Goal: Information Seeking & Learning: Compare options

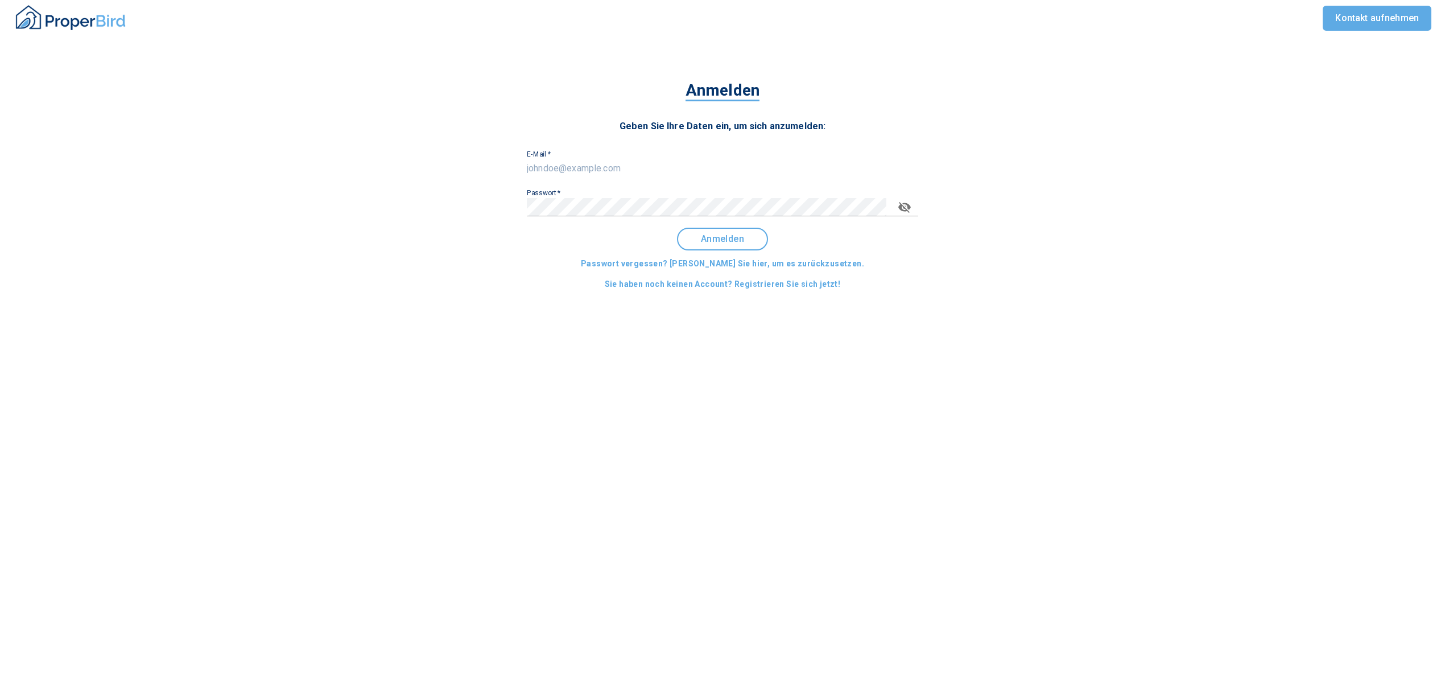
type input "[EMAIL_ADDRESS][DOMAIN_NAME]"
click at [718, 234] on span "Anmelden" at bounding box center [722, 239] width 71 height 10
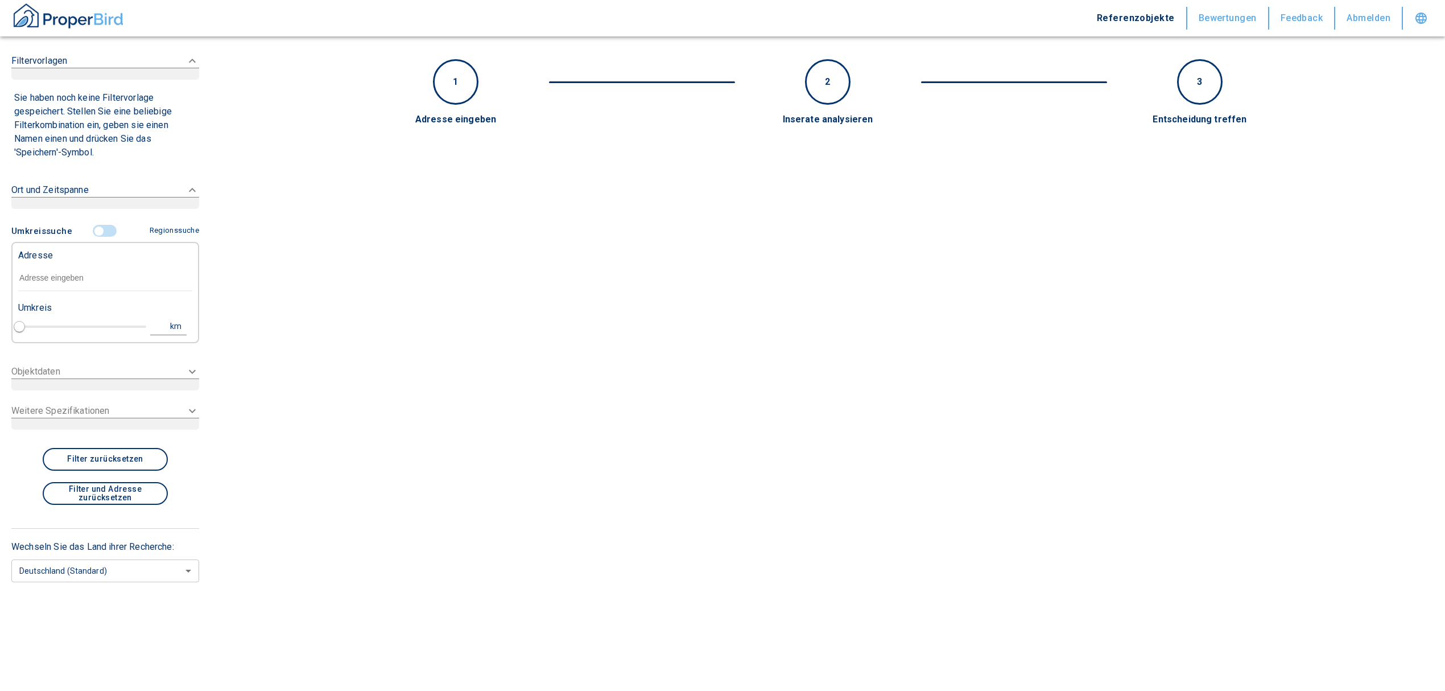
type input "2020"
click at [104, 275] on input "text" at bounding box center [105, 278] width 174 height 26
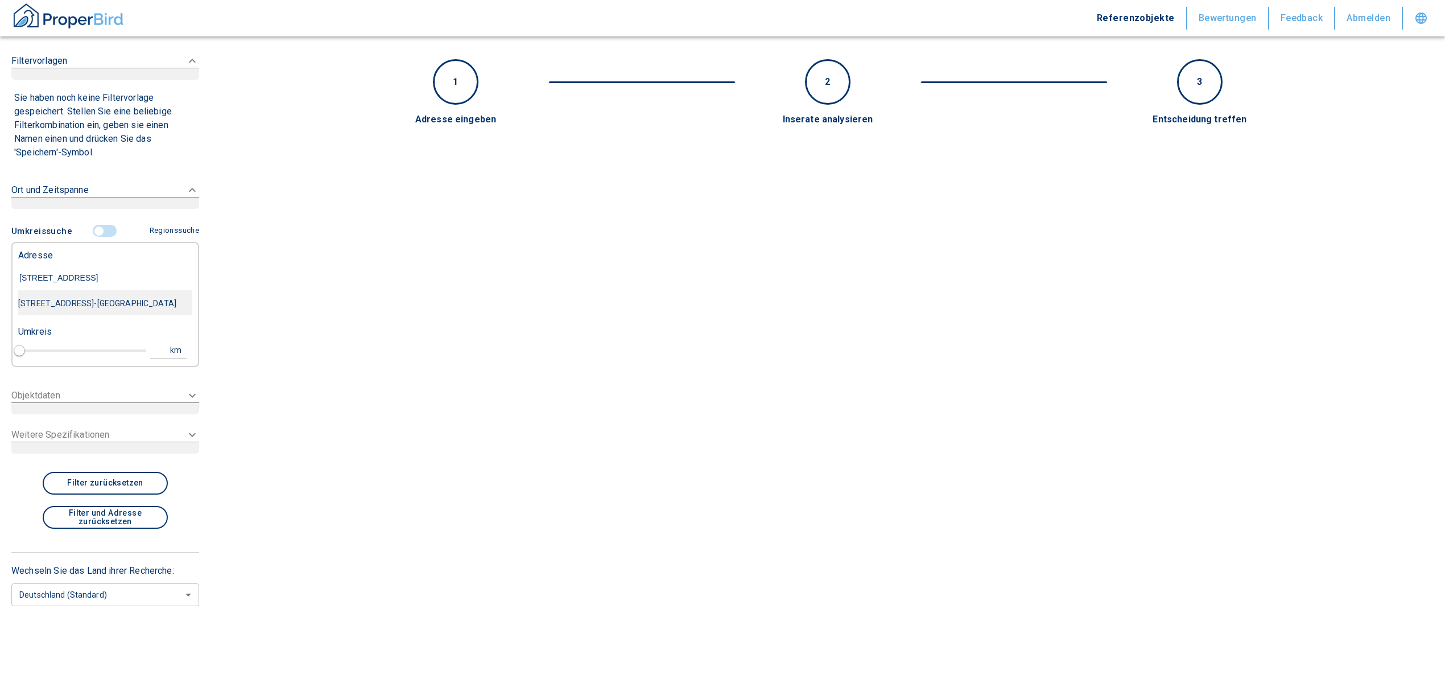
click at [142, 302] on div "[STREET_ADDRESS]-[GEOGRAPHIC_DATA]" at bounding box center [105, 303] width 174 height 24
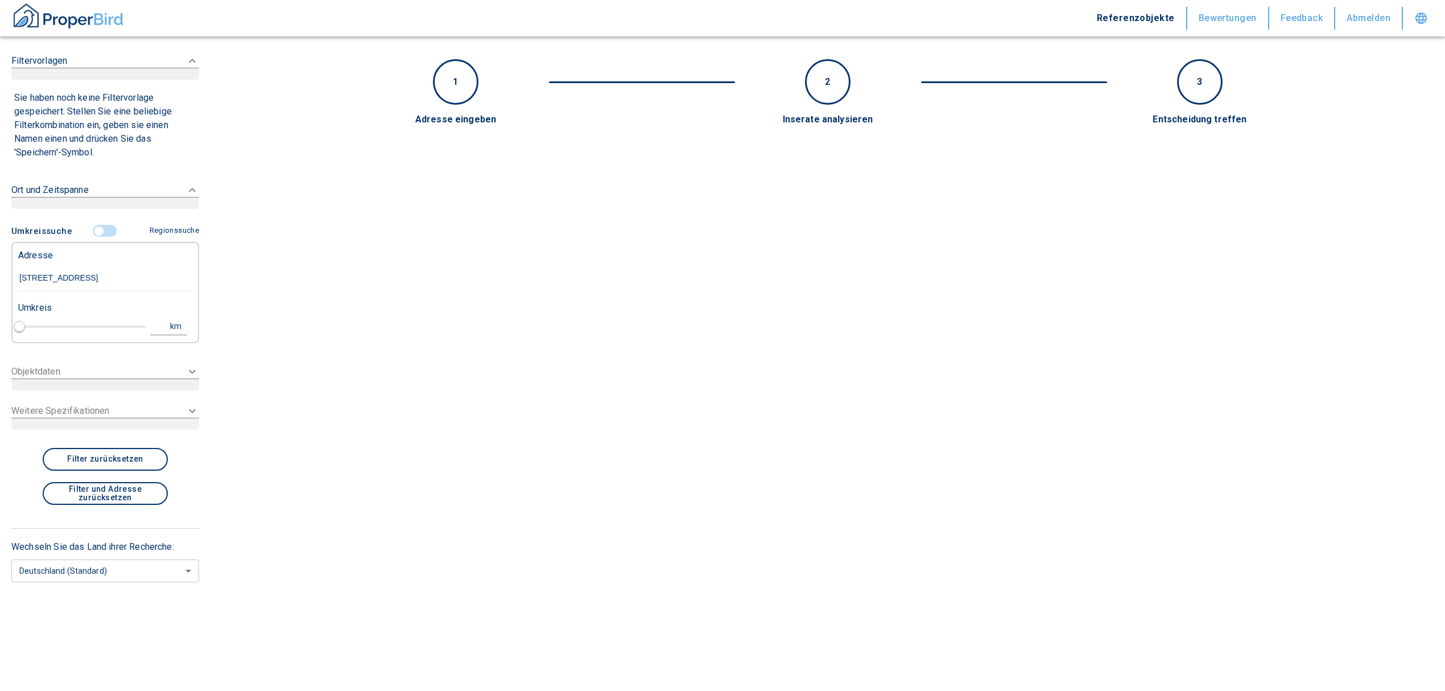
type input "[STREET_ADDRESS]-[GEOGRAPHIC_DATA]"
type input "1"
type input "2020"
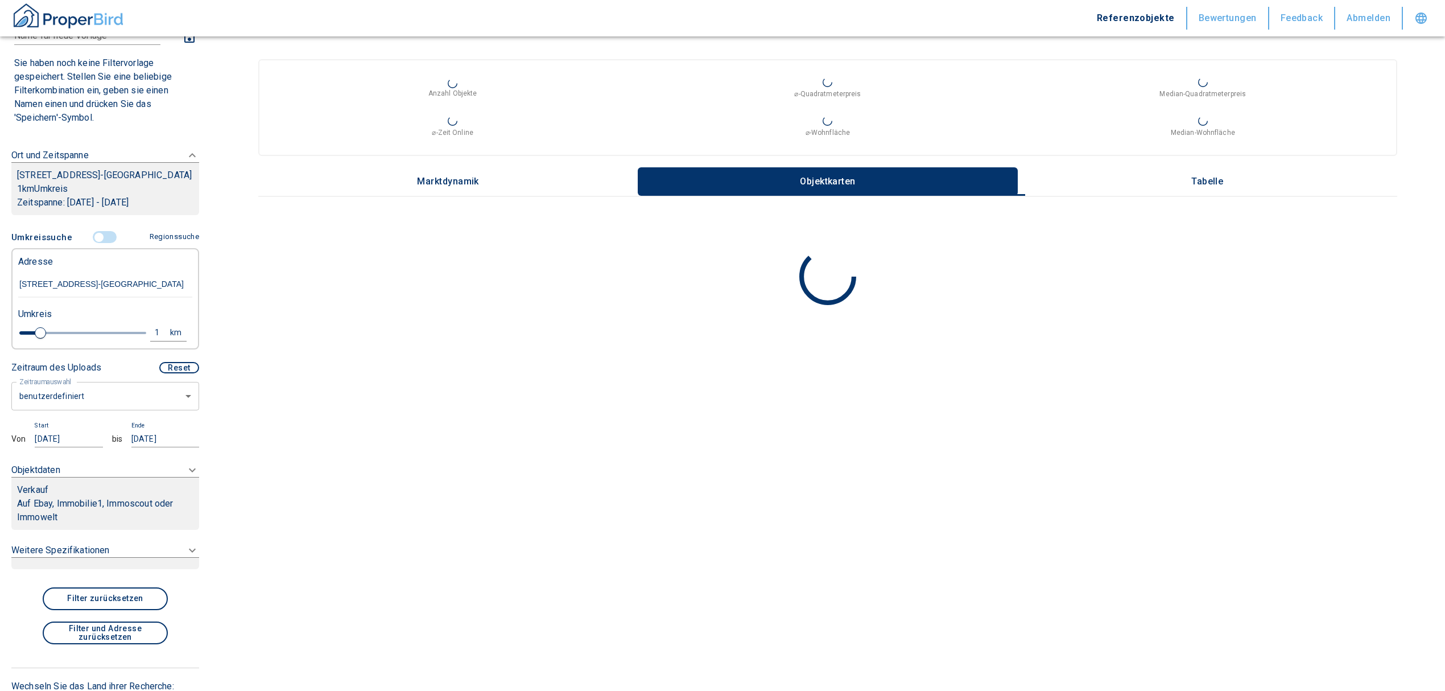
scroll to position [76, 0]
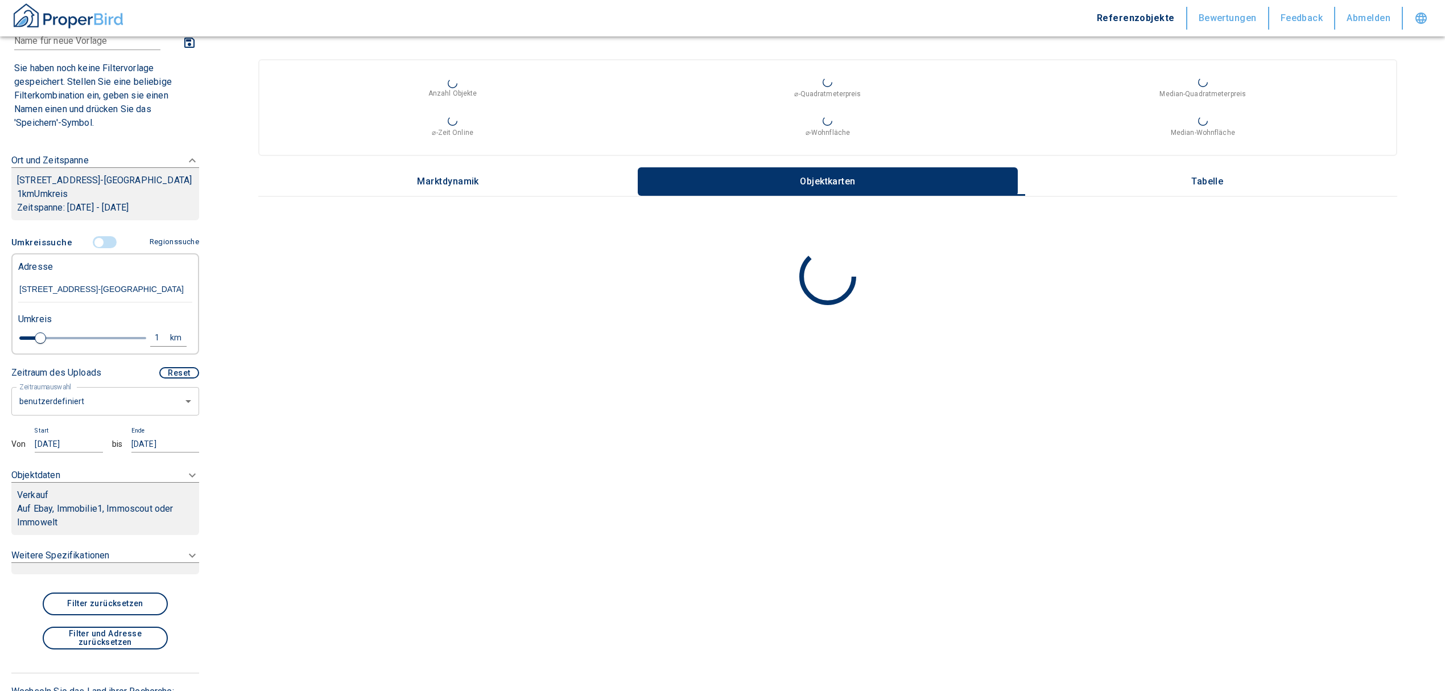
type input "[STREET_ADDRESS]-[GEOGRAPHIC_DATA]"
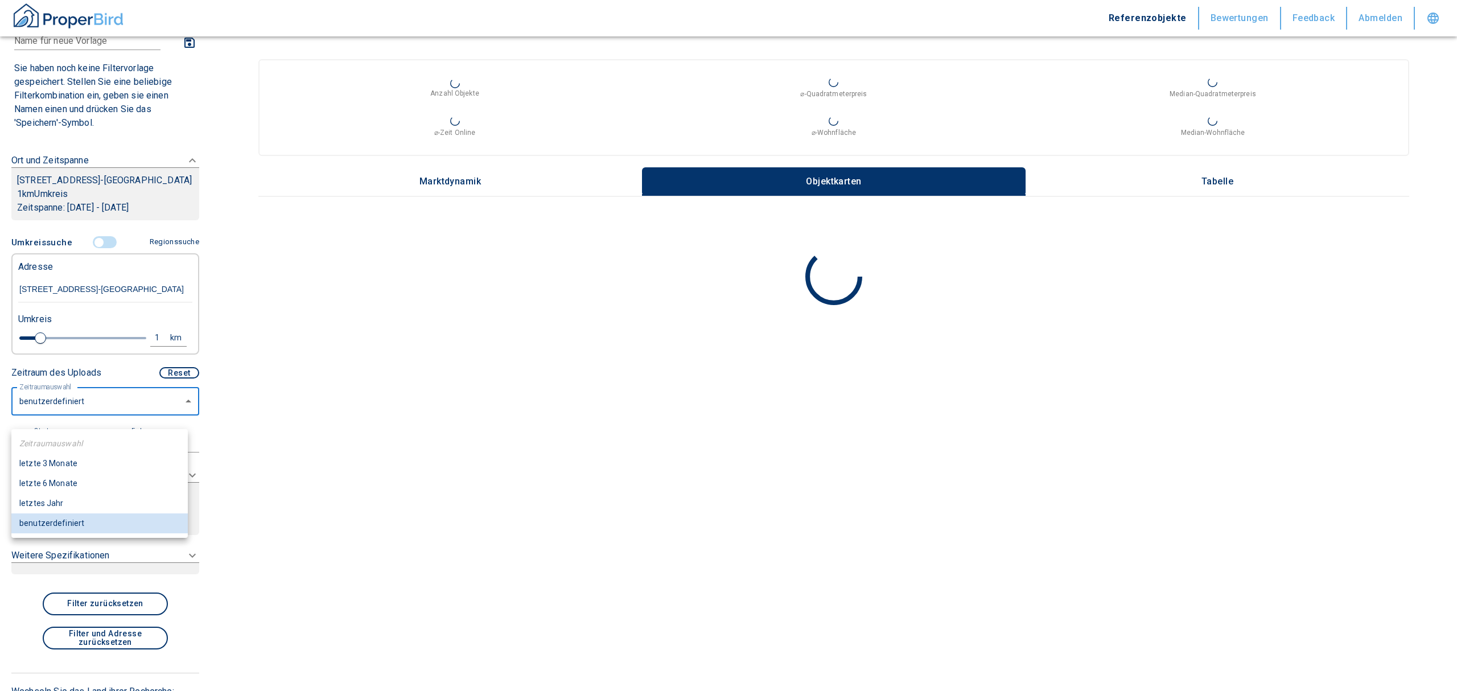
click at [115, 417] on body "Referenzobjekte Bewertungen Feedback Abmelden Filtervorlagen Neue Filtereinstel…" at bounding box center [728, 345] width 1457 height 691
click at [78, 479] on li "letzte 6 Monate" at bounding box center [99, 483] width 176 height 20
type input "2020"
type input "6"
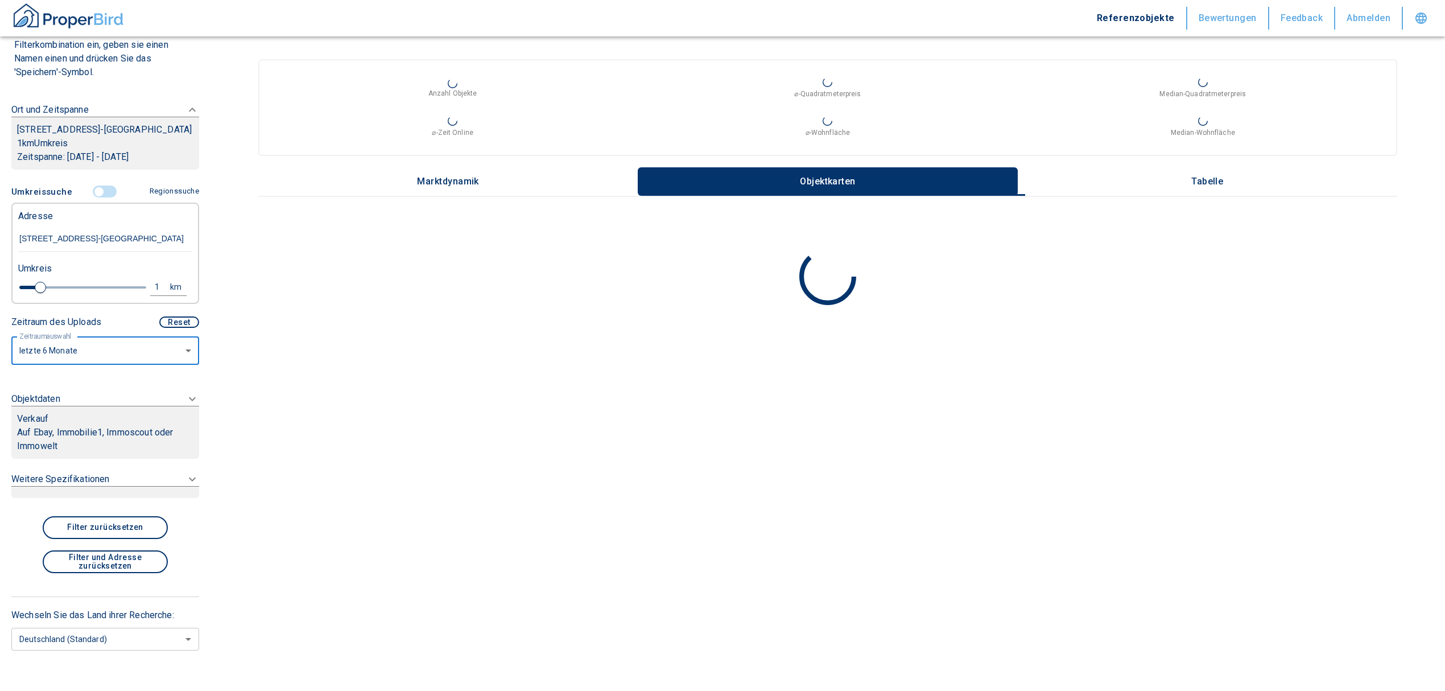
click at [123, 438] on p "Auf Ebay, Immobilie1, Immoscout oder Immowelt" at bounding box center [105, 439] width 176 height 27
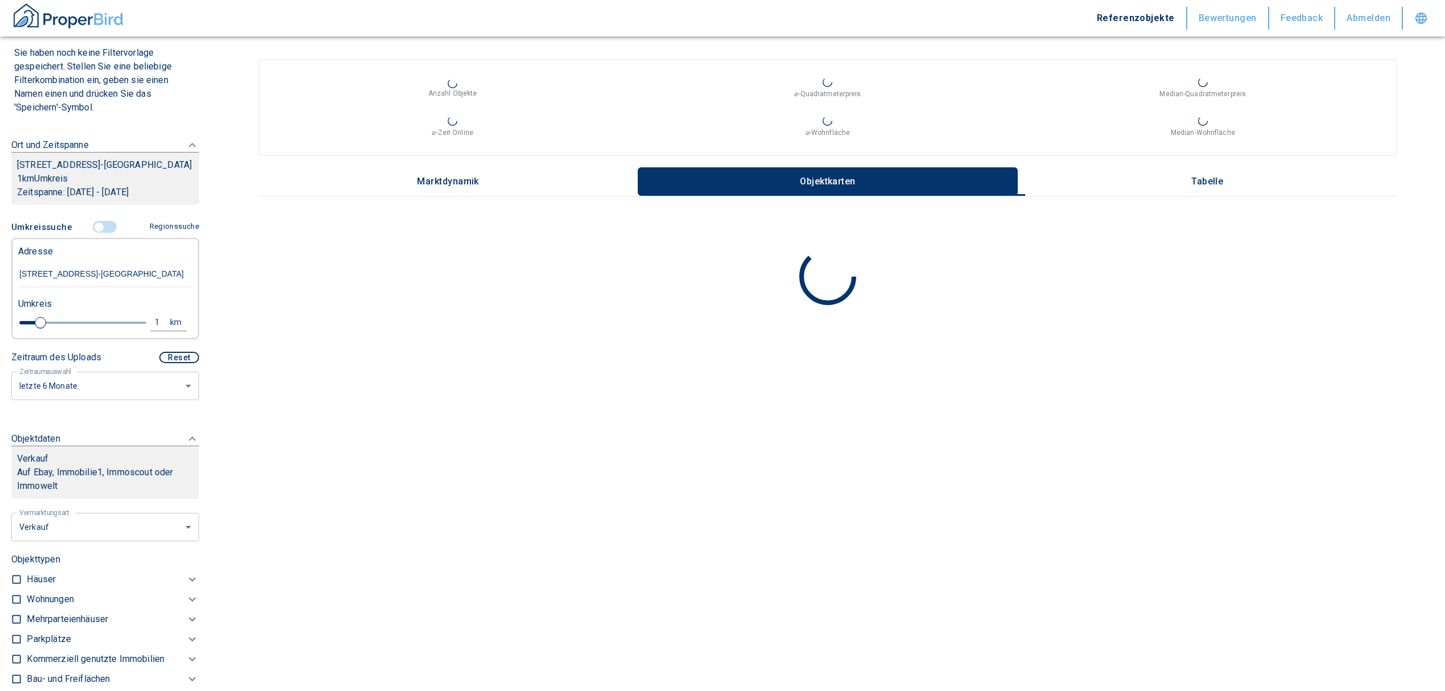
scroll to position [174, 0]
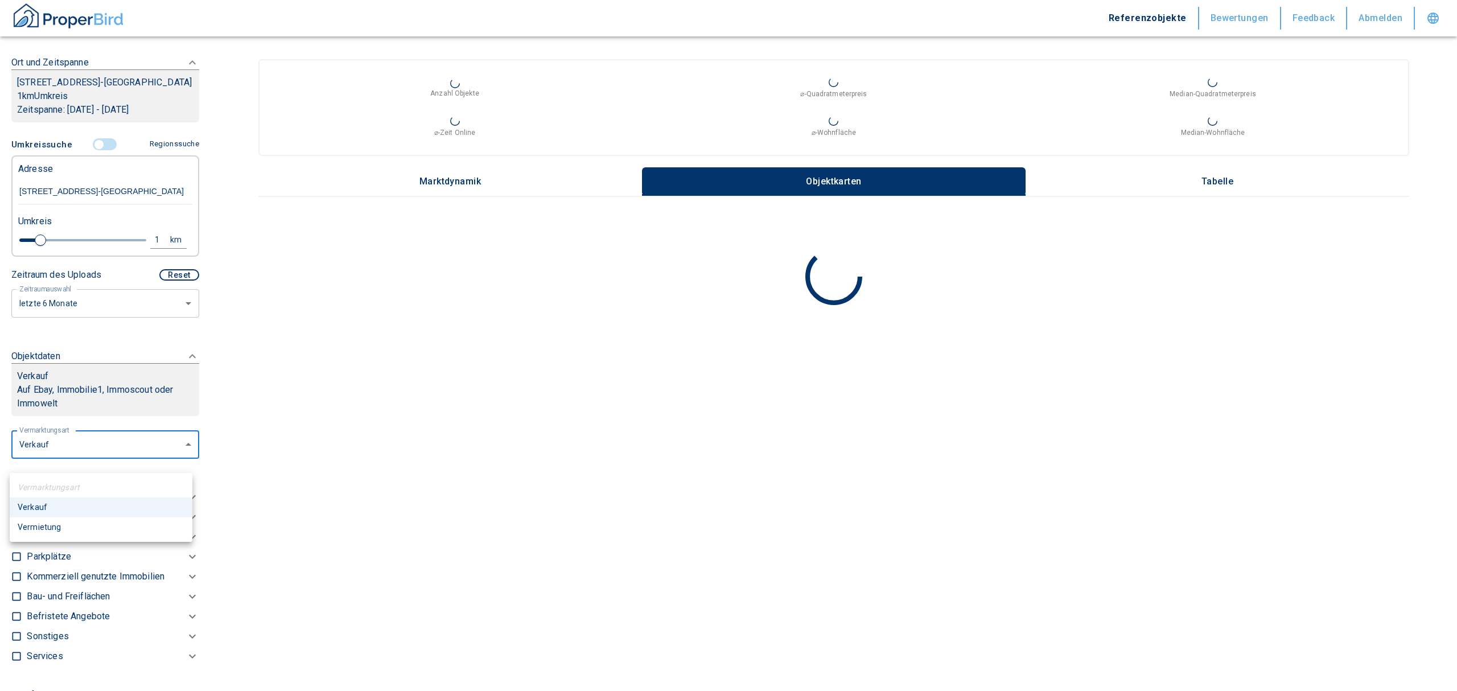
click at [142, 455] on body "Referenzobjekte Bewertungen Feedback Abmelden Filtervorlagen Neue Filtereinstel…" at bounding box center [728, 345] width 1457 height 691
click at [108, 527] on li "Vermietung" at bounding box center [101, 527] width 183 height 20
type input "rent"
type input "2020"
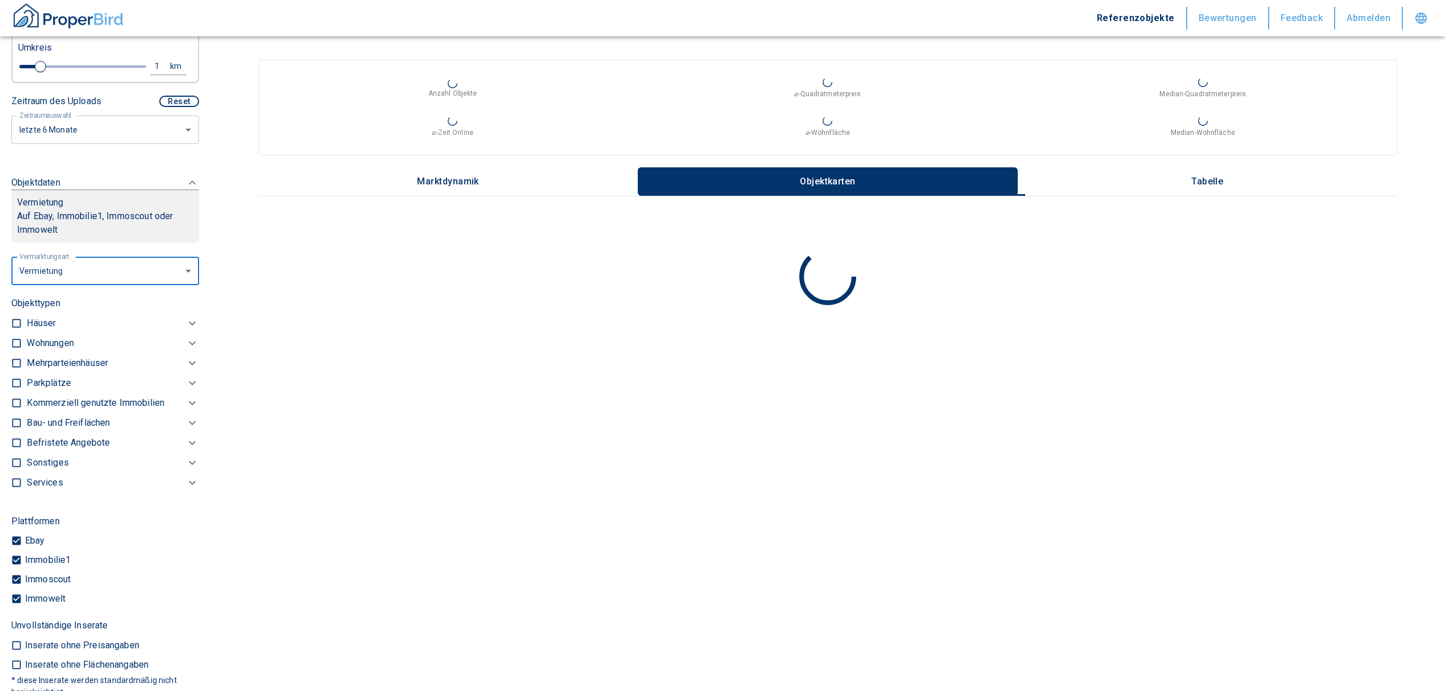
scroll to position [401, 0]
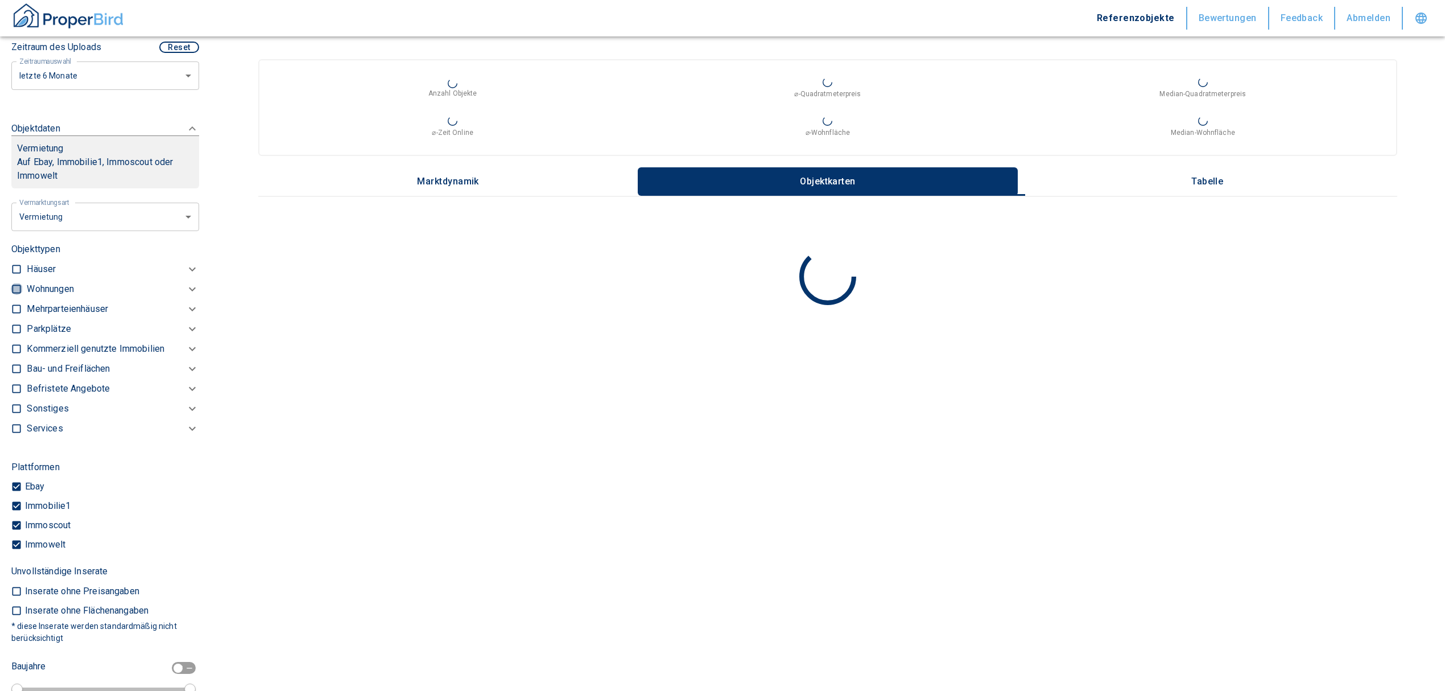
click at [12, 295] on input "checkbox" at bounding box center [16, 288] width 11 height 11
checkbox input "true"
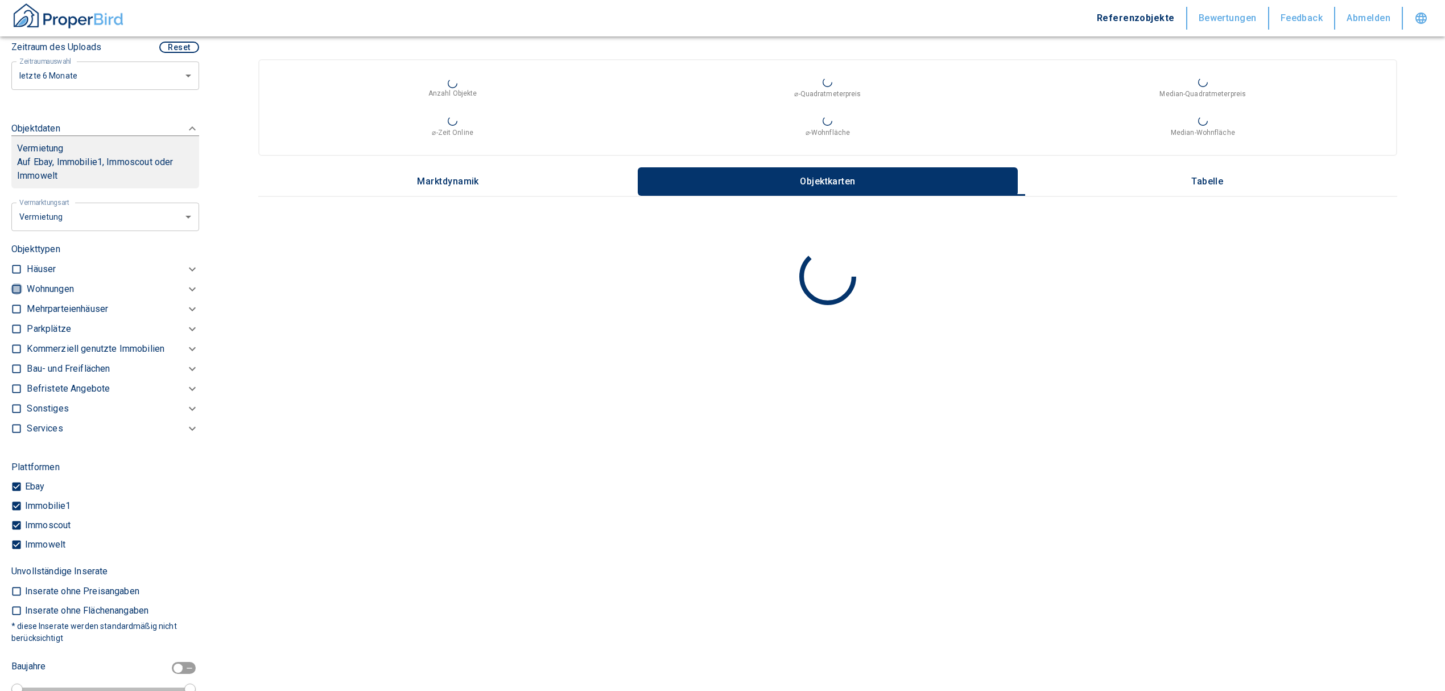
checkbox input "true"
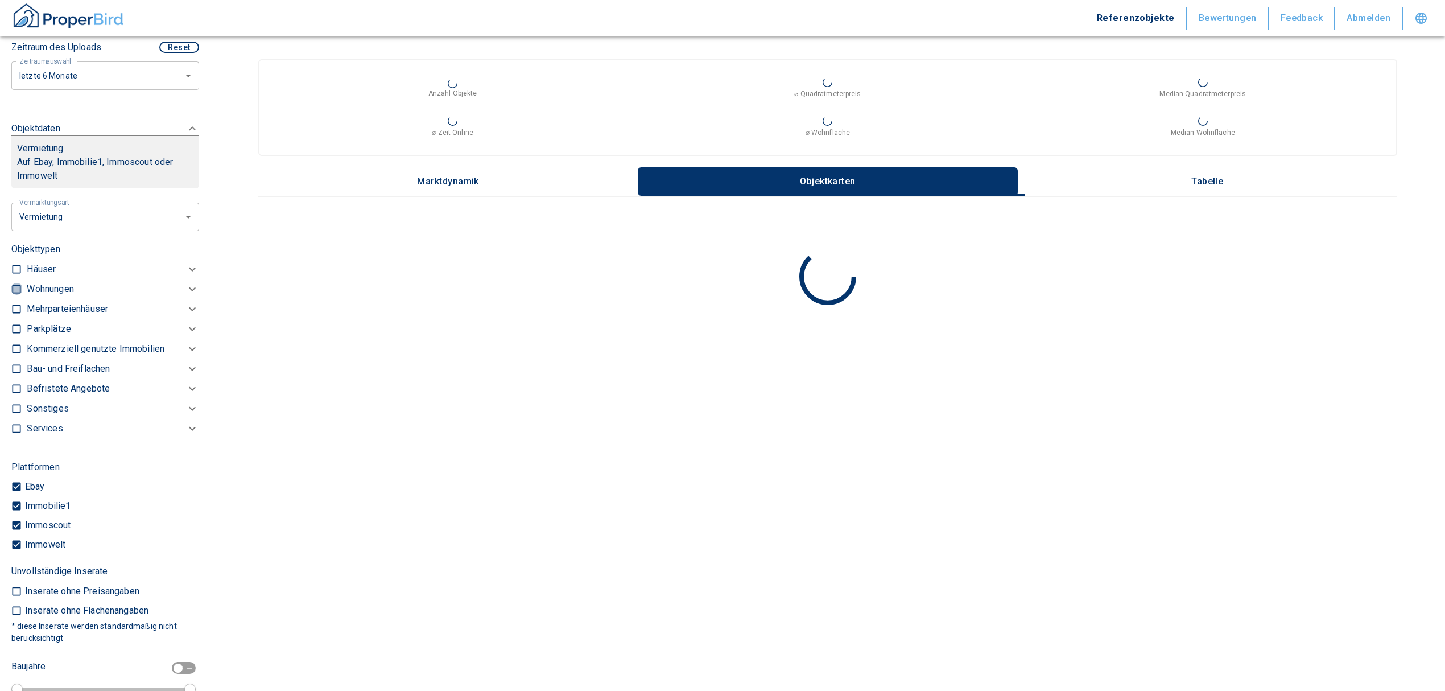
type input "2020"
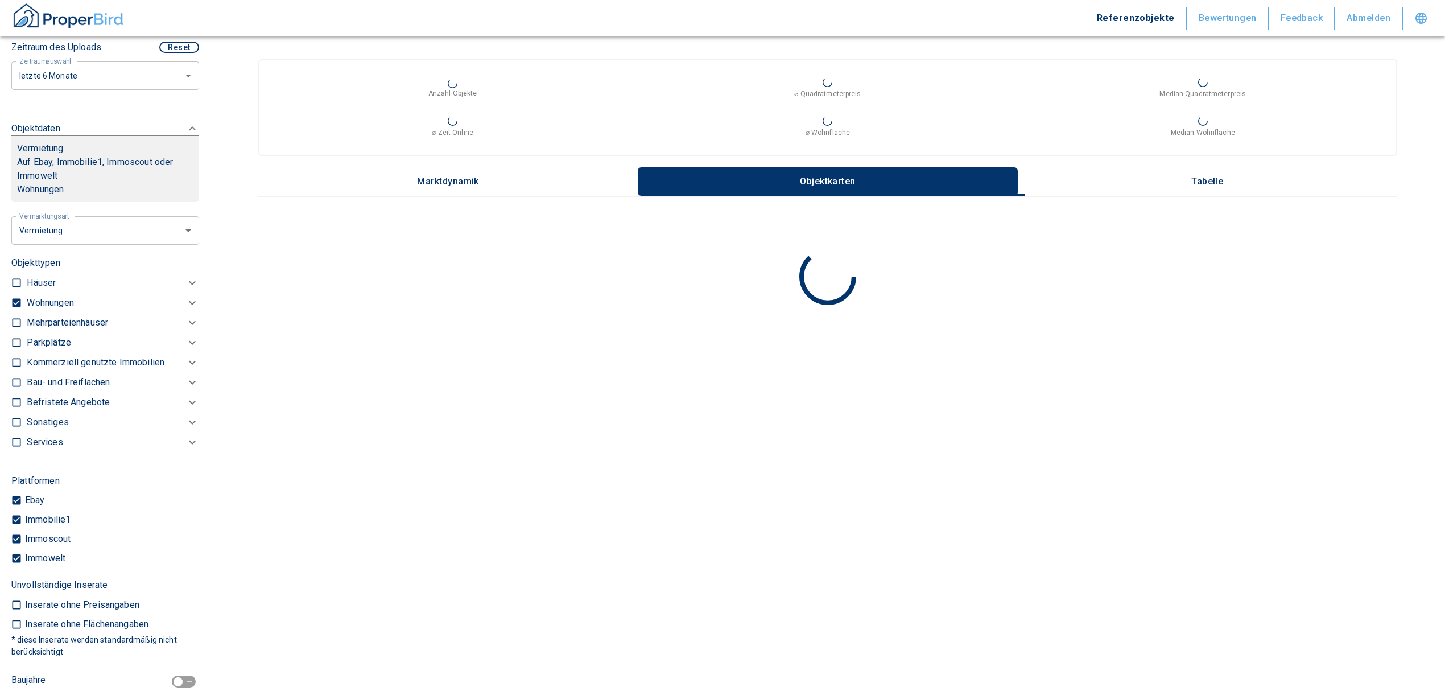
click at [52, 310] on p "Wohnungen" at bounding box center [50, 303] width 47 height 14
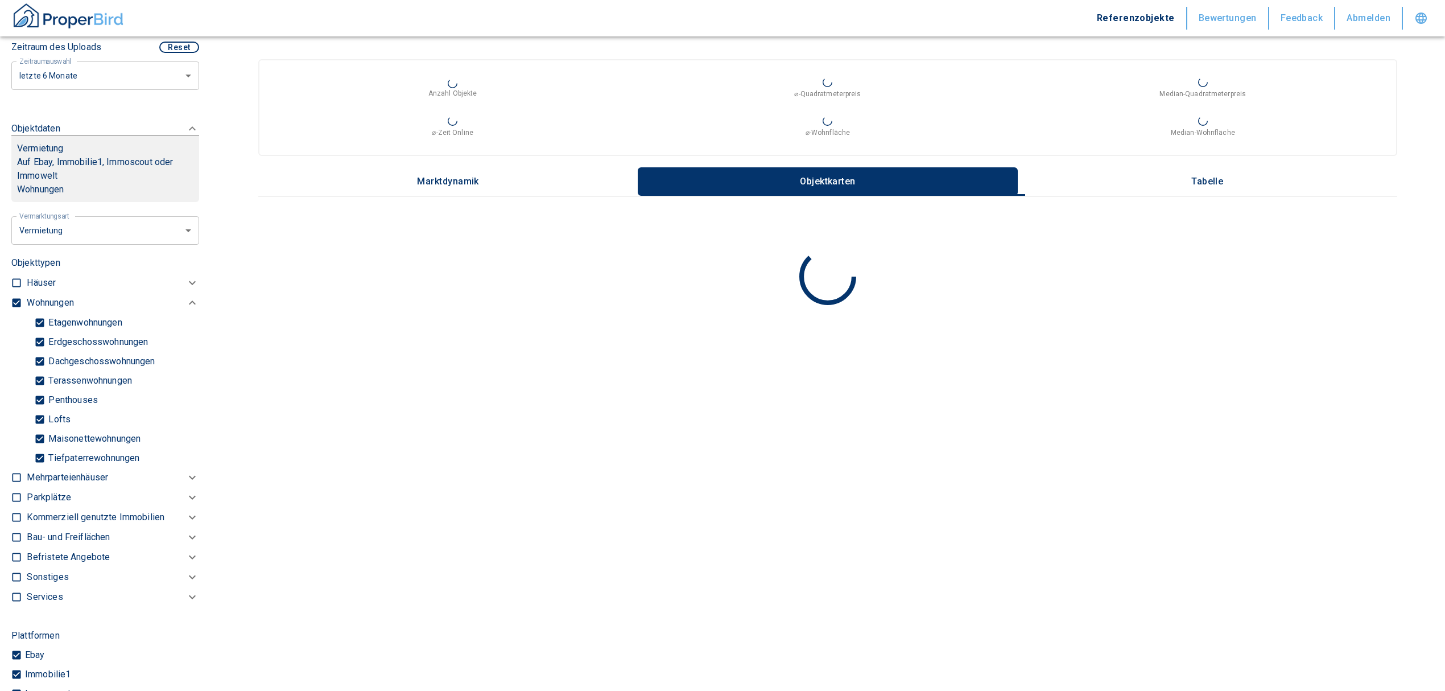
click at [42, 468] on input "Tiefpaterrewohnungen" at bounding box center [39, 458] width 11 height 20
checkbox input "false"
type input "2020"
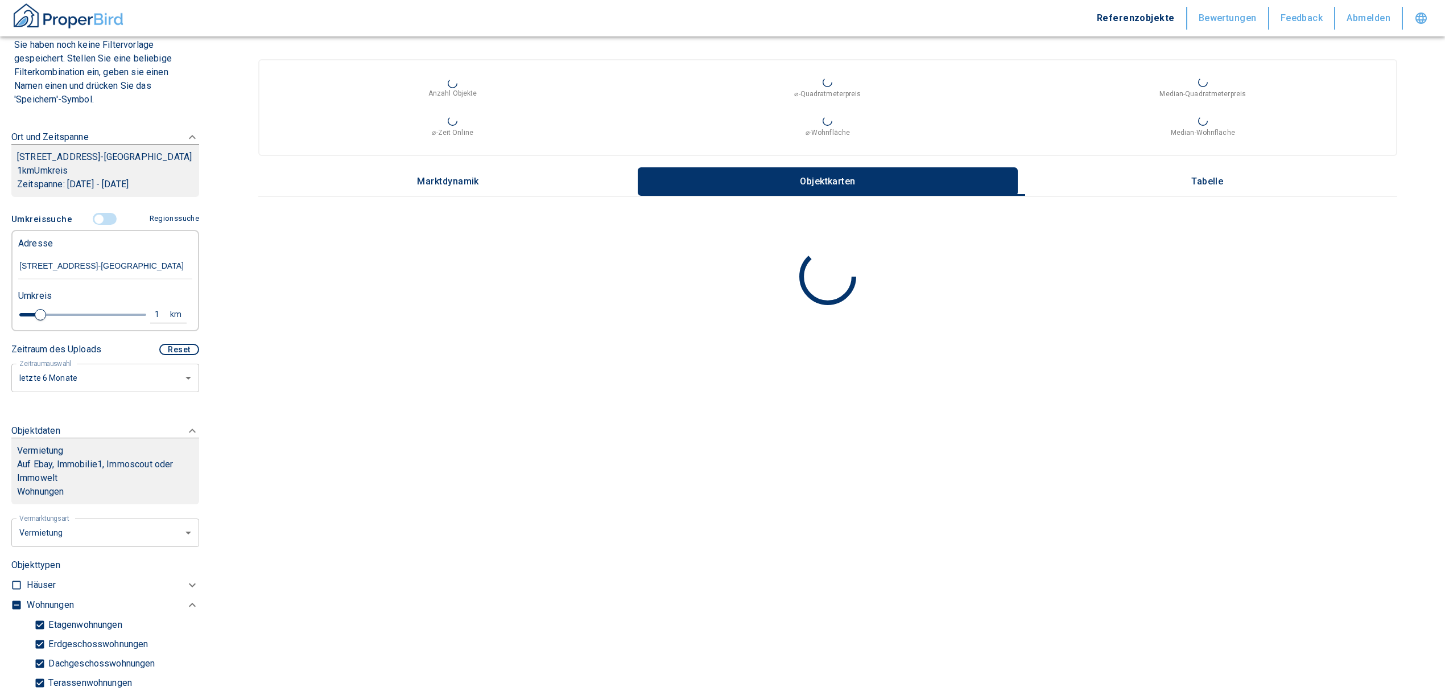
scroll to position [98, 0]
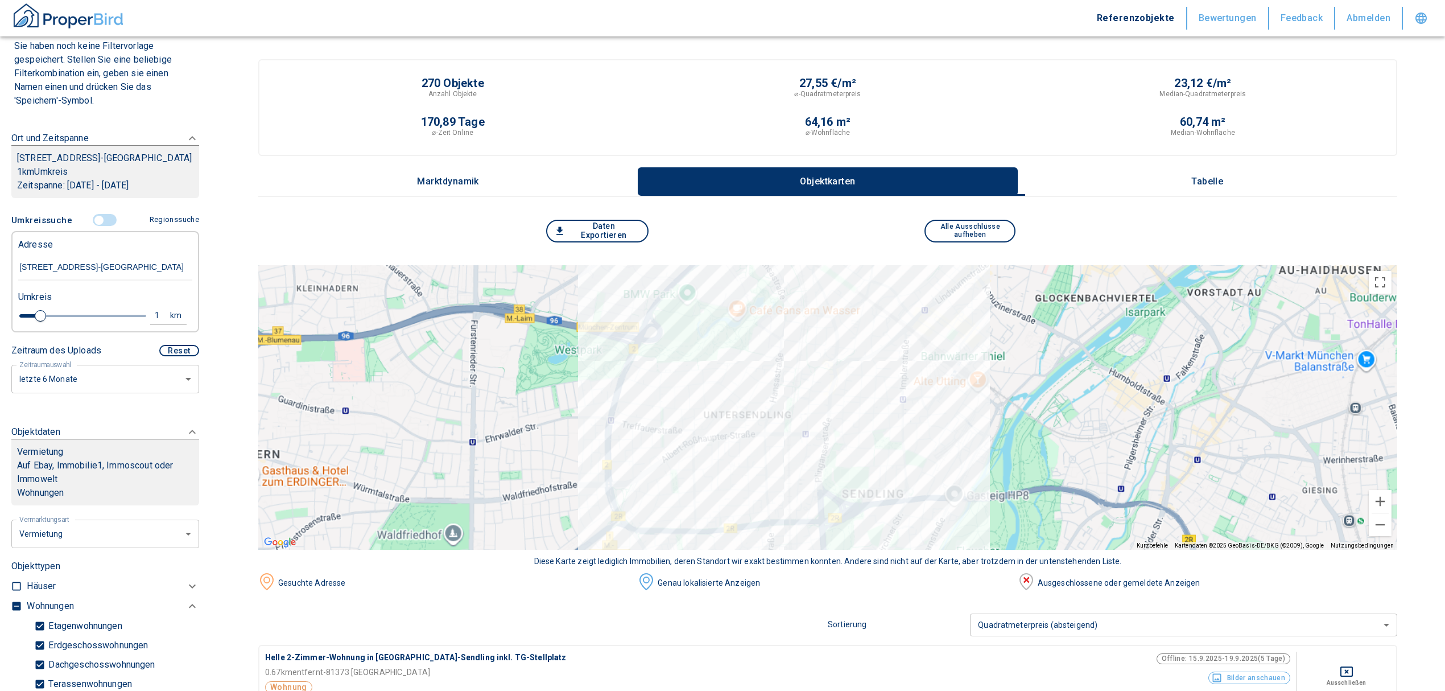
click at [153, 323] on div "1" at bounding box center [163, 315] width 20 height 14
click at [67, 323] on input "1" at bounding box center [69, 314] width 32 height 18
type input "0,5"
click at [154, 323] on button "Neue Suchen" at bounding box center [152, 315] width 63 height 16
type input "2020"
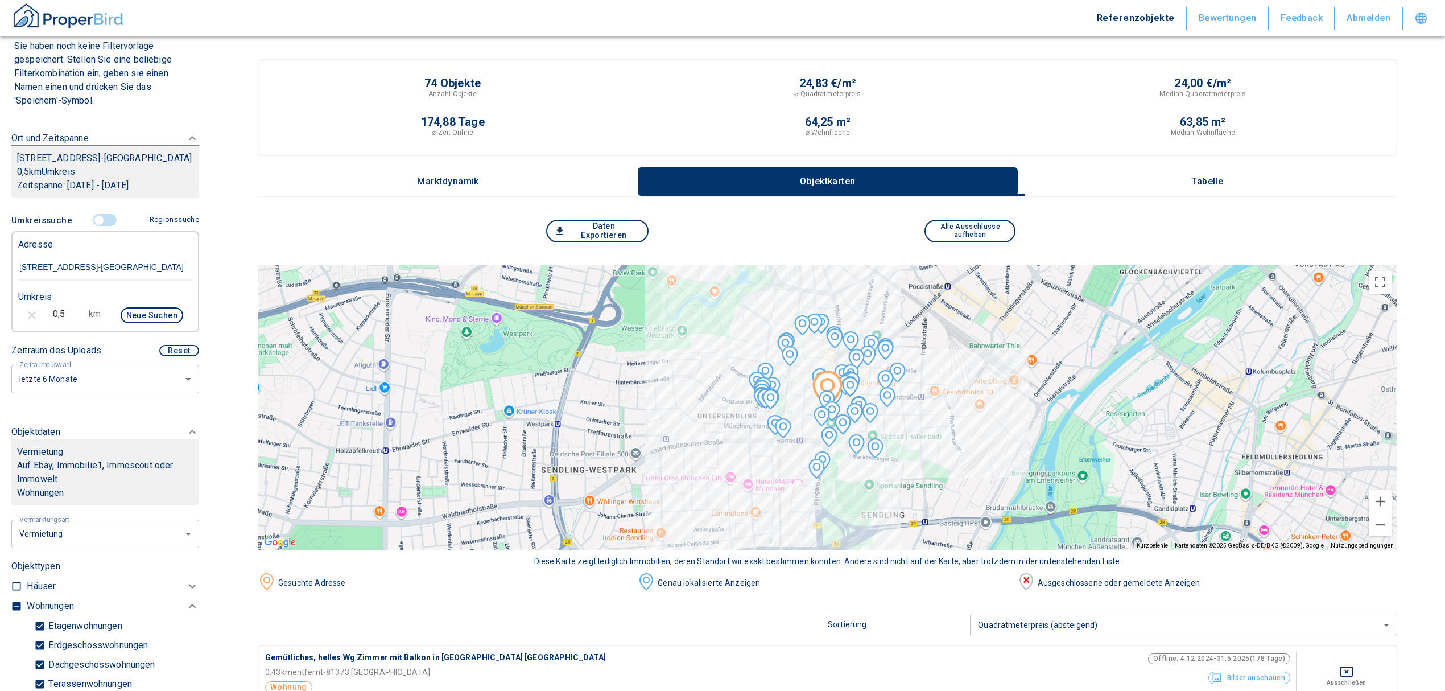
click at [1230, 165] on div "74 Objekte Anzahl Objekte 24,83 €/m² ⌀-Quadratmeterpreis 24,00 €/m² Median-Quad…" at bounding box center [827, 128] width 1139 height 138
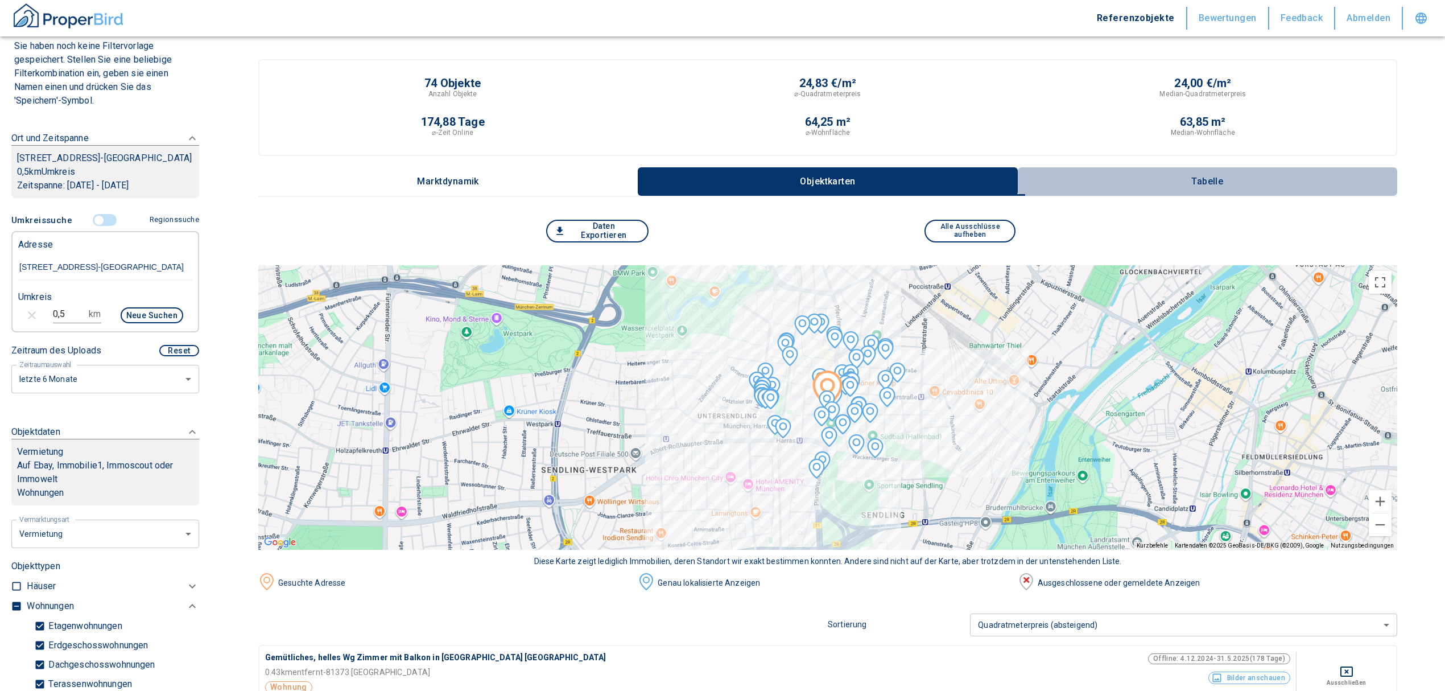
click at [1228, 174] on button "Tabelle" at bounding box center [1208, 181] width 380 height 28
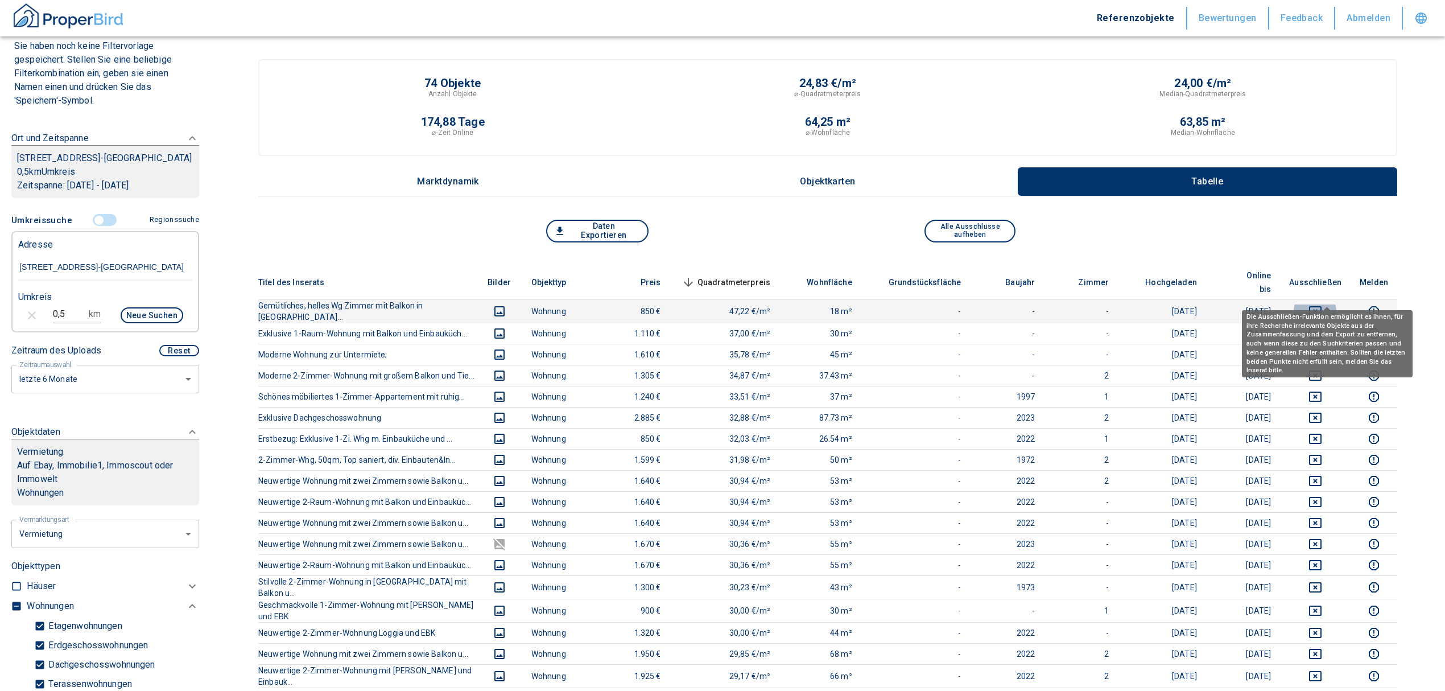
click at [1322, 304] on icon "deselect this listing" at bounding box center [1316, 311] width 14 height 14
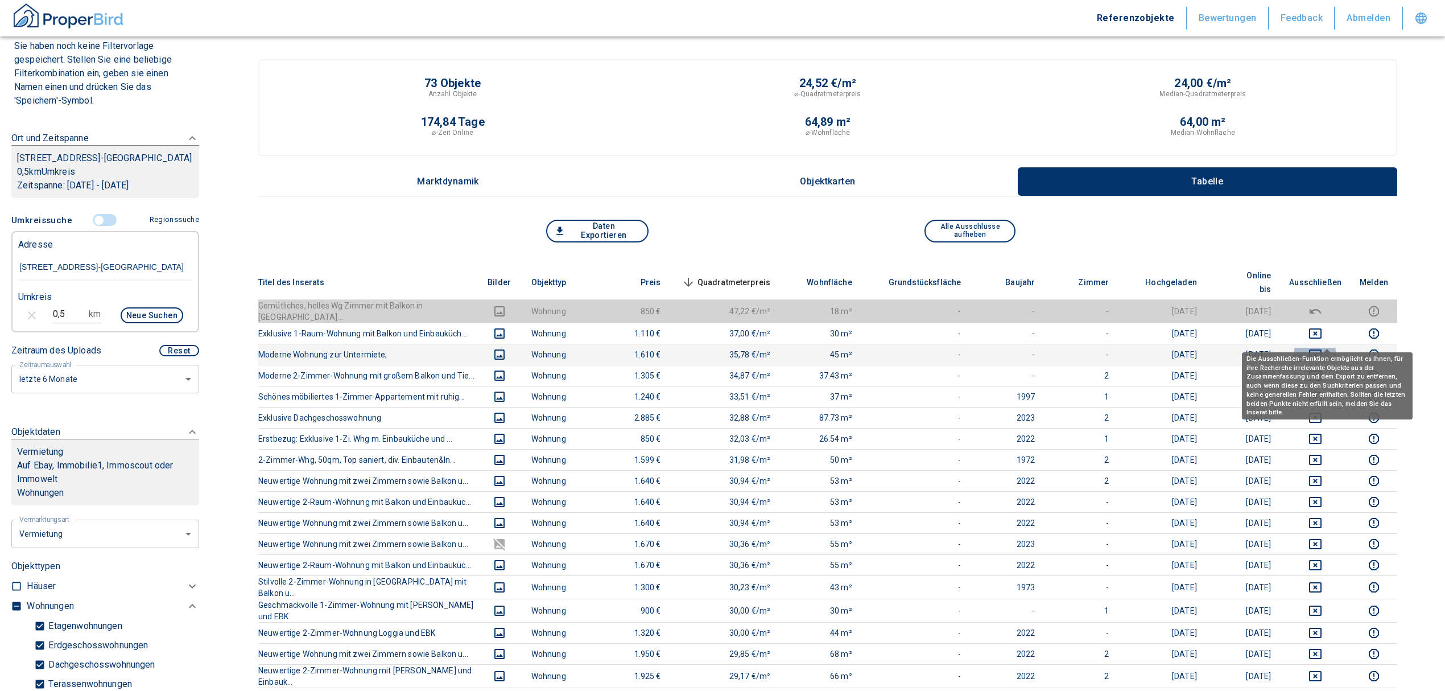
click at [1322, 348] on icon "deselect this listing" at bounding box center [1316, 355] width 14 height 14
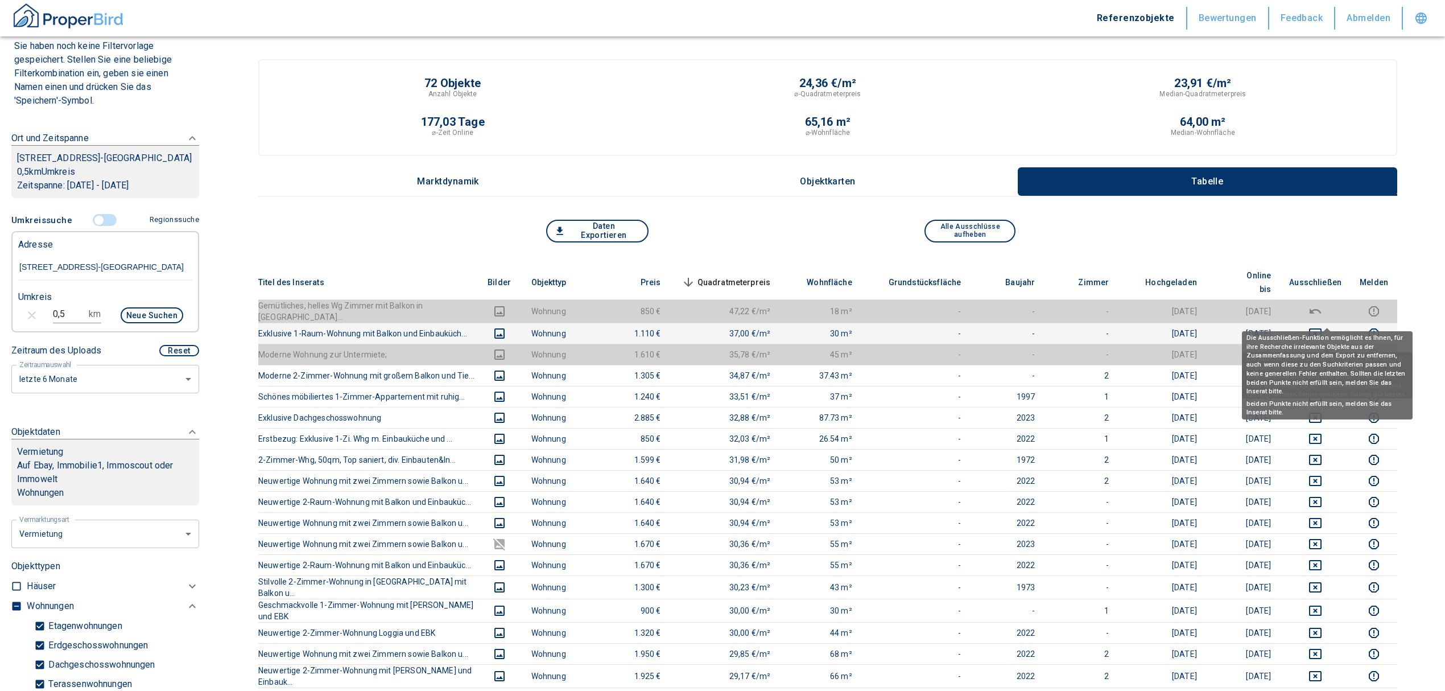
click at [1322, 328] on icon "deselect this listing" at bounding box center [1315, 333] width 13 height 10
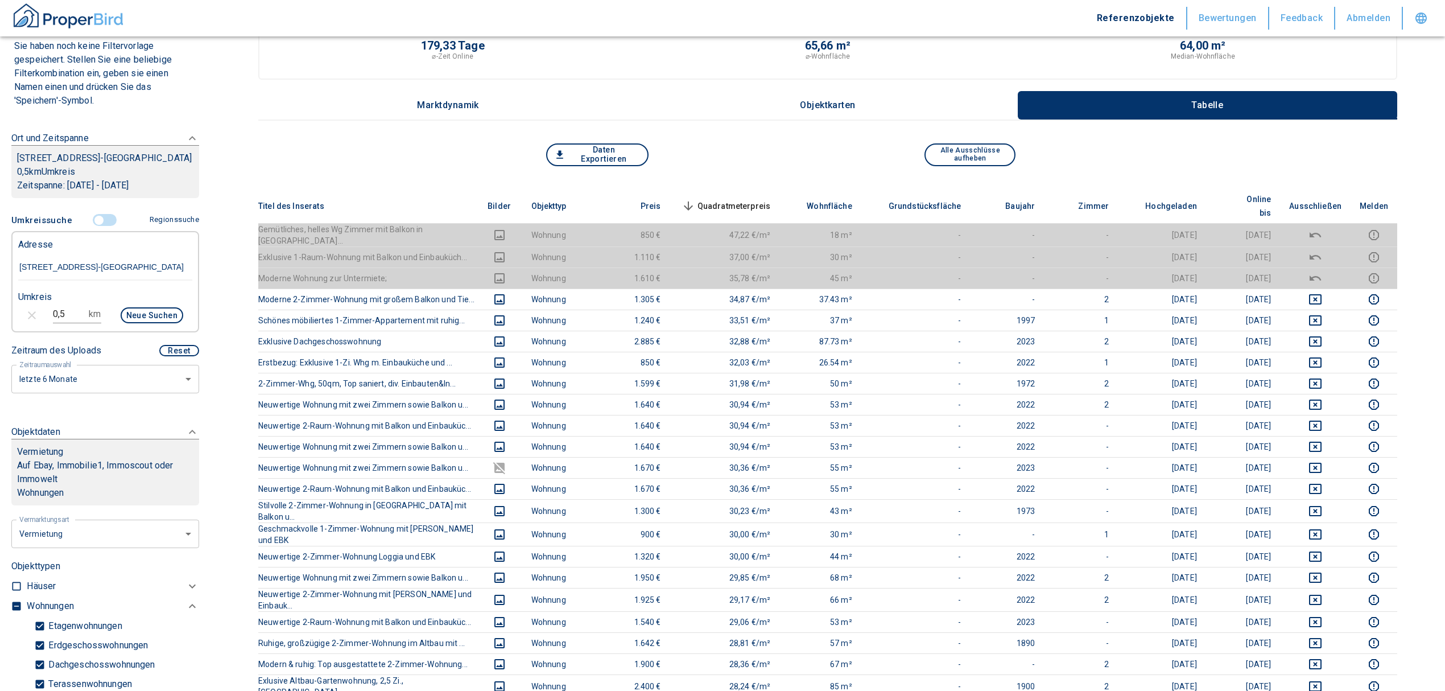
scroll to position [76, 0]
click at [752, 203] on span "Quadratmeterpreis sorted descending" at bounding box center [725, 207] width 92 height 14
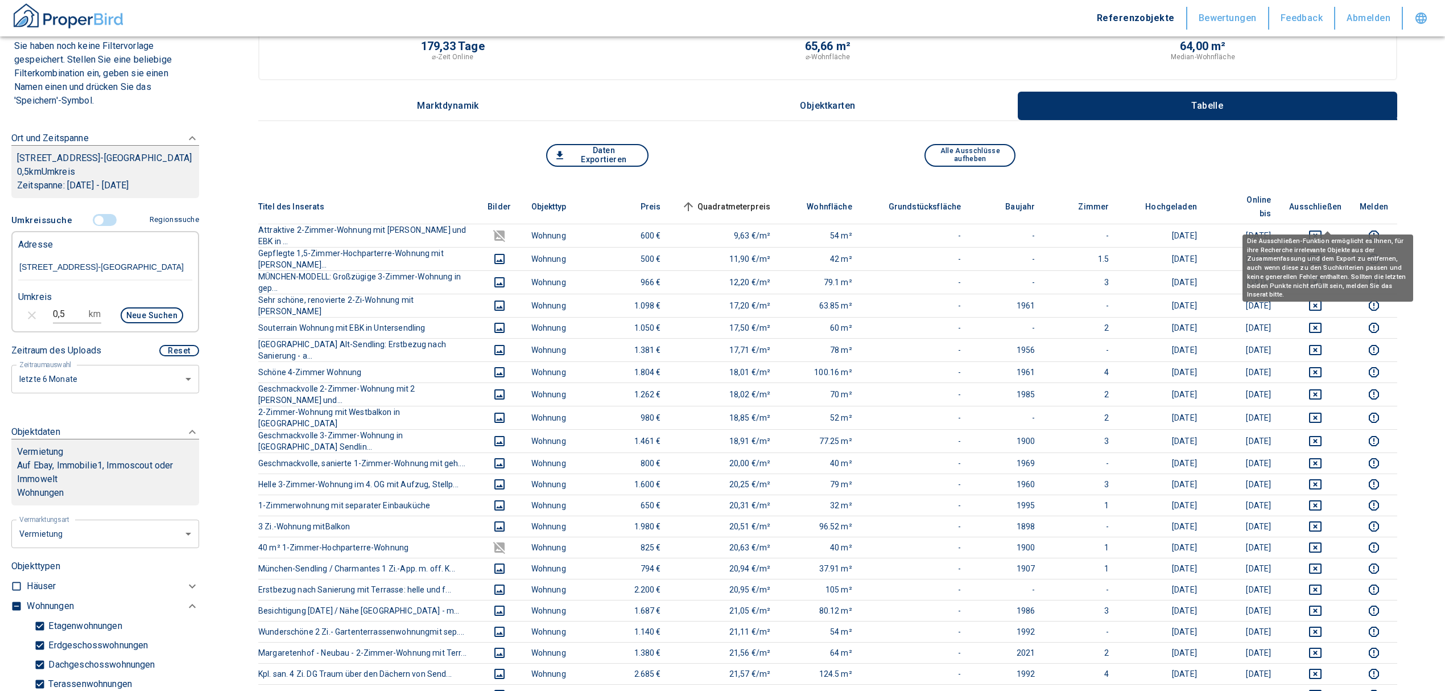
click at [1322, 229] on icon "deselect this listing" at bounding box center [1316, 236] width 14 height 14
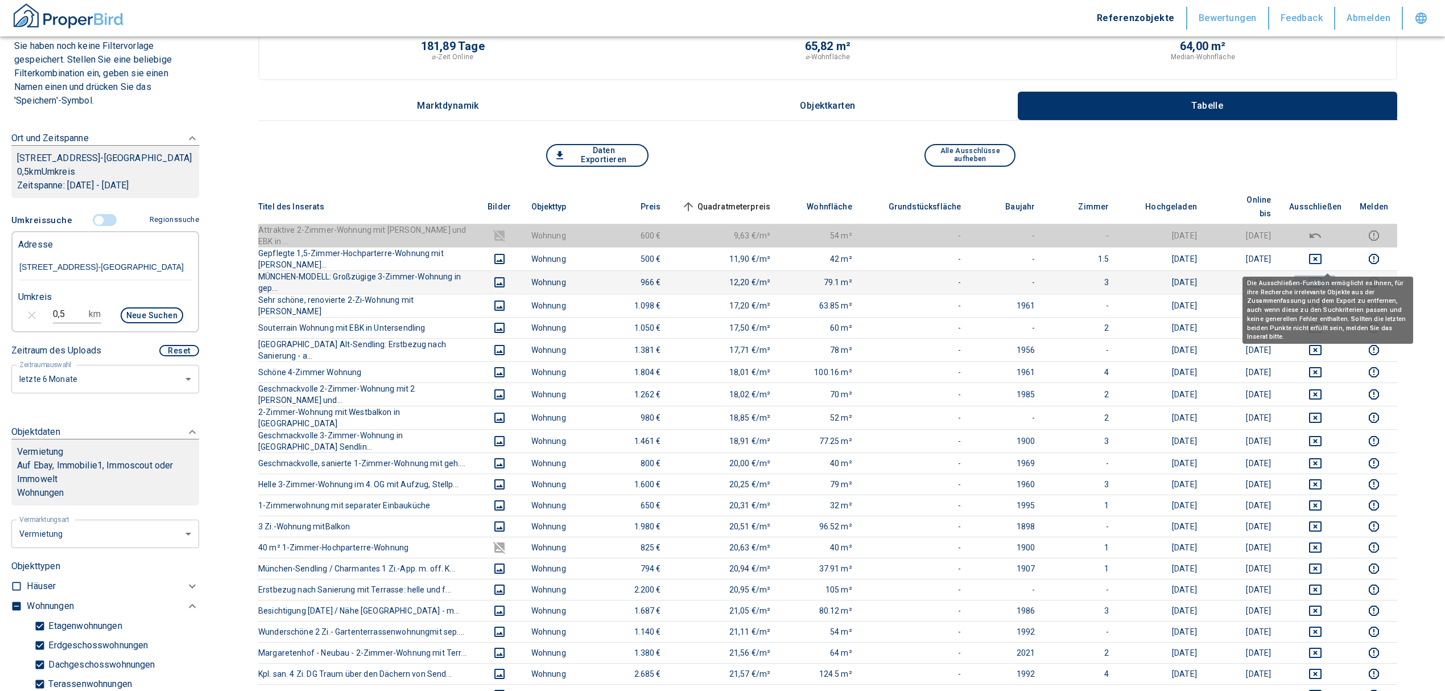
click at [1322, 277] on icon "deselect this listing" at bounding box center [1315, 282] width 13 height 10
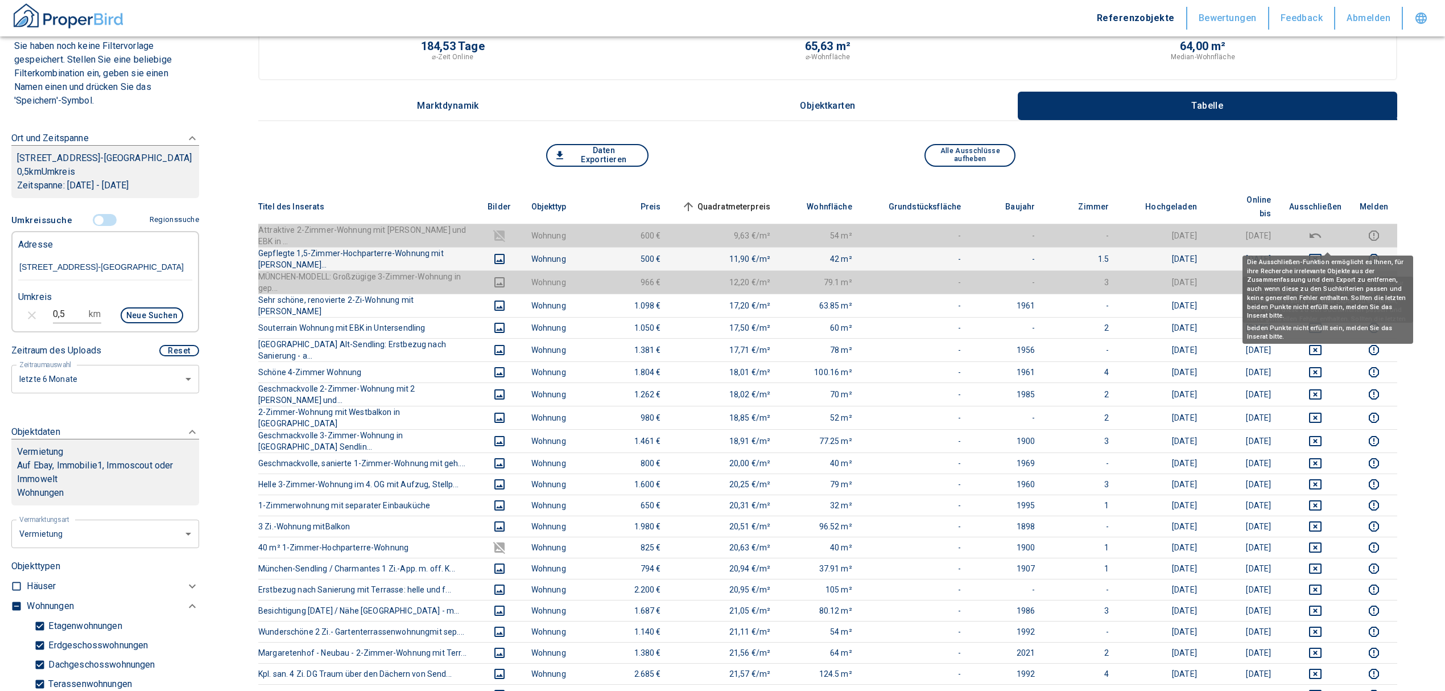
click at [1322, 254] on icon "deselect this listing" at bounding box center [1315, 259] width 13 height 10
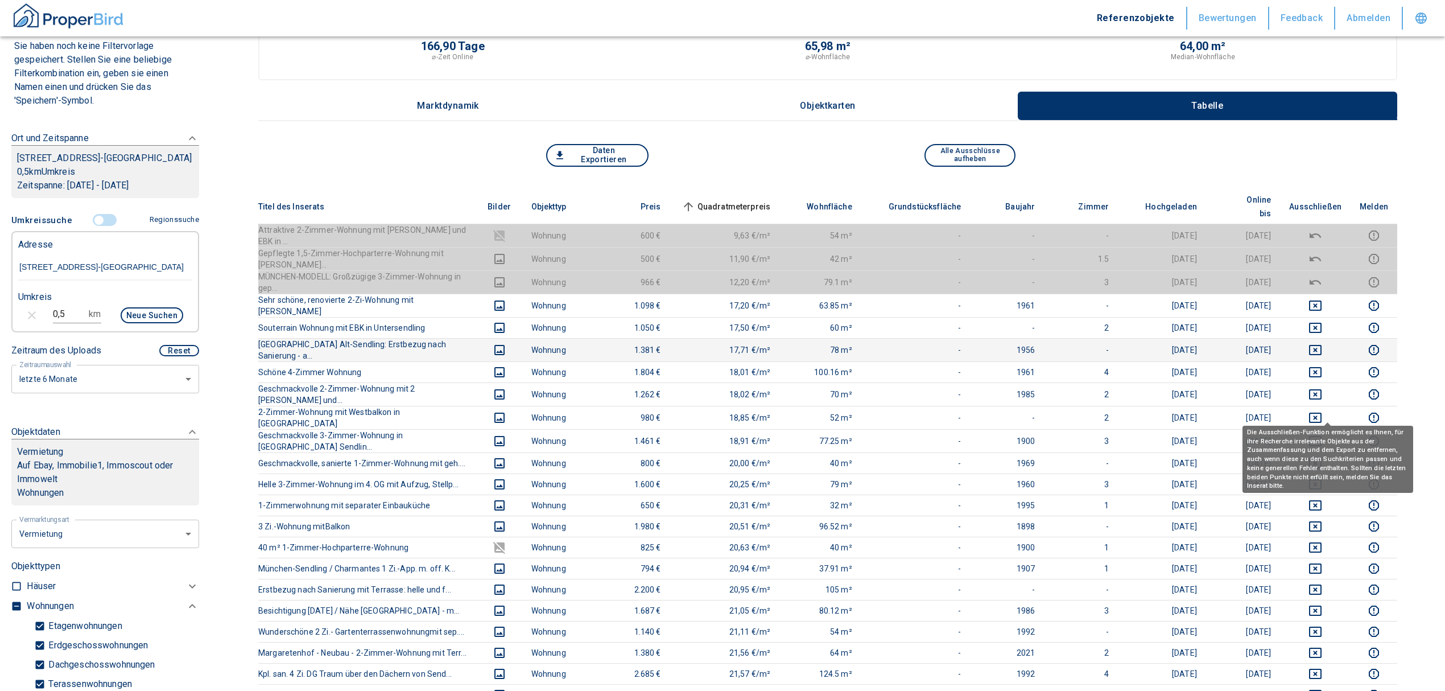
scroll to position [0, 0]
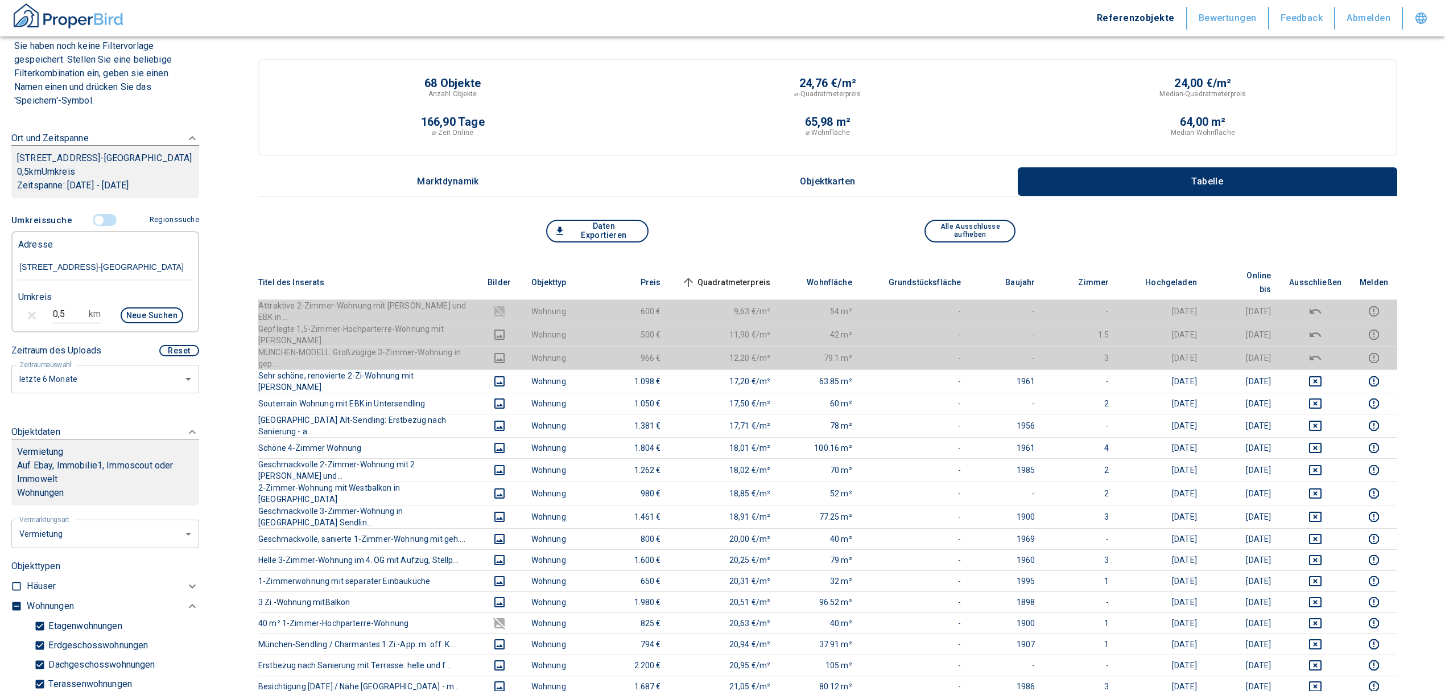
click at [752, 275] on span "Quadratmeterpreis sorted ascending" at bounding box center [725, 282] width 92 height 14
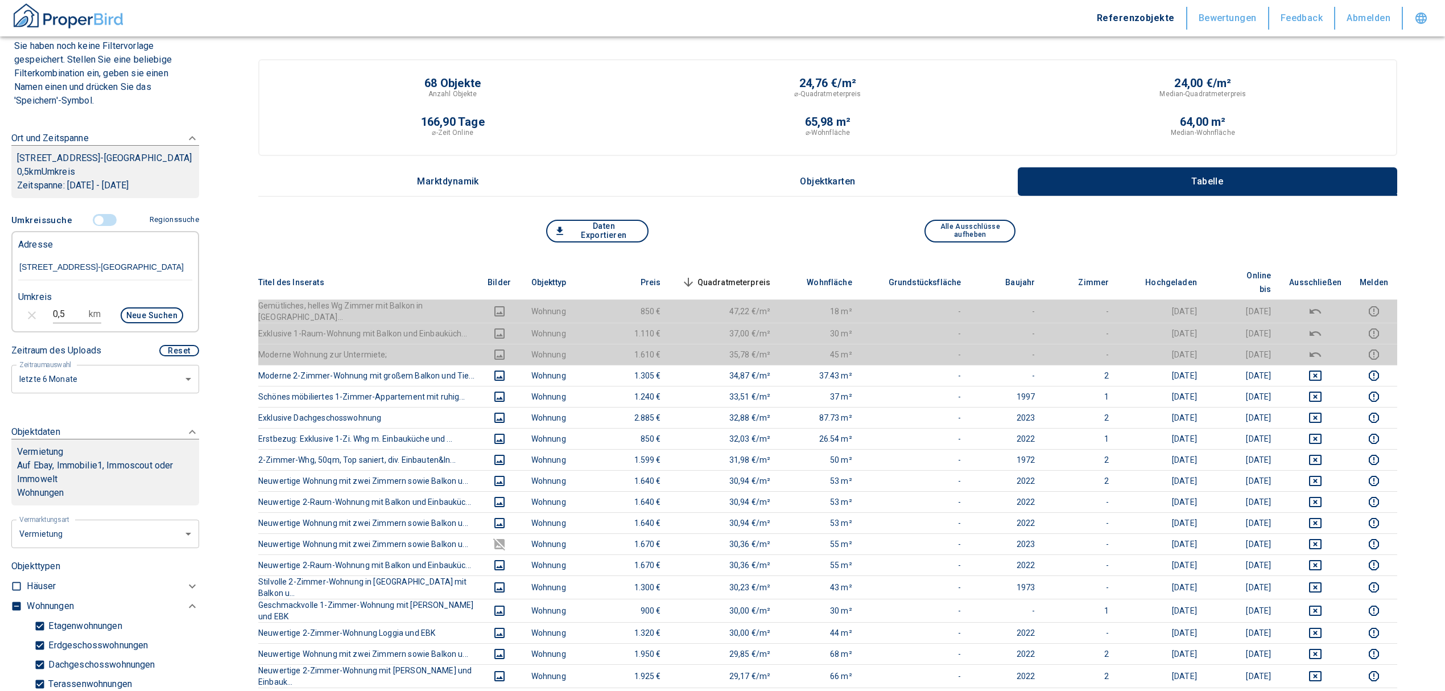
click at [730, 275] on span "Quadratmeterpreis sorted descending" at bounding box center [725, 282] width 92 height 14
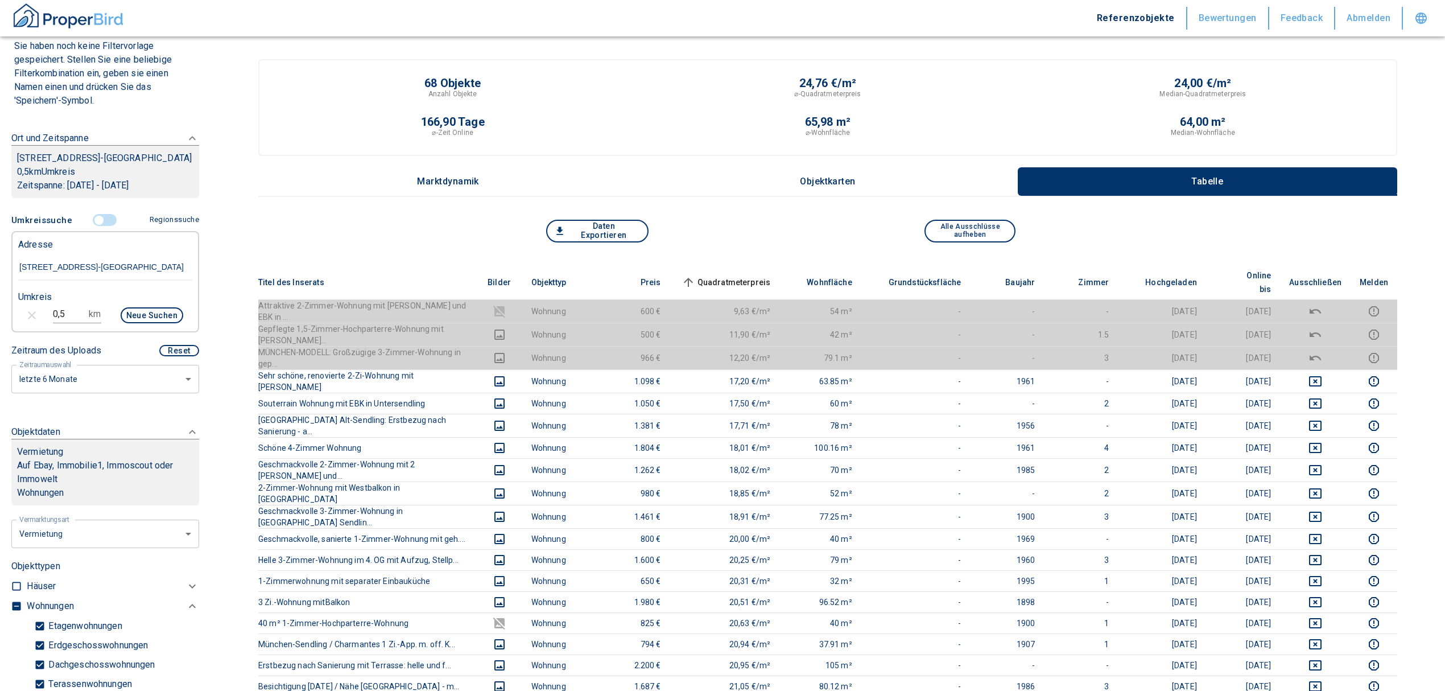
click at [744, 275] on span "Quadratmeterpreis sorted ascending" at bounding box center [725, 282] width 92 height 14
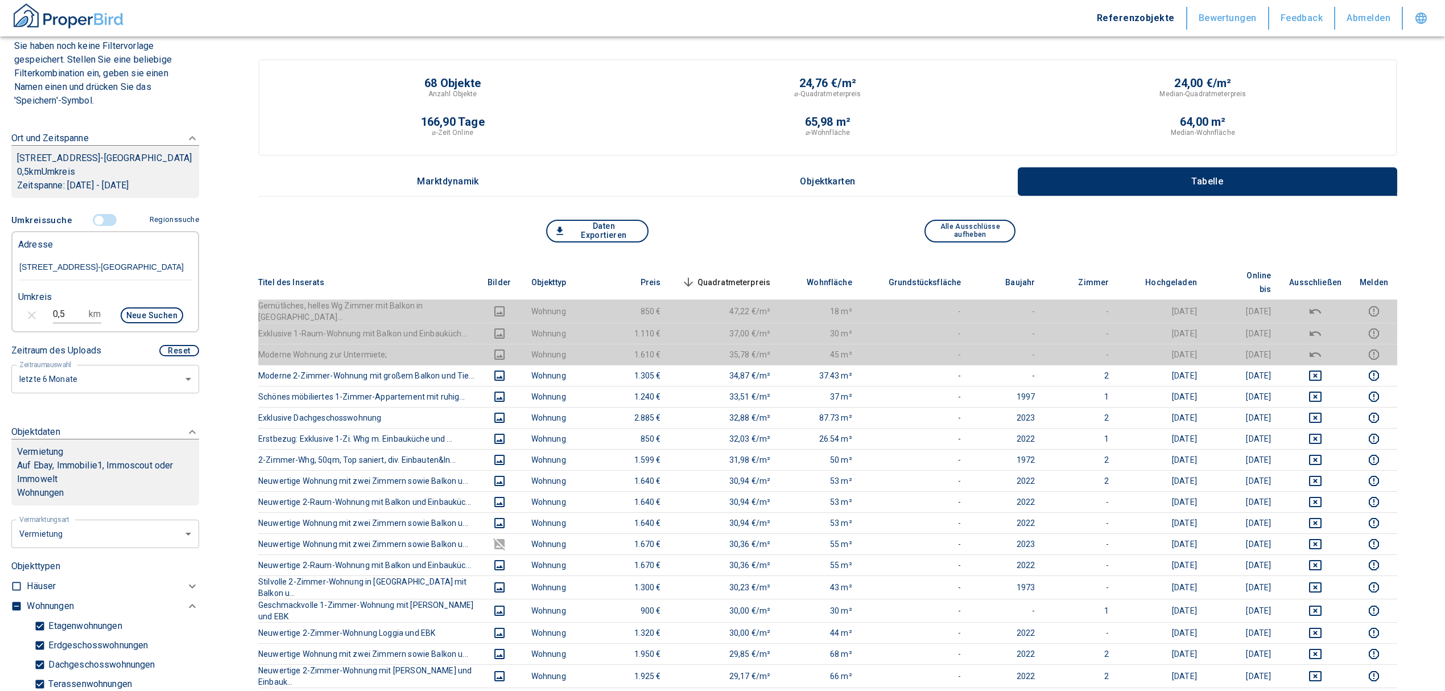
click at [96, 226] on input "controlled" at bounding box center [99, 220] width 34 height 13
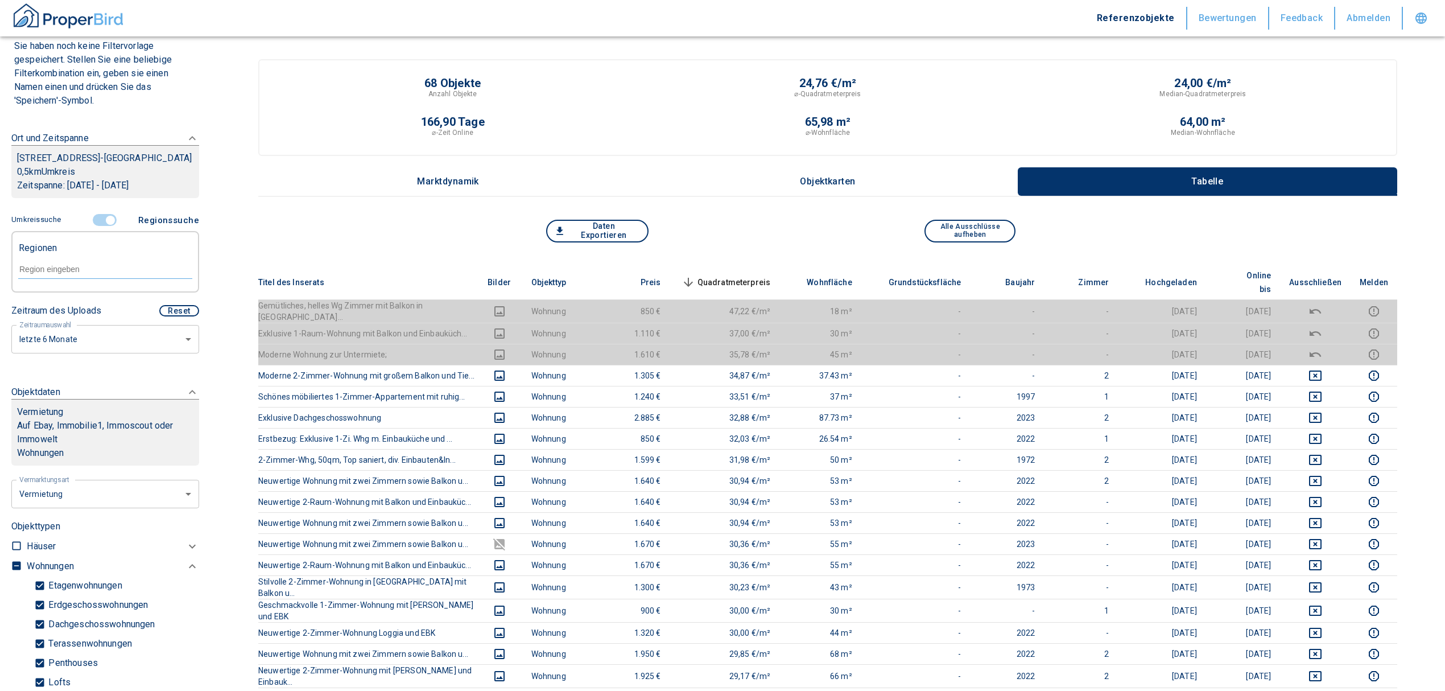
click at [84, 274] on input "text" at bounding box center [105, 269] width 174 height 10
click at [77, 308] on li "81369 [GEOGRAPHIC_DATA]" at bounding box center [99, 309] width 163 height 20
type input "81369"
type input "2020"
type input "81369 [GEOGRAPHIC_DATA]"
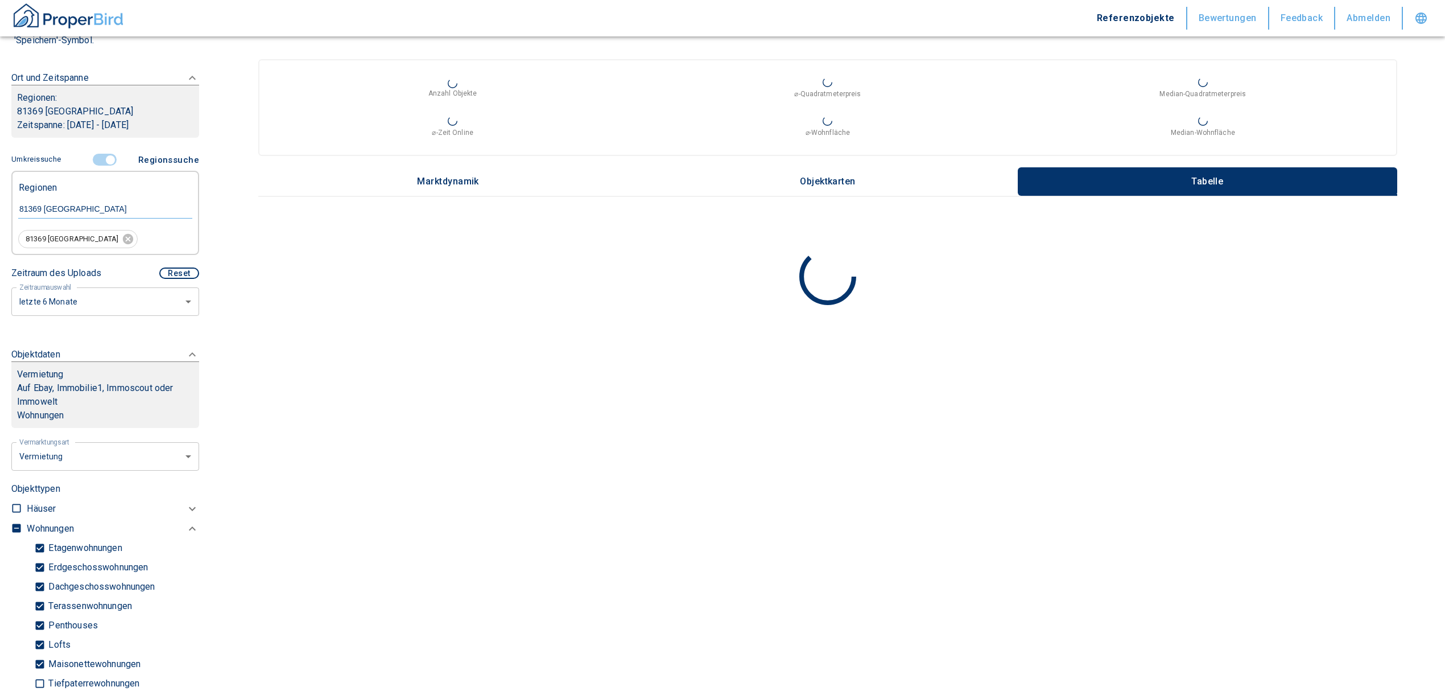
scroll to position [249, 0]
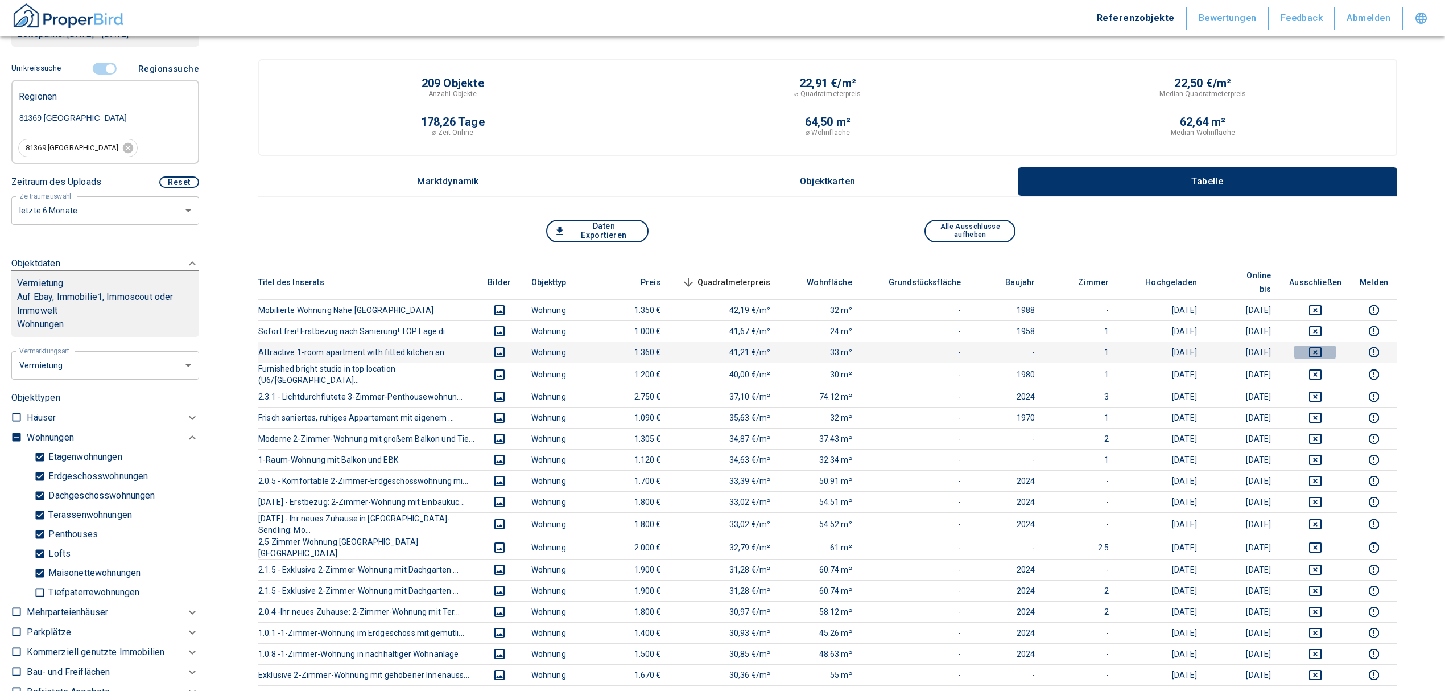
click at [1322, 347] on icon "deselect this listing" at bounding box center [1315, 352] width 13 height 10
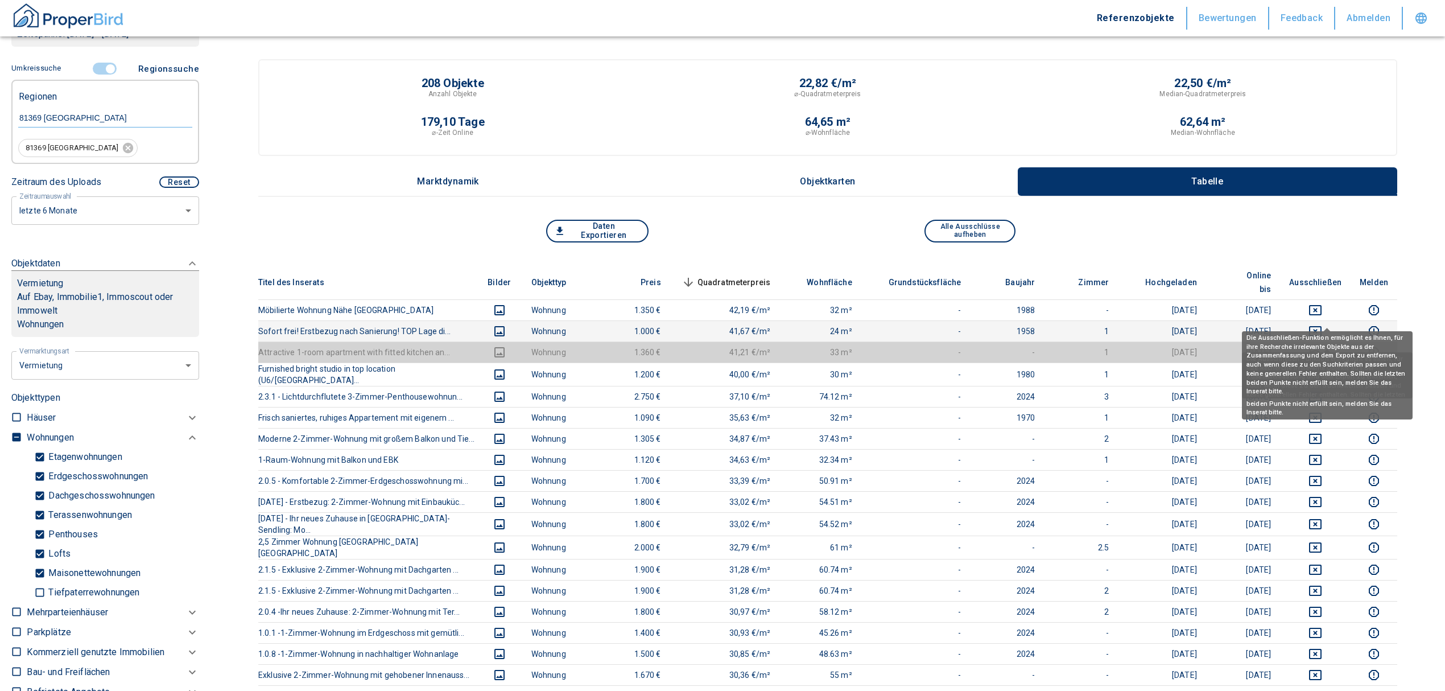
click at [1326, 320] on td at bounding box center [1315, 330] width 71 height 21
click at [1322, 324] on icon "deselect this listing" at bounding box center [1316, 331] width 14 height 14
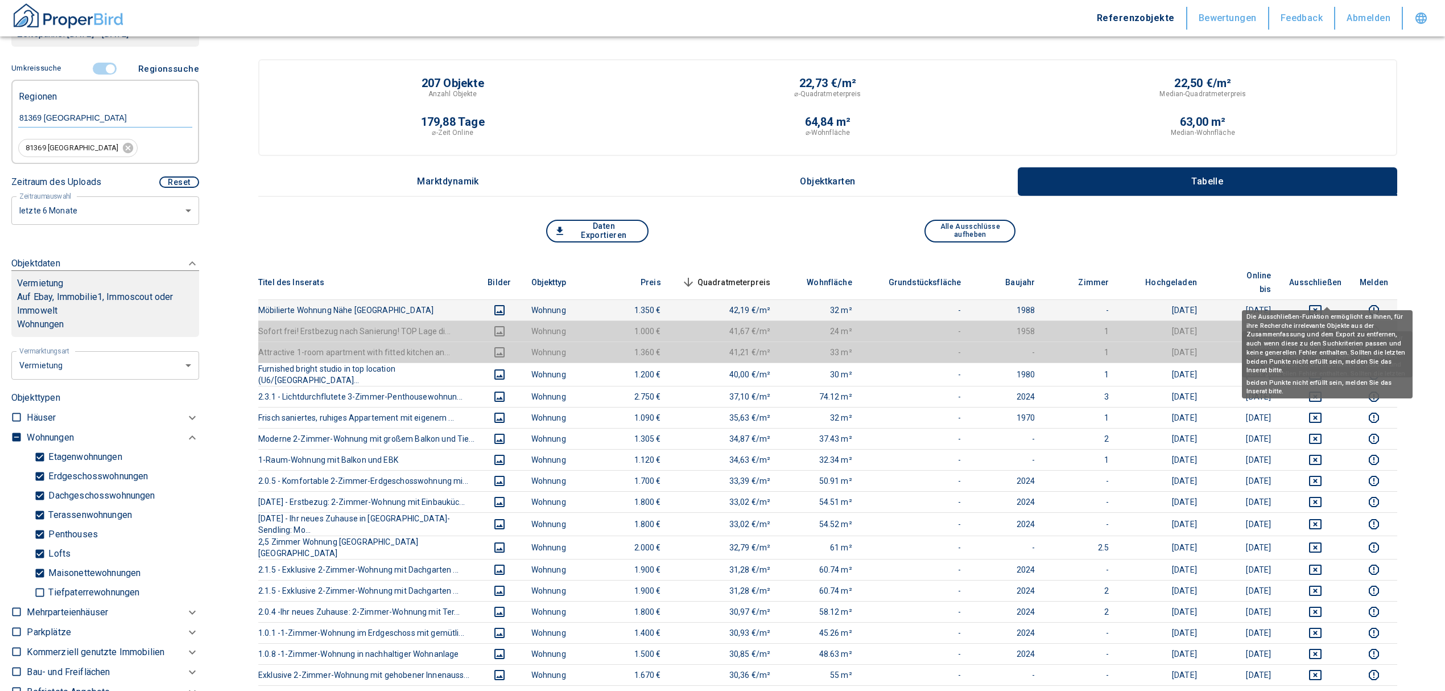
click at [1322, 305] on icon "deselect this listing" at bounding box center [1315, 310] width 13 height 10
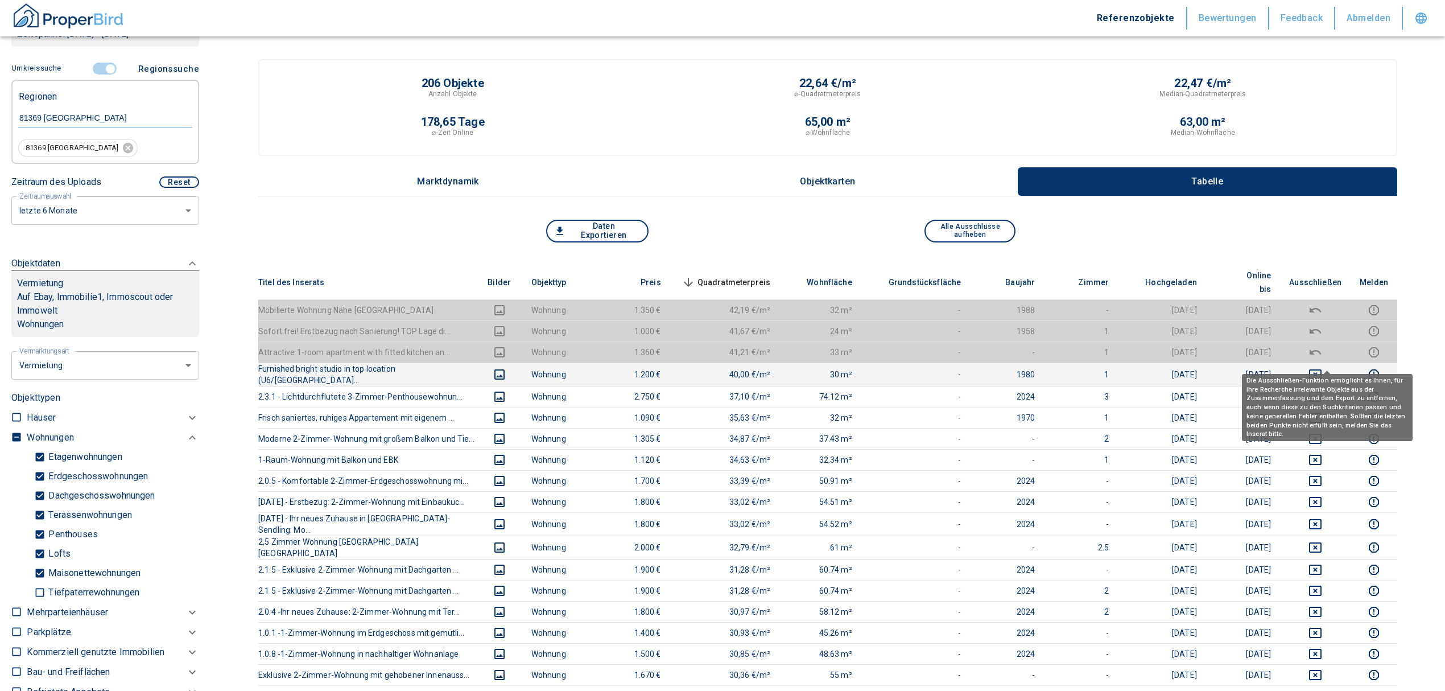
click at [1322, 368] on icon "deselect this listing" at bounding box center [1316, 375] width 14 height 14
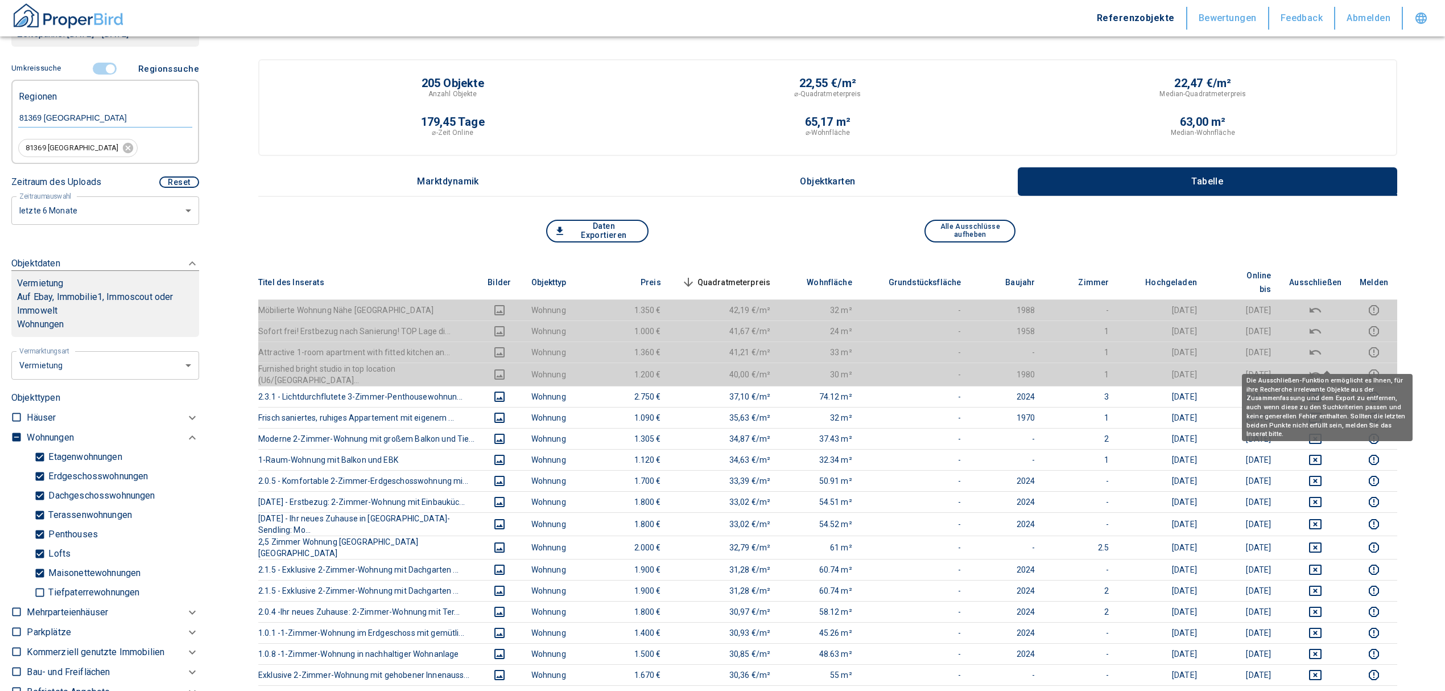
click at [761, 275] on span "Quadratmeterpreis sorted descending" at bounding box center [725, 282] width 92 height 14
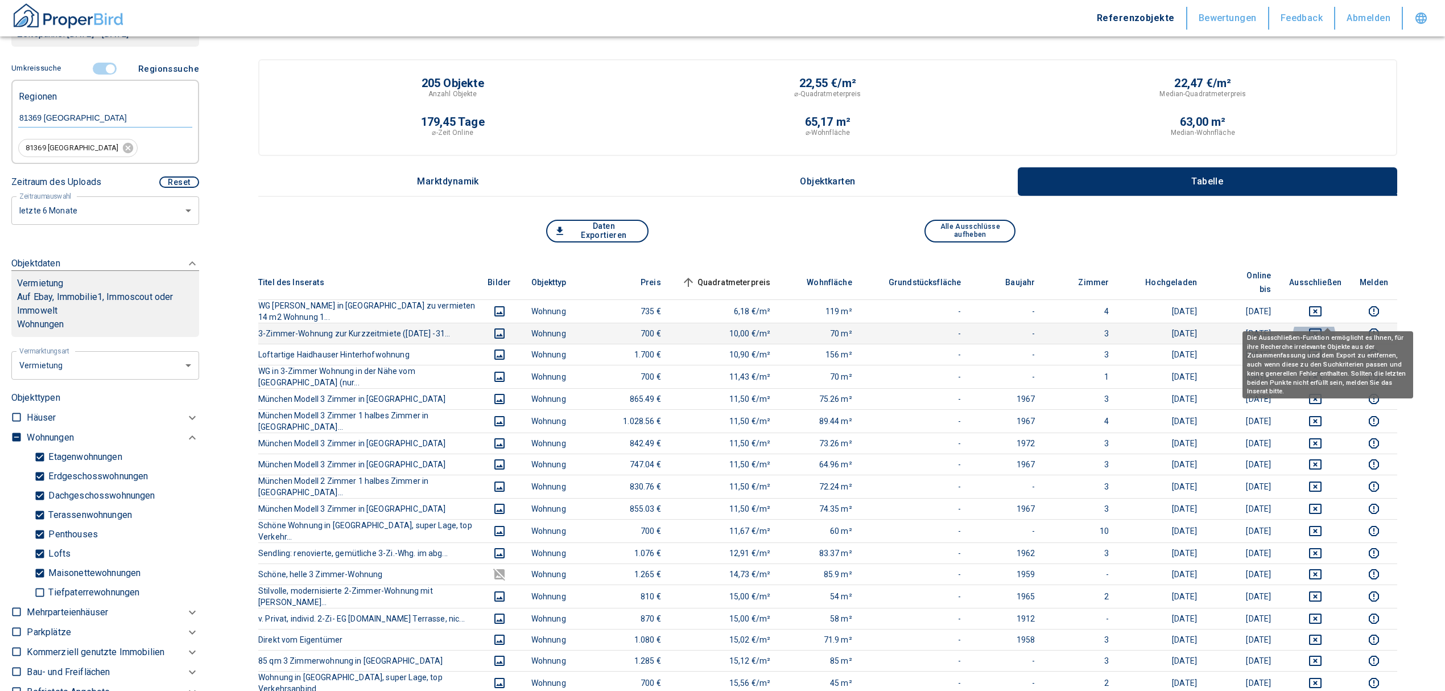
click at [1321, 327] on icon "deselect this listing" at bounding box center [1316, 334] width 14 height 14
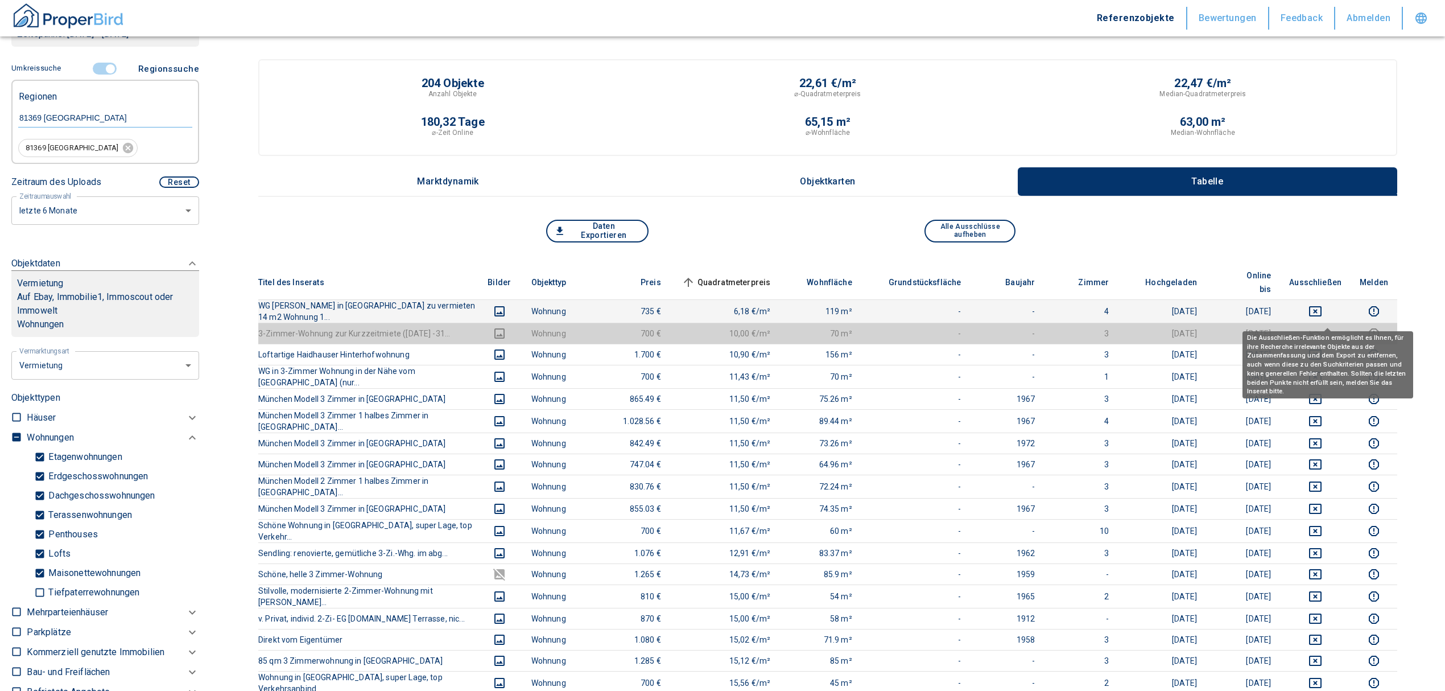
click at [1321, 299] on td at bounding box center [1315, 310] width 71 height 23
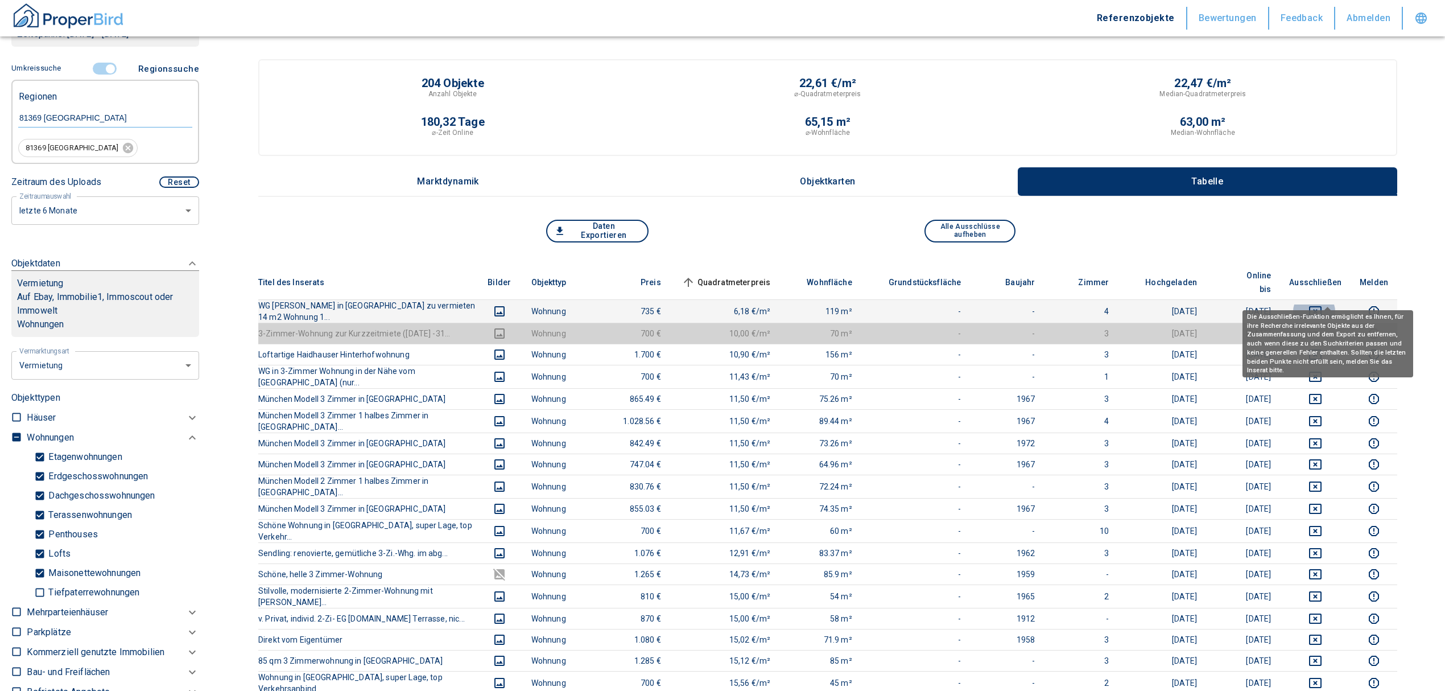
click at [1322, 304] on icon "deselect this listing" at bounding box center [1316, 311] width 14 height 14
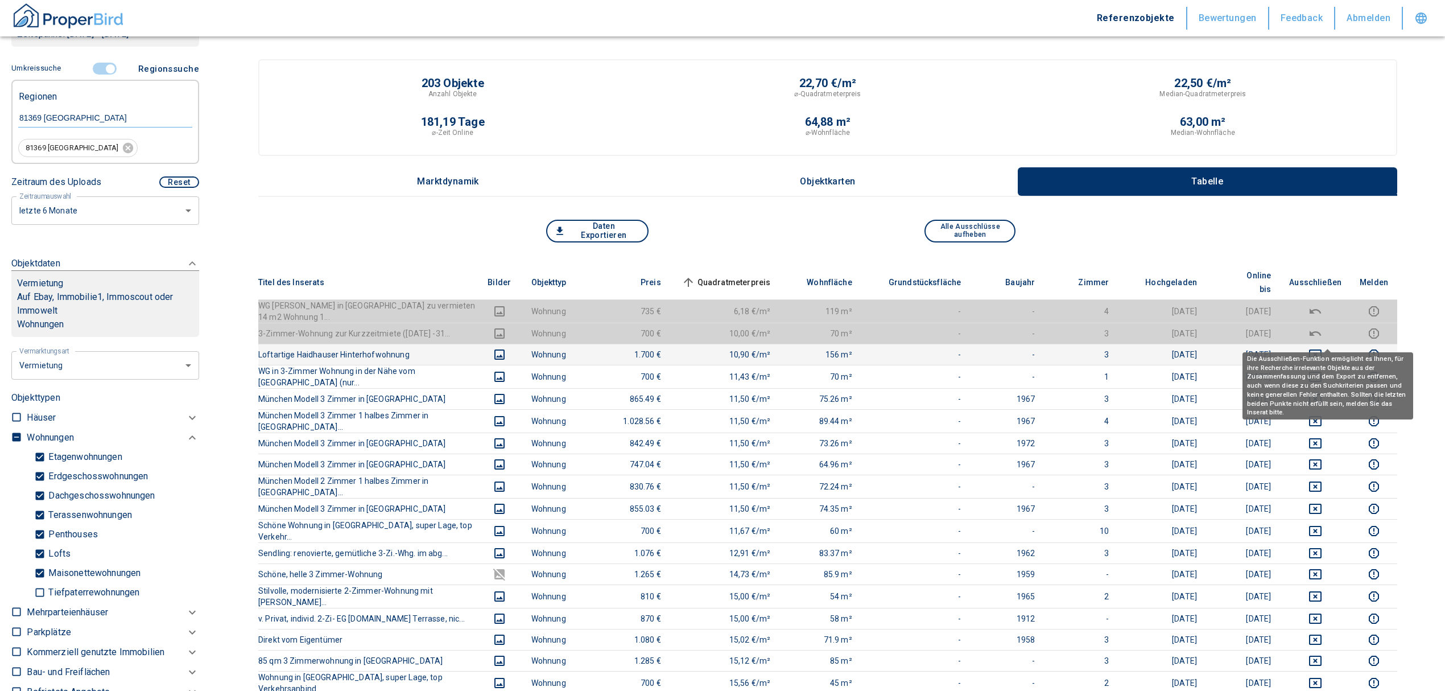
click at [1318, 348] on button "deselect this listing" at bounding box center [1315, 355] width 52 height 14
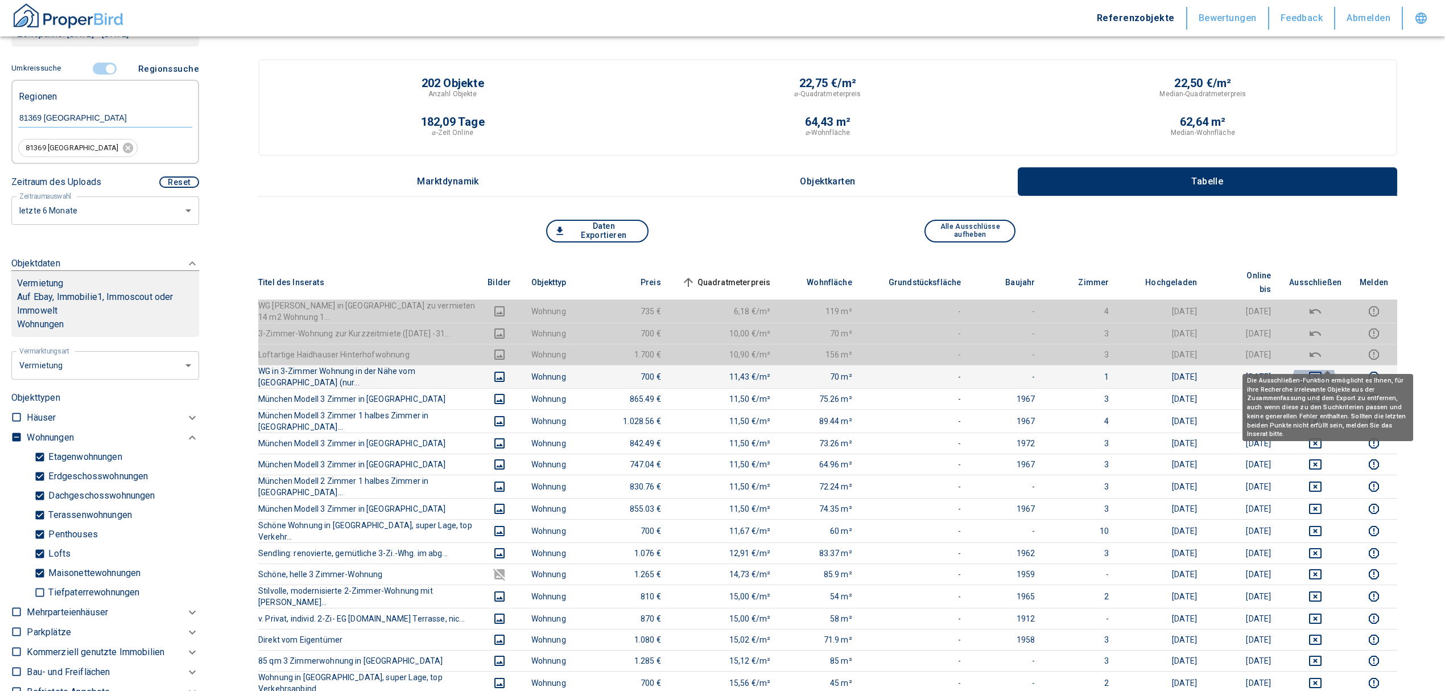
drag, startPoint x: 1326, startPoint y: 355, endPoint x: 1325, endPoint y: 367, distance: 12.0
click at [1322, 372] on icon "deselect this listing" at bounding box center [1315, 377] width 13 height 10
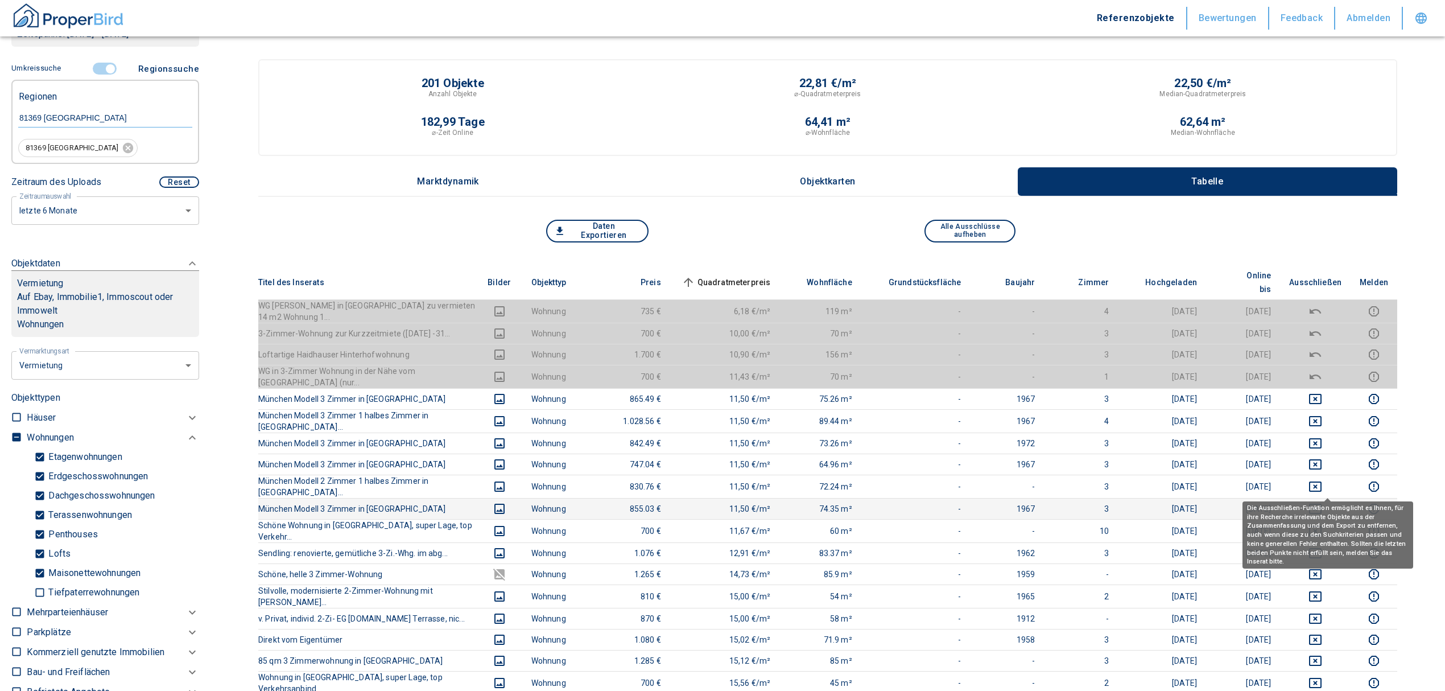
click at [1322, 504] on icon "deselect this listing" at bounding box center [1315, 509] width 13 height 10
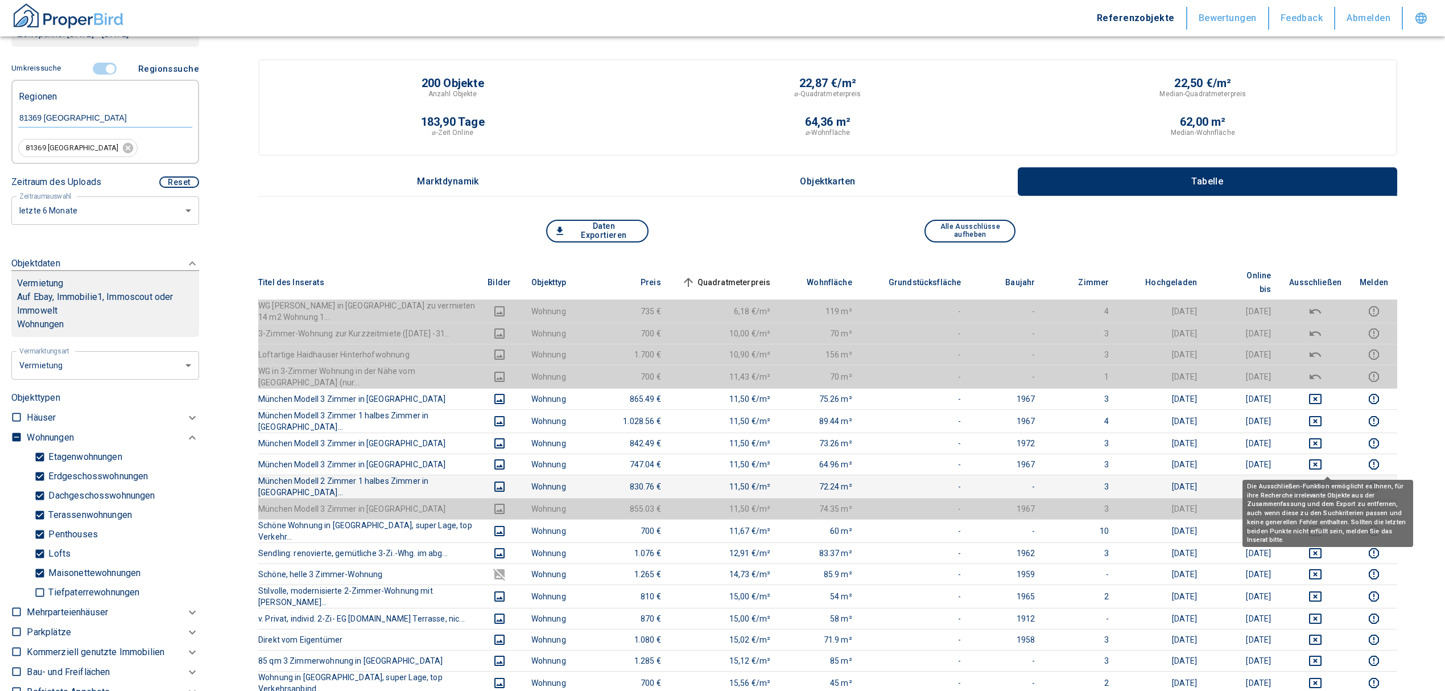
click at [1322, 481] on icon "deselect this listing" at bounding box center [1315, 486] width 13 height 10
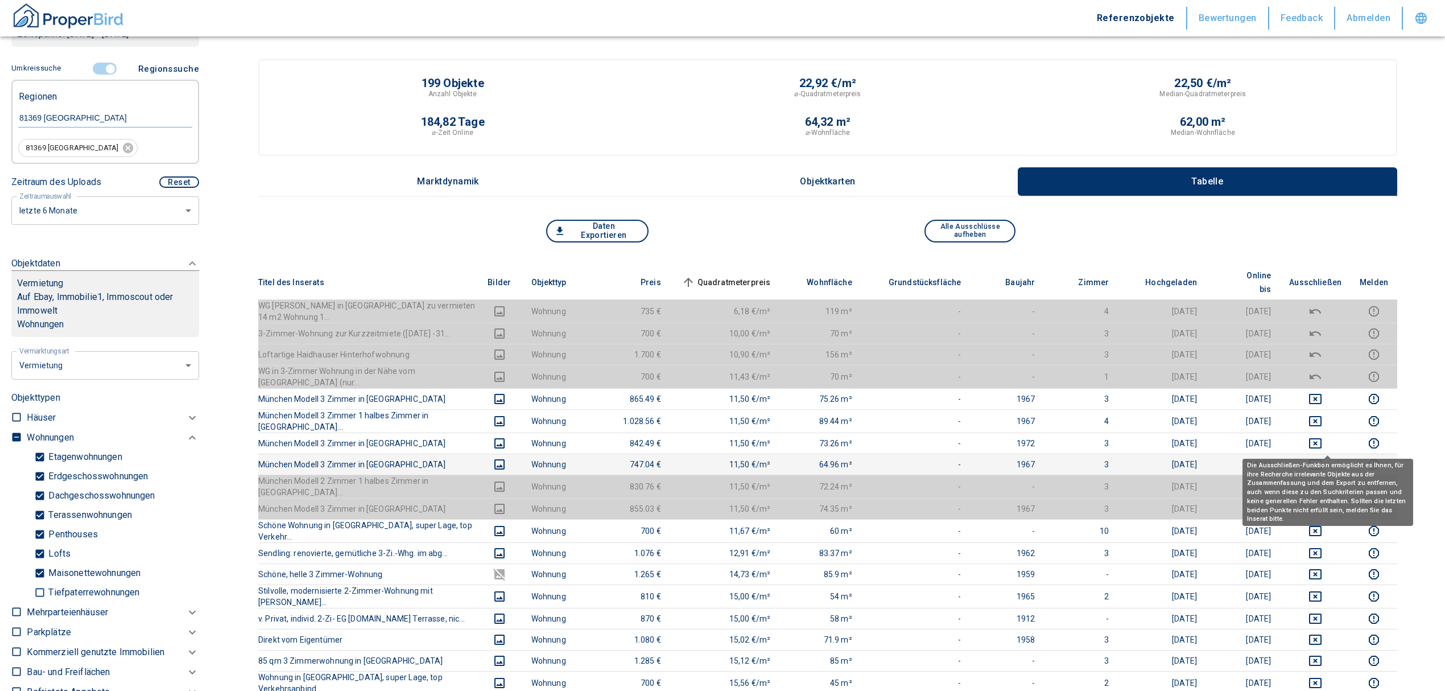
drag, startPoint x: 1328, startPoint y: 443, endPoint x: 1330, endPoint y: 435, distance: 8.1
click at [1322, 458] on icon "deselect this listing" at bounding box center [1316, 465] width 14 height 14
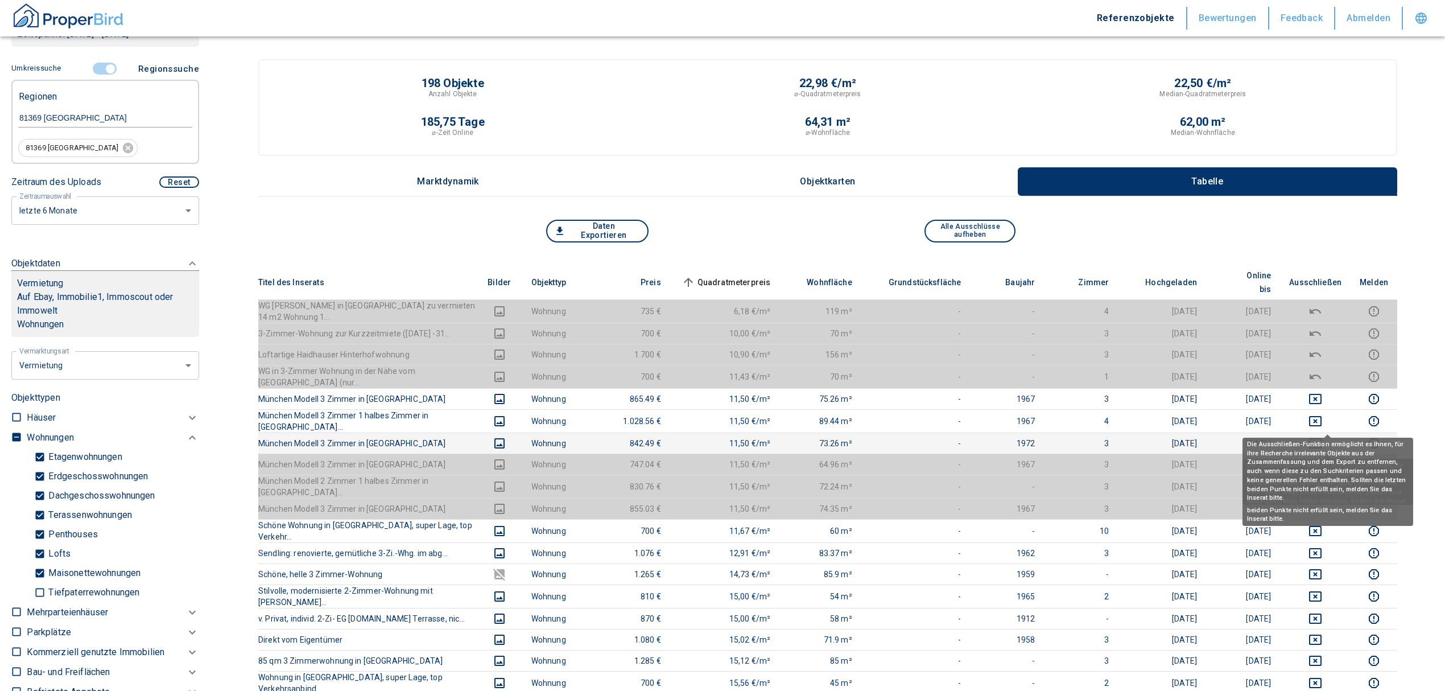
click at [1322, 438] on icon "deselect this listing" at bounding box center [1315, 443] width 13 height 10
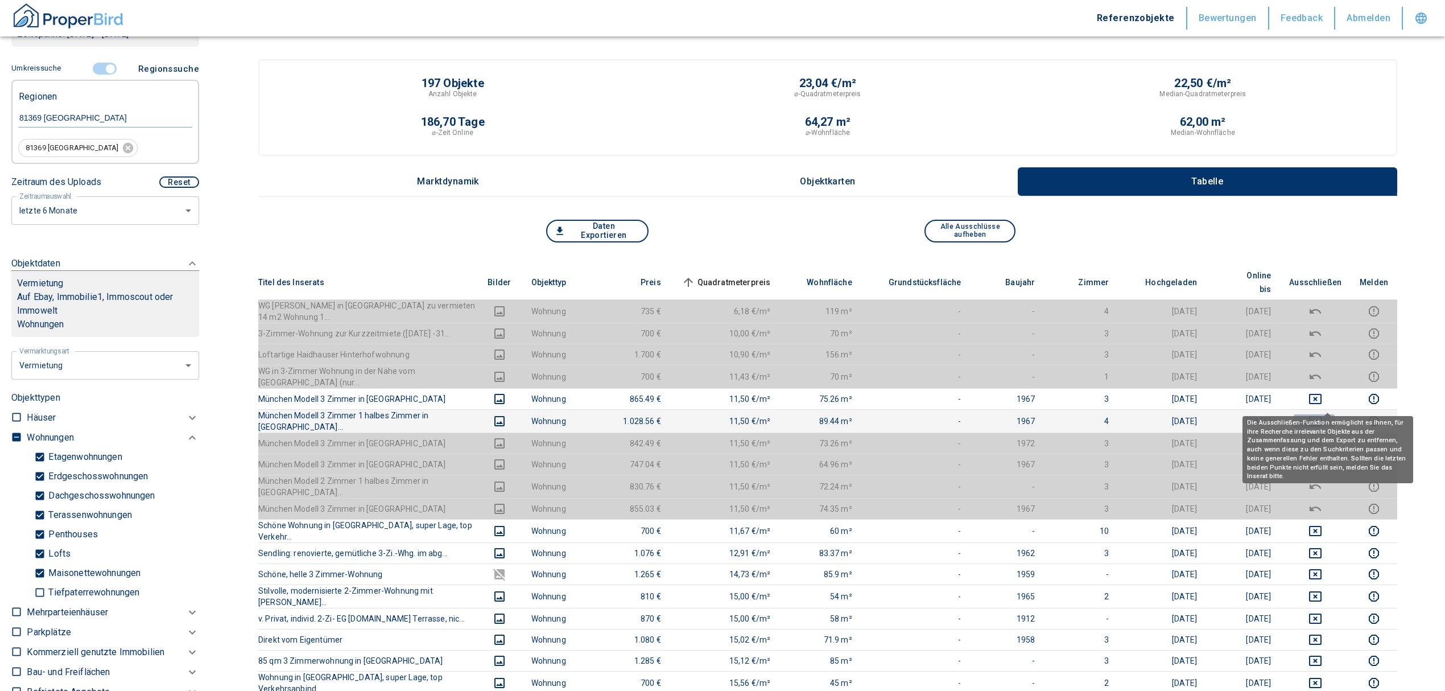
click at [1322, 416] on icon "deselect this listing" at bounding box center [1315, 421] width 13 height 10
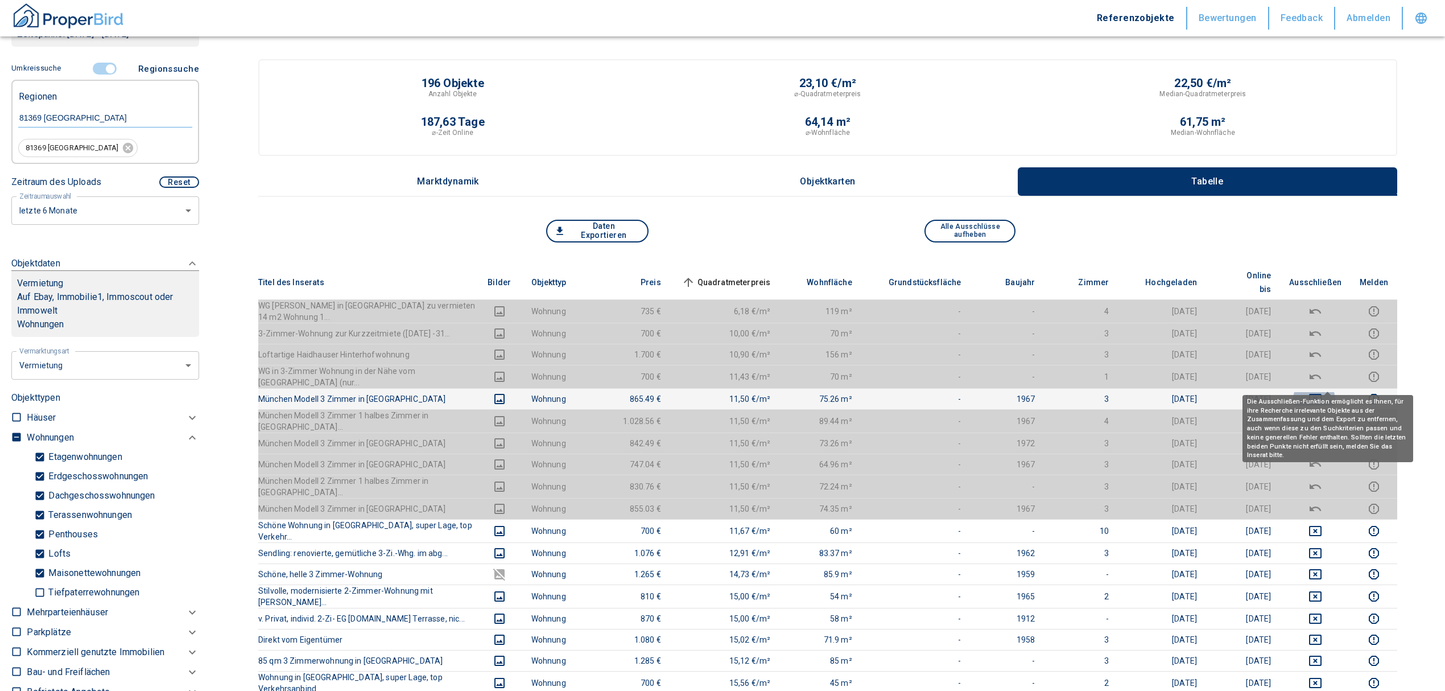
click at [1322, 392] on icon "deselect this listing" at bounding box center [1316, 399] width 14 height 14
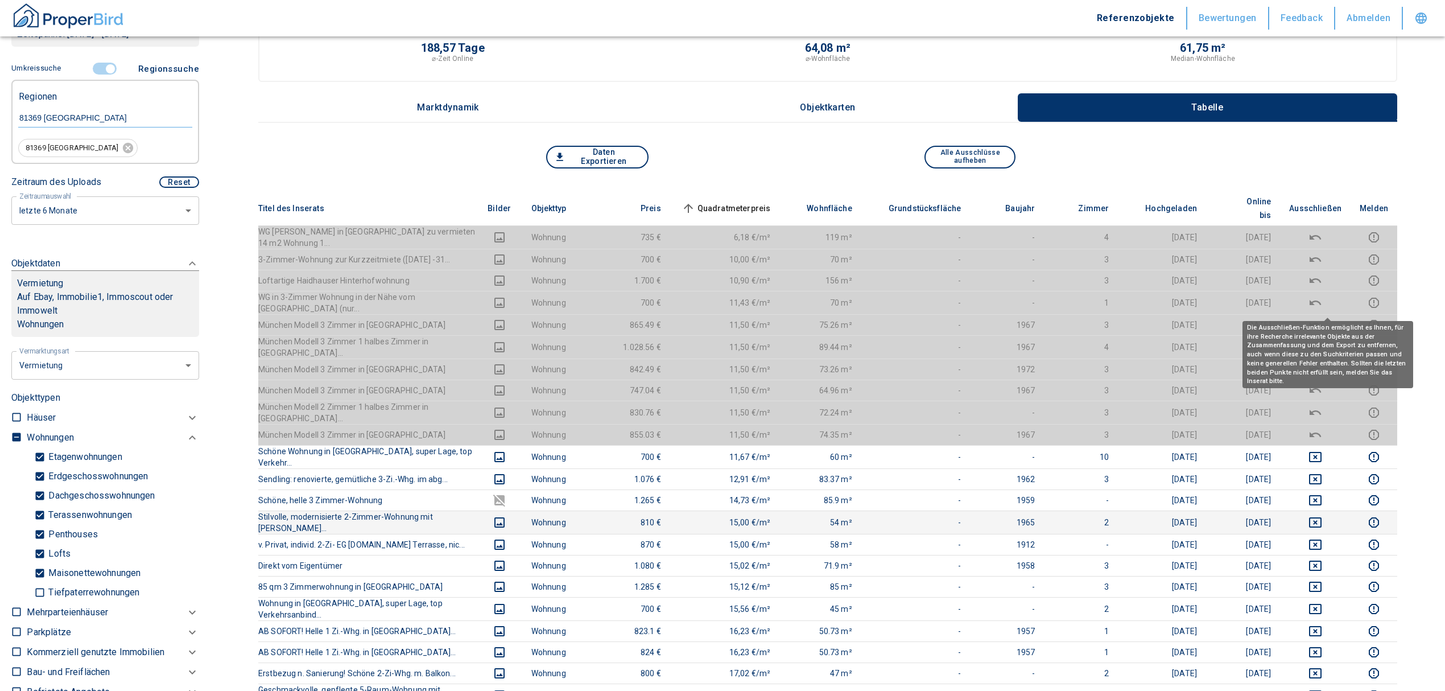
scroll to position [151, 0]
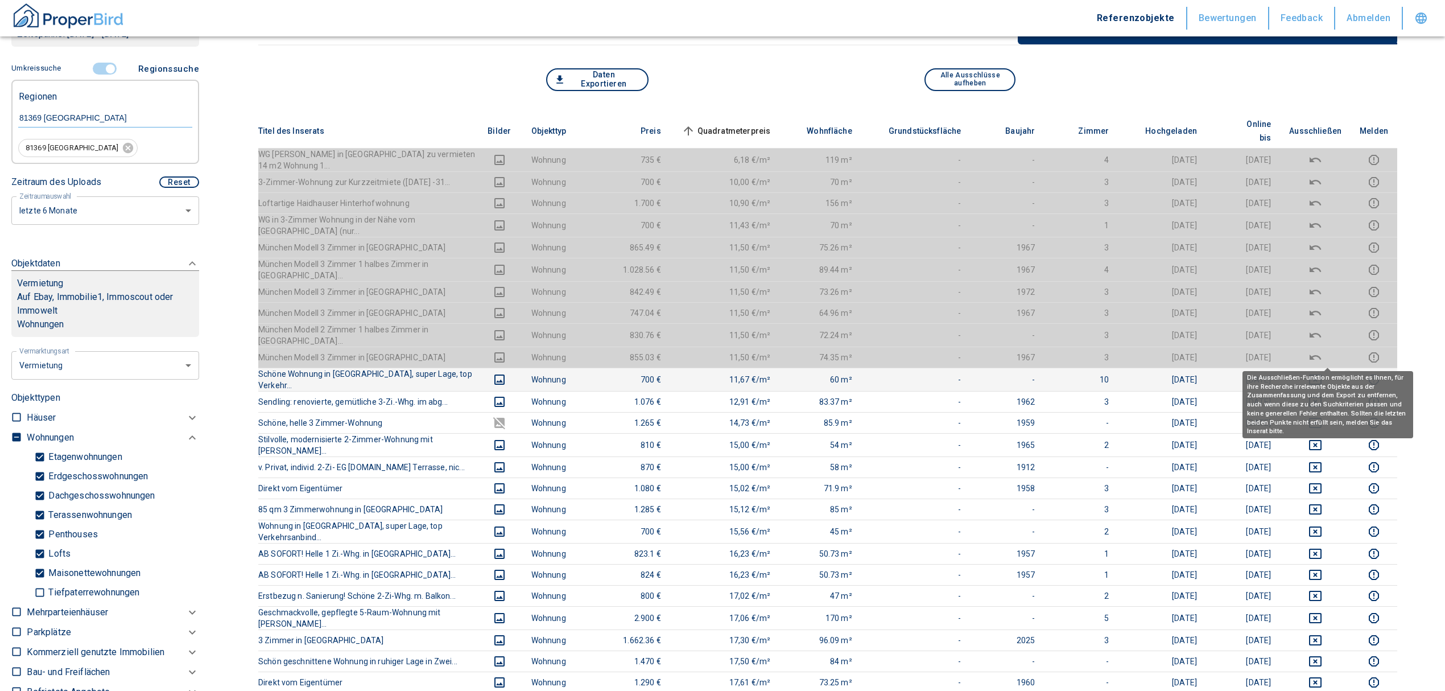
click at [1322, 373] on icon "deselect this listing" at bounding box center [1316, 380] width 14 height 14
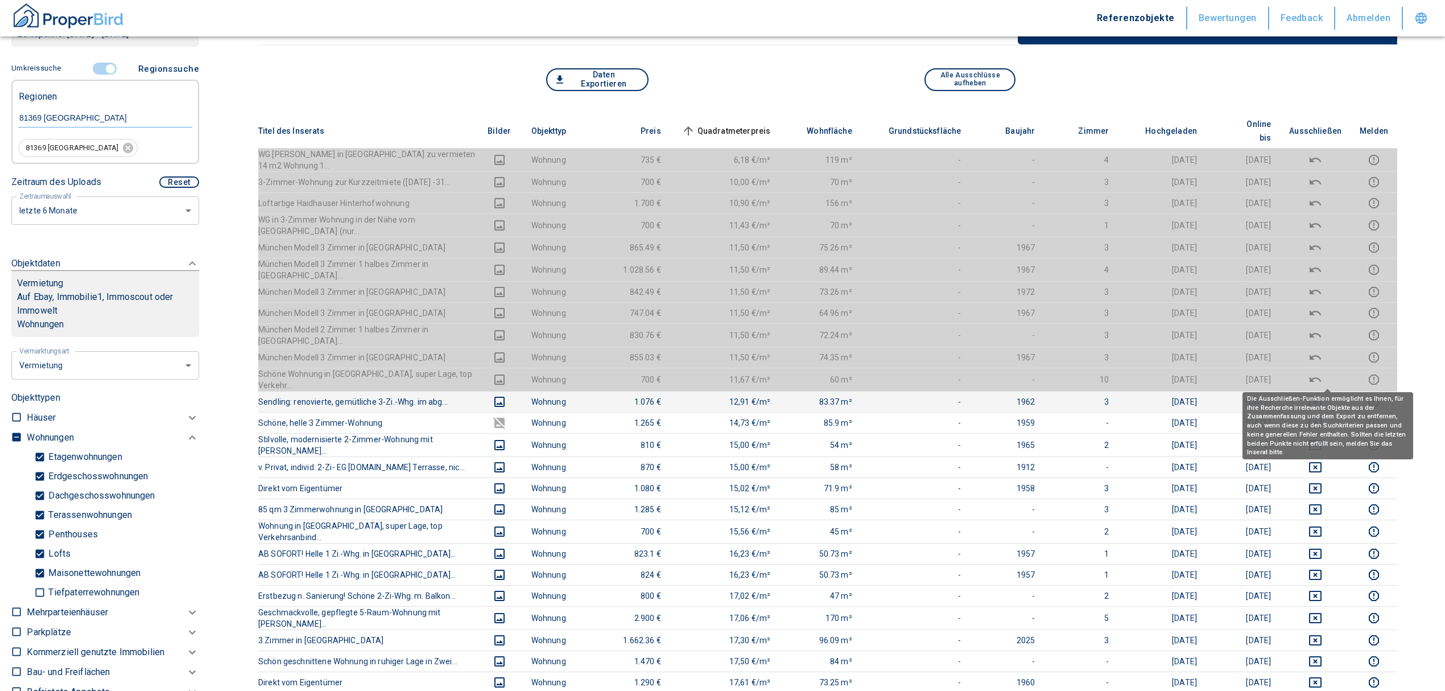
click at [1322, 395] on icon "deselect this listing" at bounding box center [1316, 402] width 14 height 14
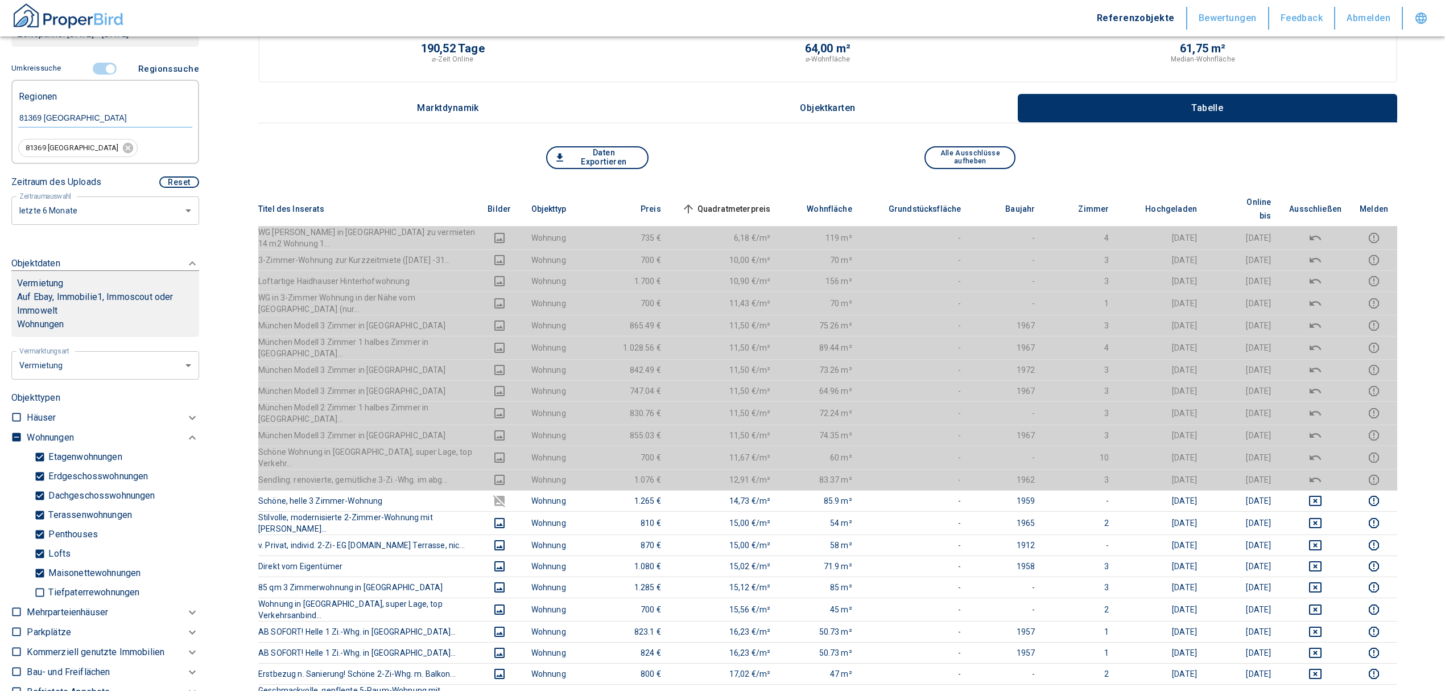
scroll to position [0, 0]
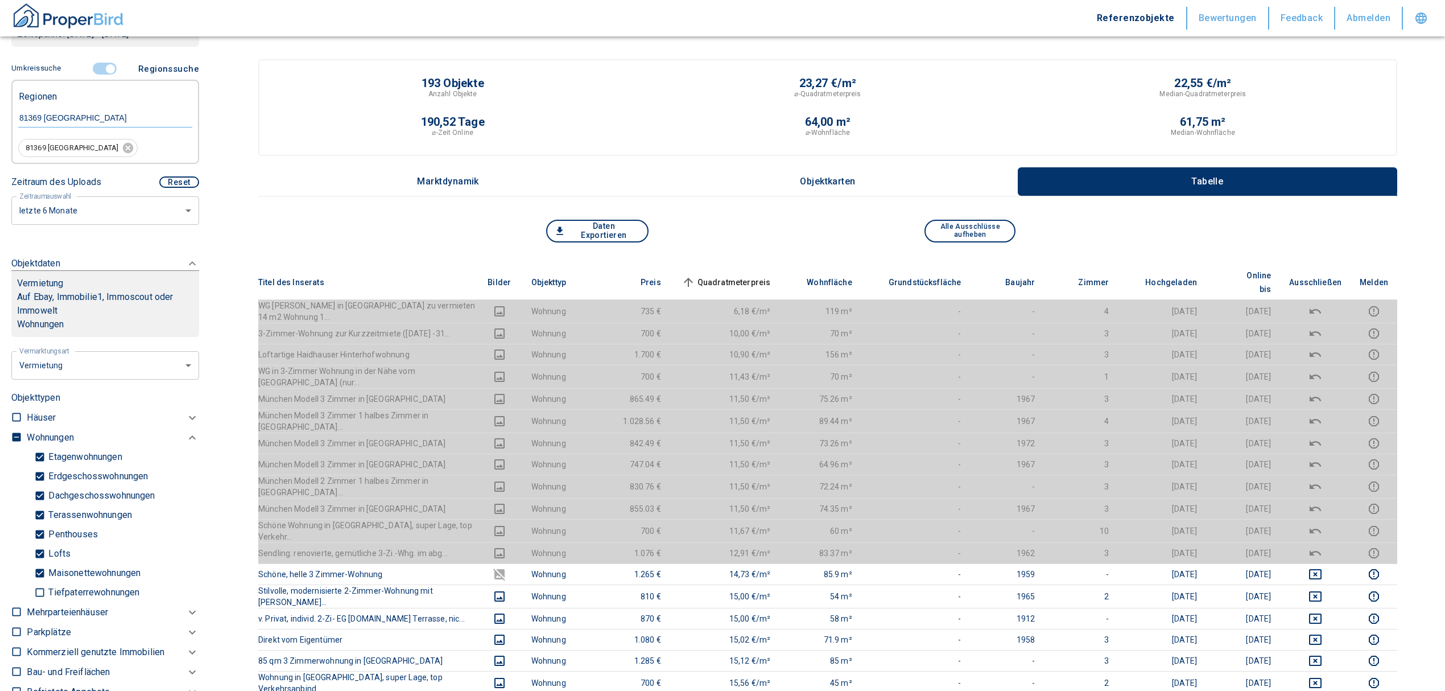
click at [751, 275] on span "Quadratmeterpreis sorted ascending" at bounding box center [725, 282] width 92 height 14
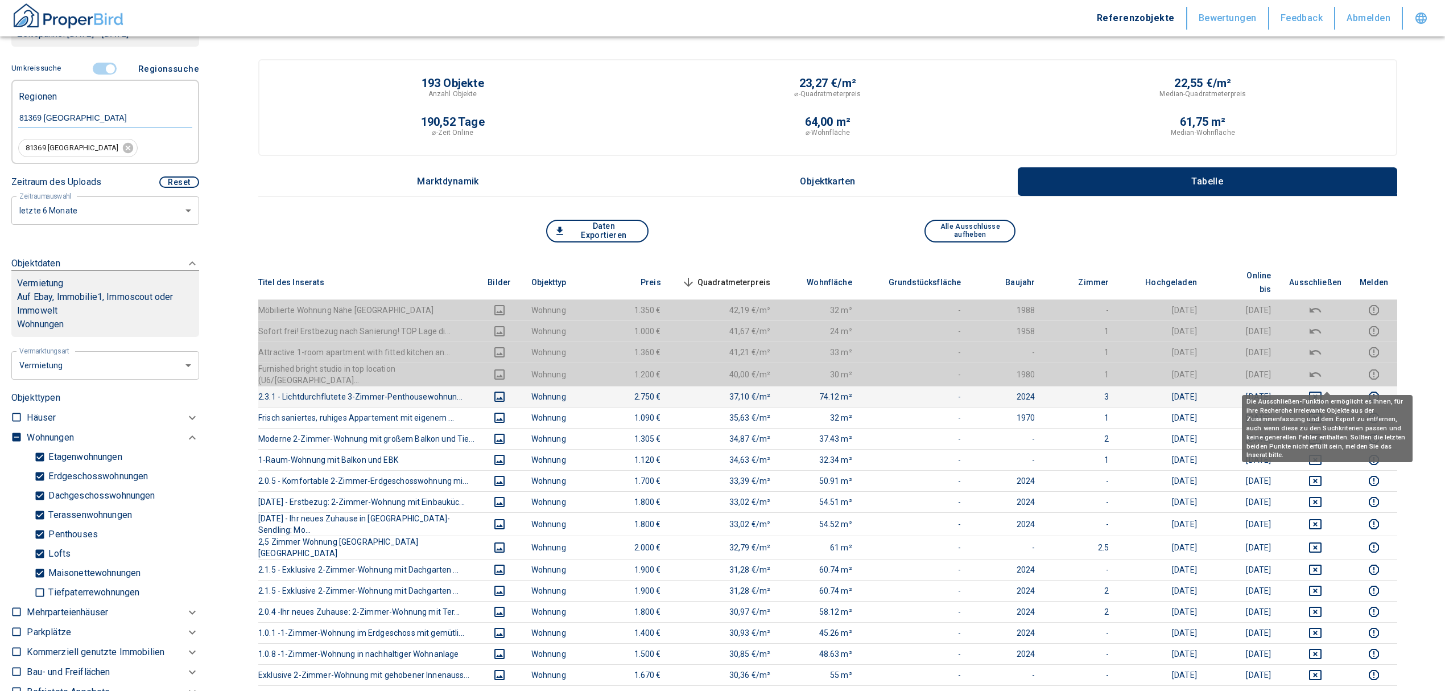
click at [1321, 391] on icon "deselect this listing" at bounding box center [1315, 396] width 13 height 10
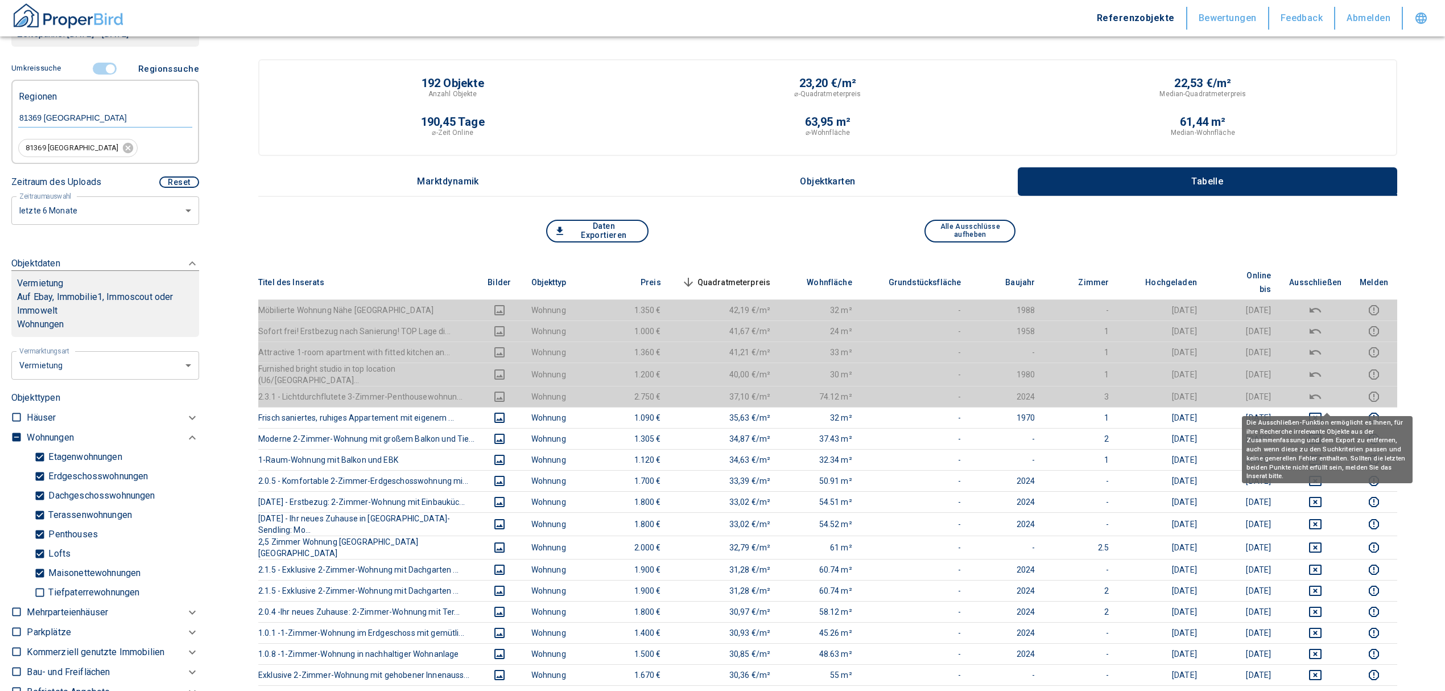
click at [1322, 411] on icon "deselect this listing" at bounding box center [1316, 418] width 14 height 14
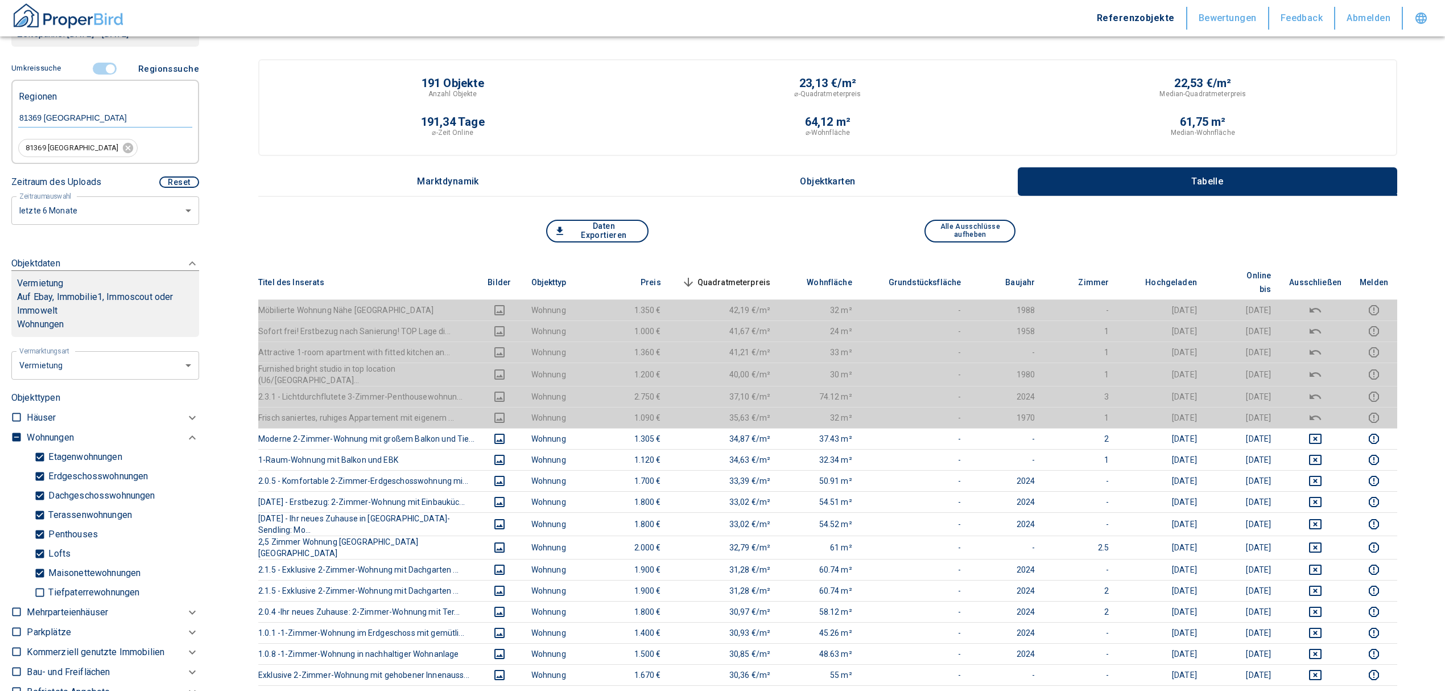
click at [743, 275] on span "Quadratmeterpreis sorted descending" at bounding box center [725, 282] width 92 height 14
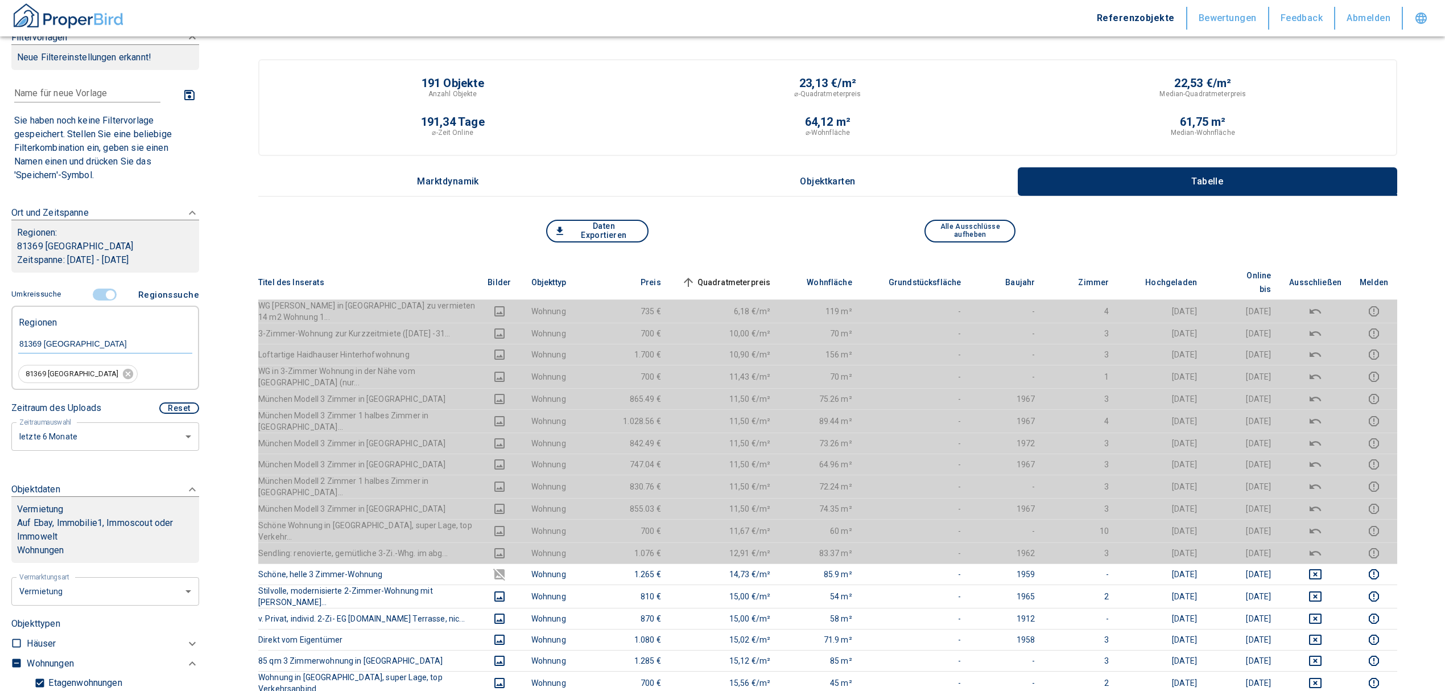
scroll to position [22, 0]
click at [108, 294] on input "controlled" at bounding box center [110, 296] width 34 height 13
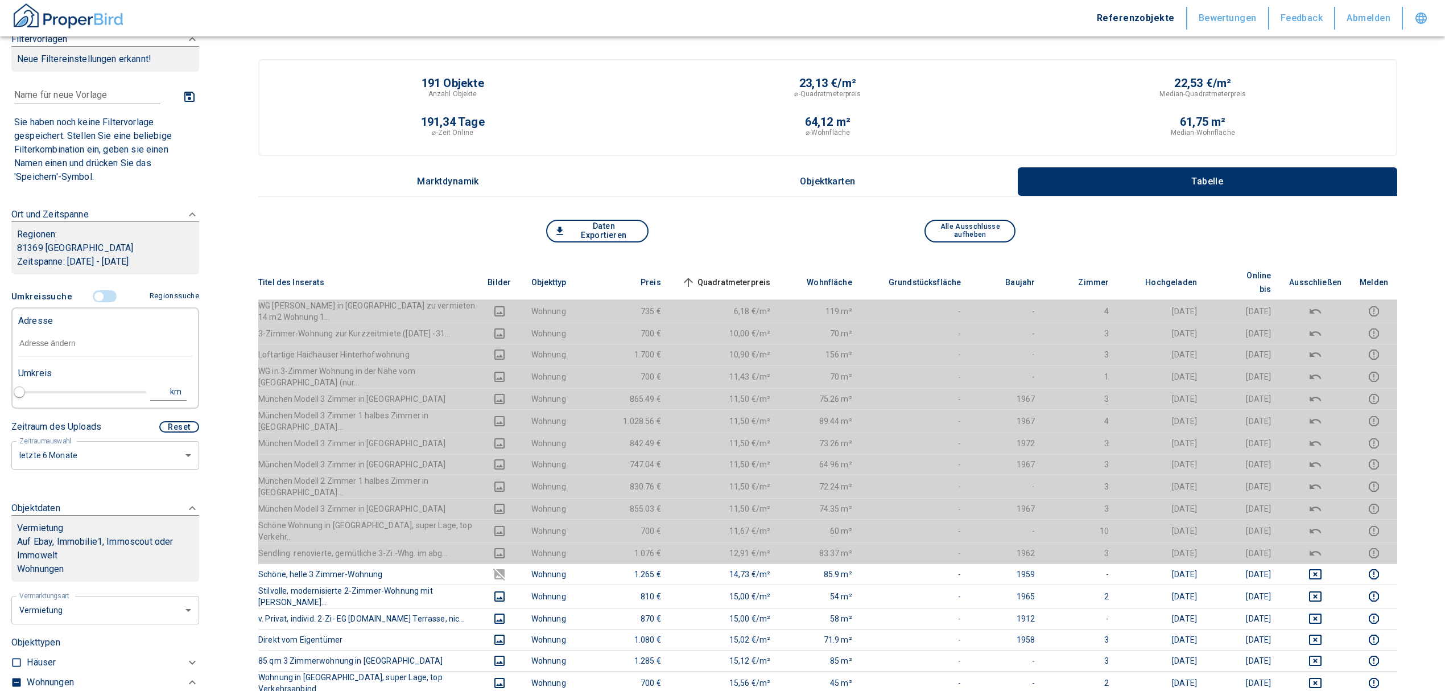
click at [59, 349] on input "text" at bounding box center [105, 344] width 174 height 26
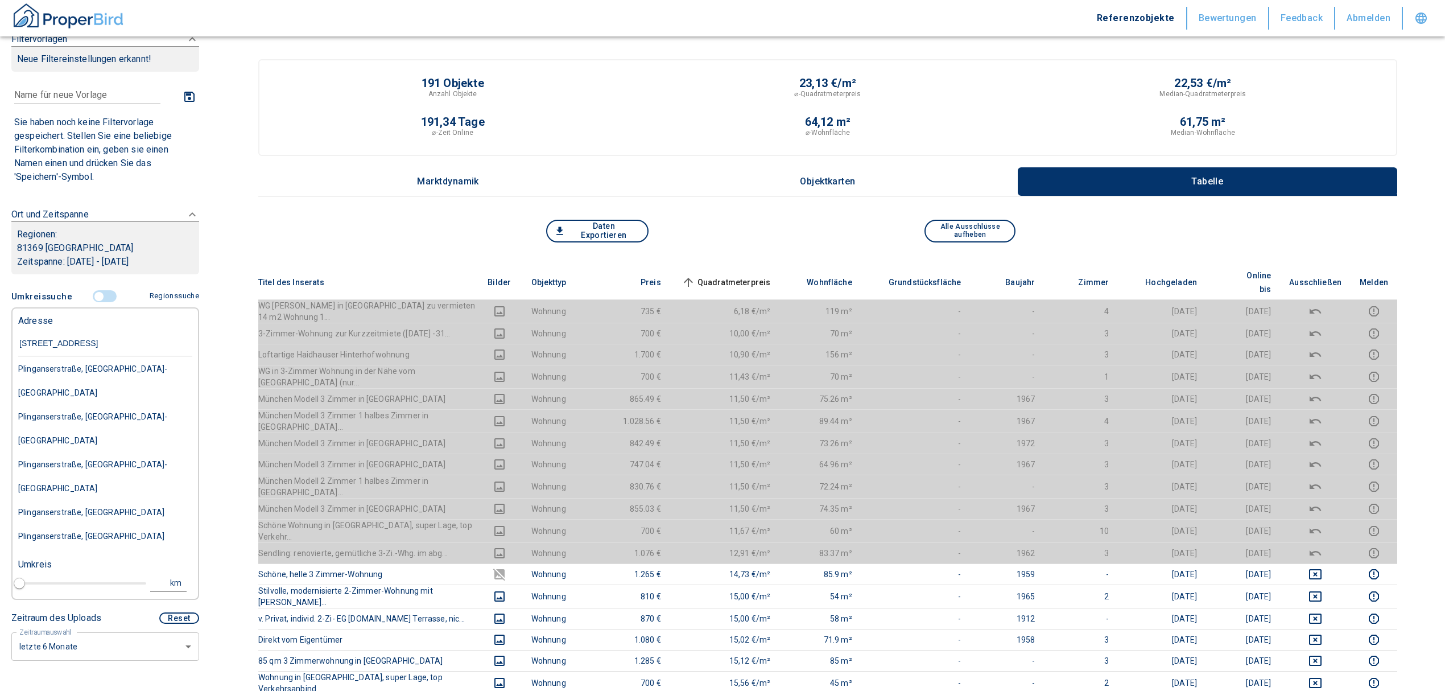
type input "[STREET_ADDRESS]"
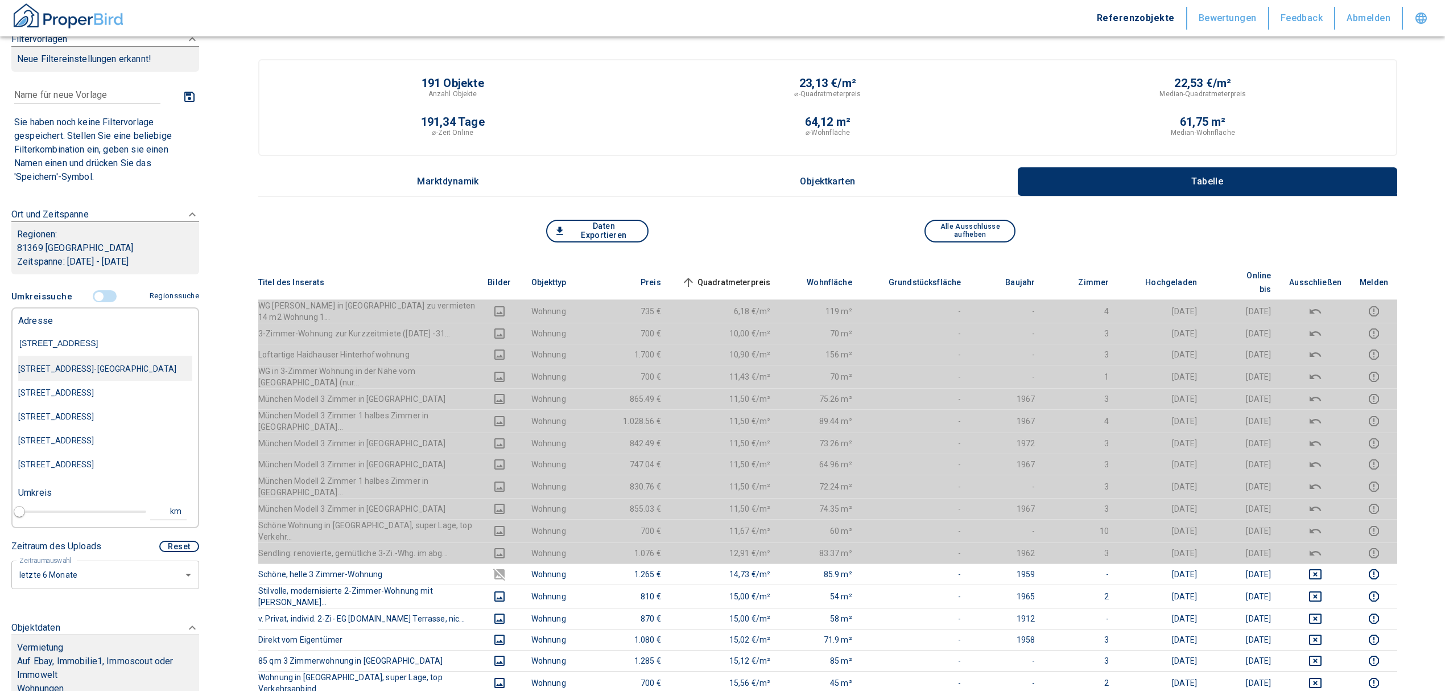
click at [80, 370] on div "[STREET_ADDRESS]-[GEOGRAPHIC_DATA]" at bounding box center [105, 369] width 174 height 24
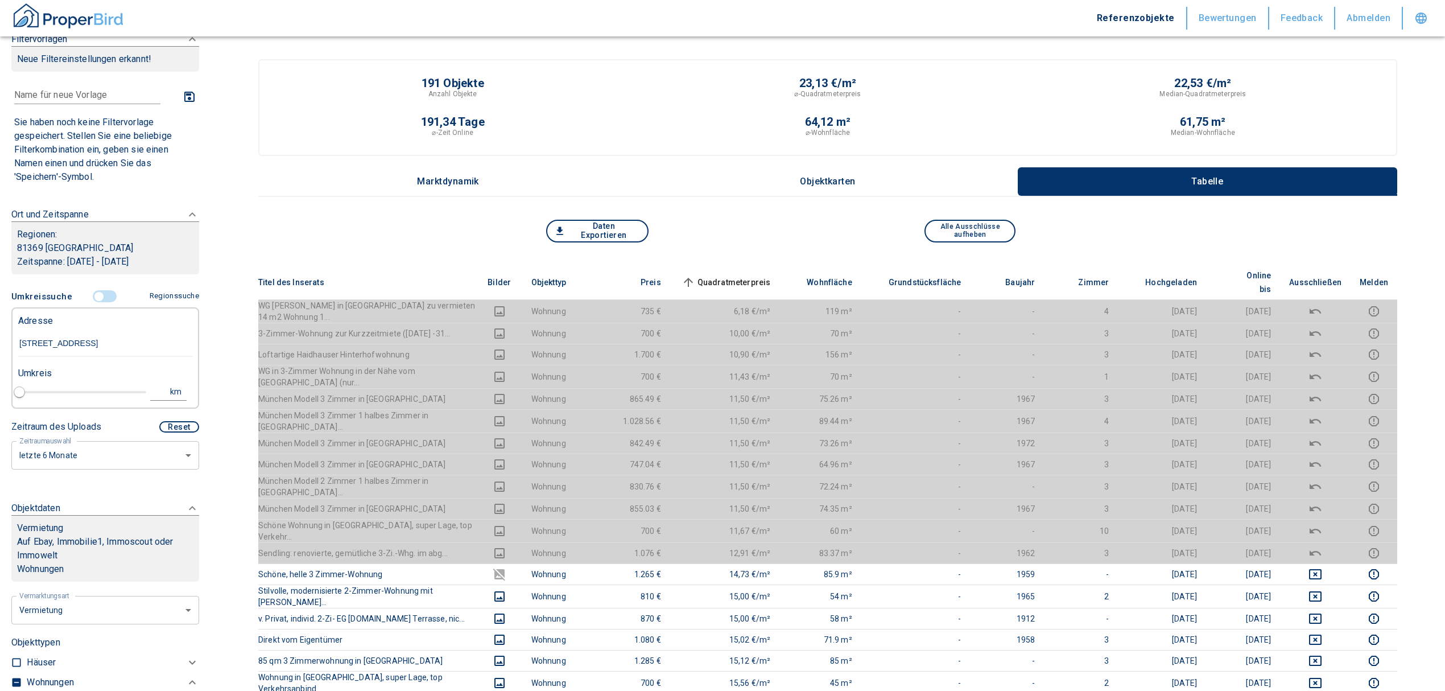
type input "2020"
type input "[STREET_ADDRESS]-[GEOGRAPHIC_DATA]"
type input "1"
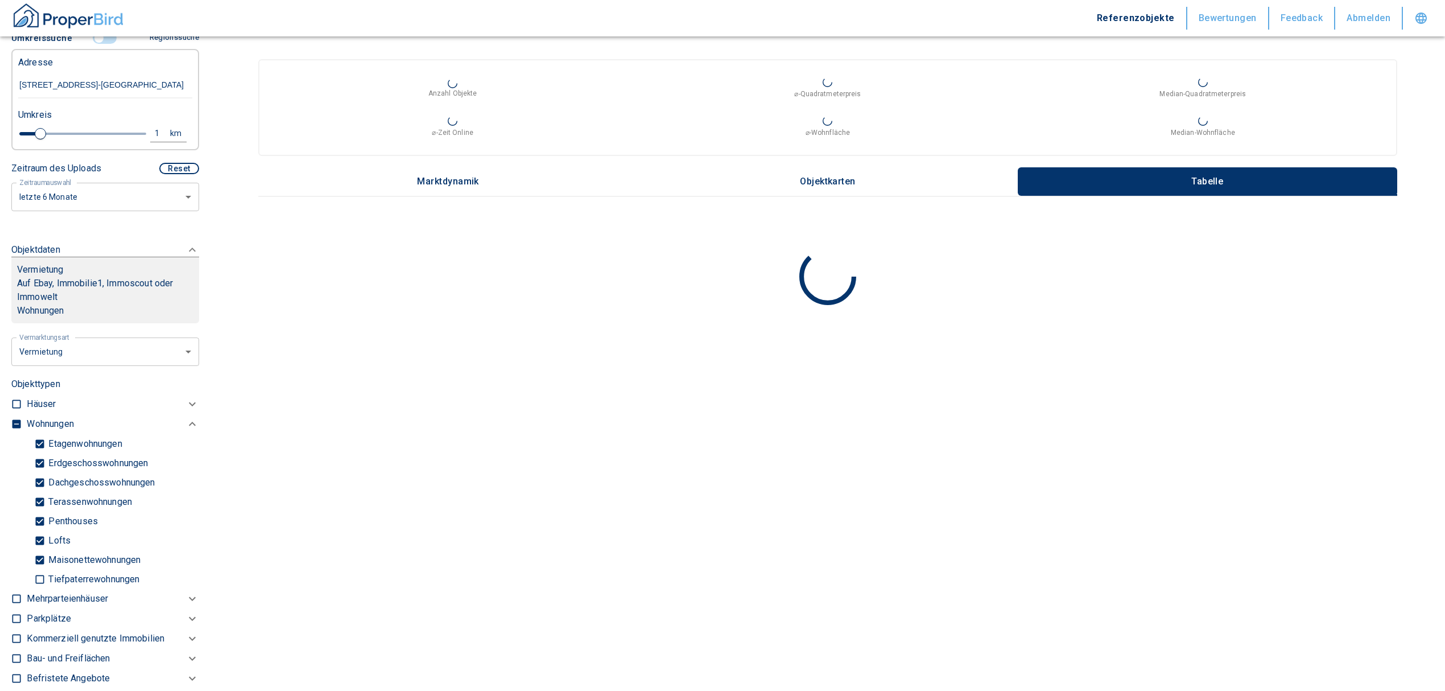
scroll to position [325, 0]
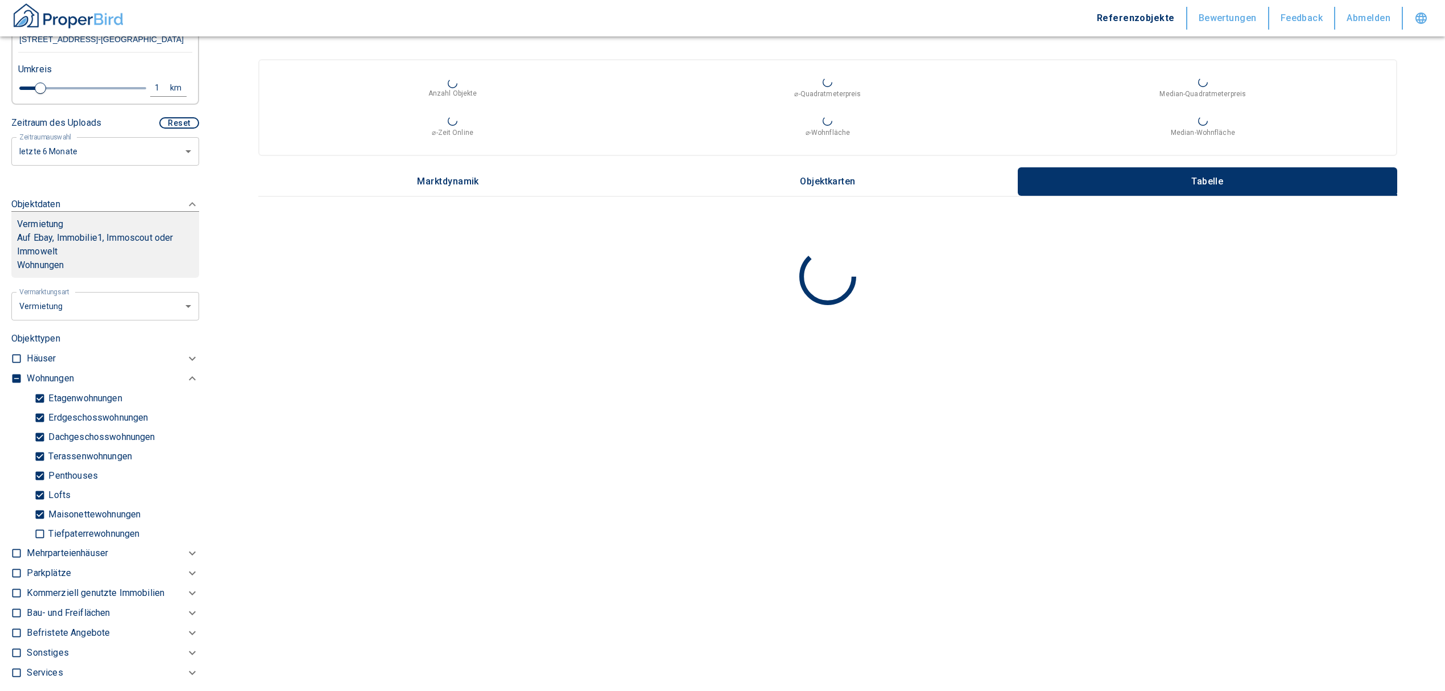
type input "[STREET_ADDRESS]-[GEOGRAPHIC_DATA]"
click at [15, 373] on input "checkbox" at bounding box center [16, 378] width 11 height 11
checkbox input "true"
type input "2020"
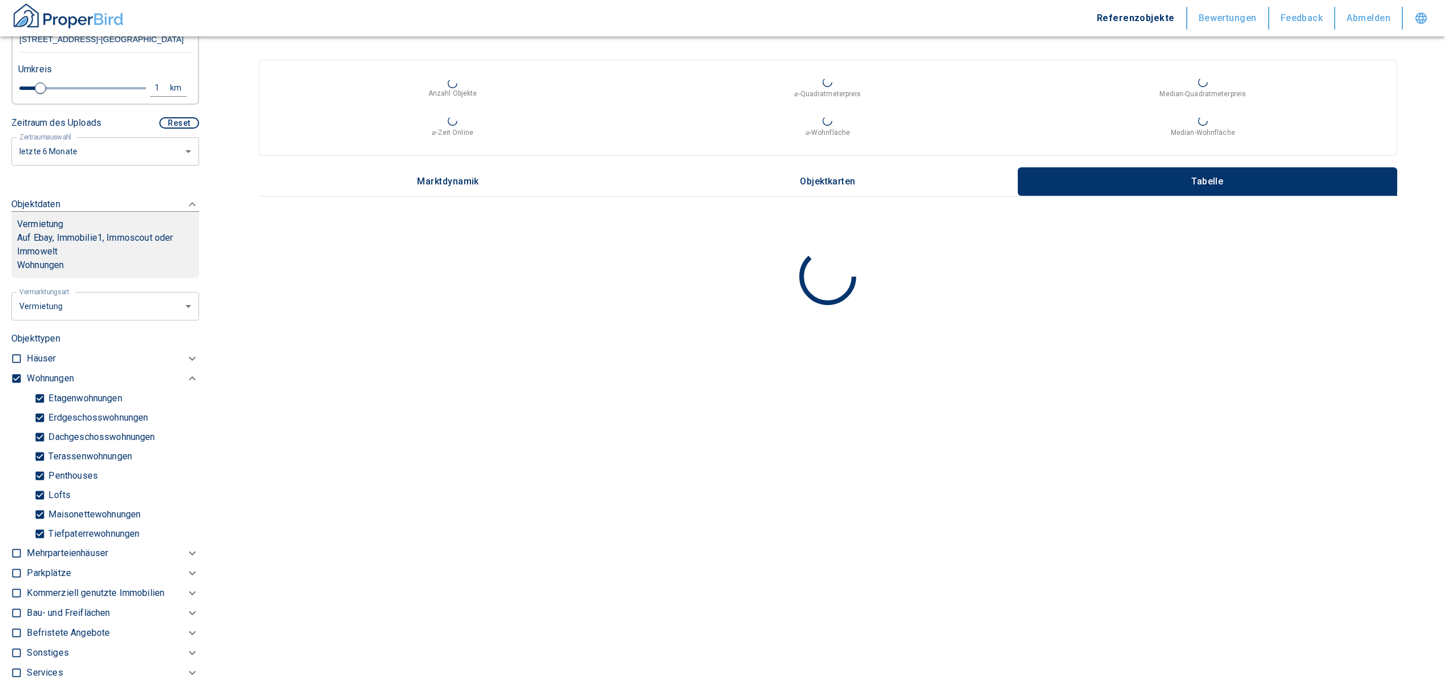
click at [15, 373] on input "checkbox" at bounding box center [16, 378] width 11 height 11
checkbox input "false"
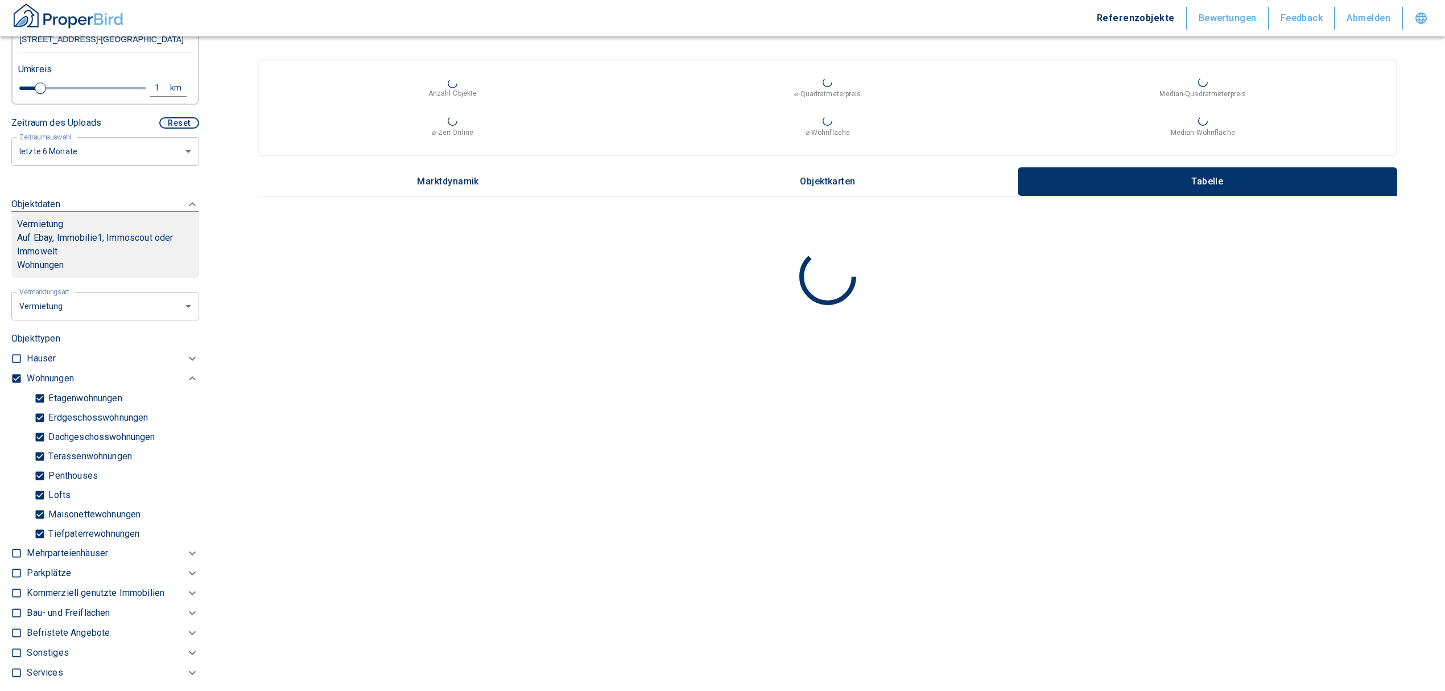
checkbox input "false"
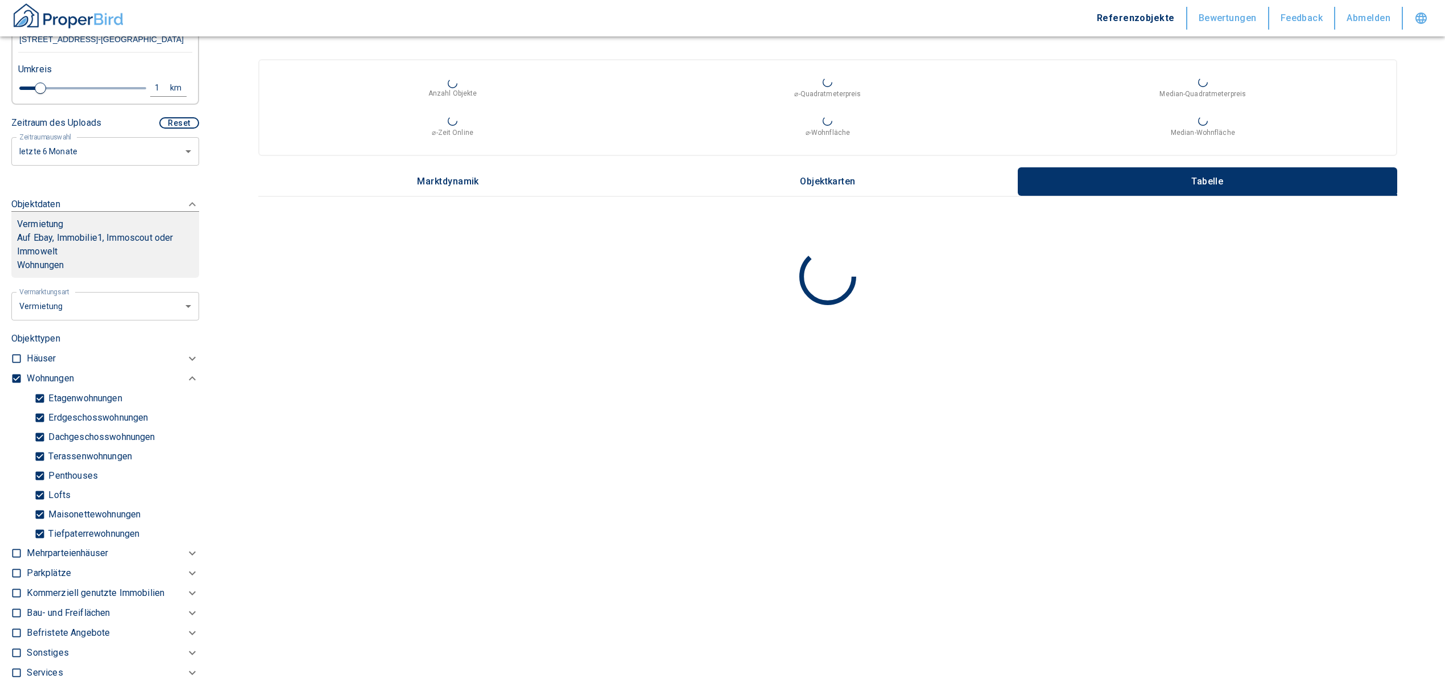
type input "2020"
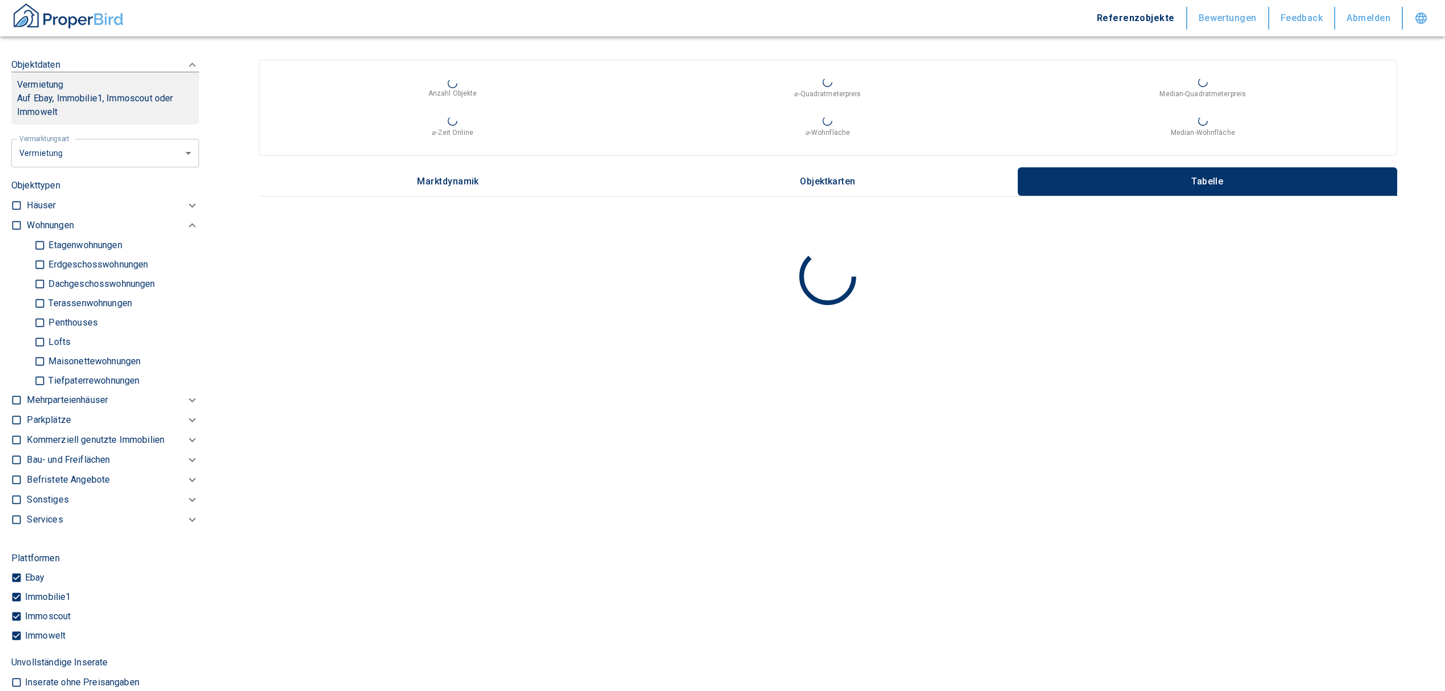
scroll to position [477, 0]
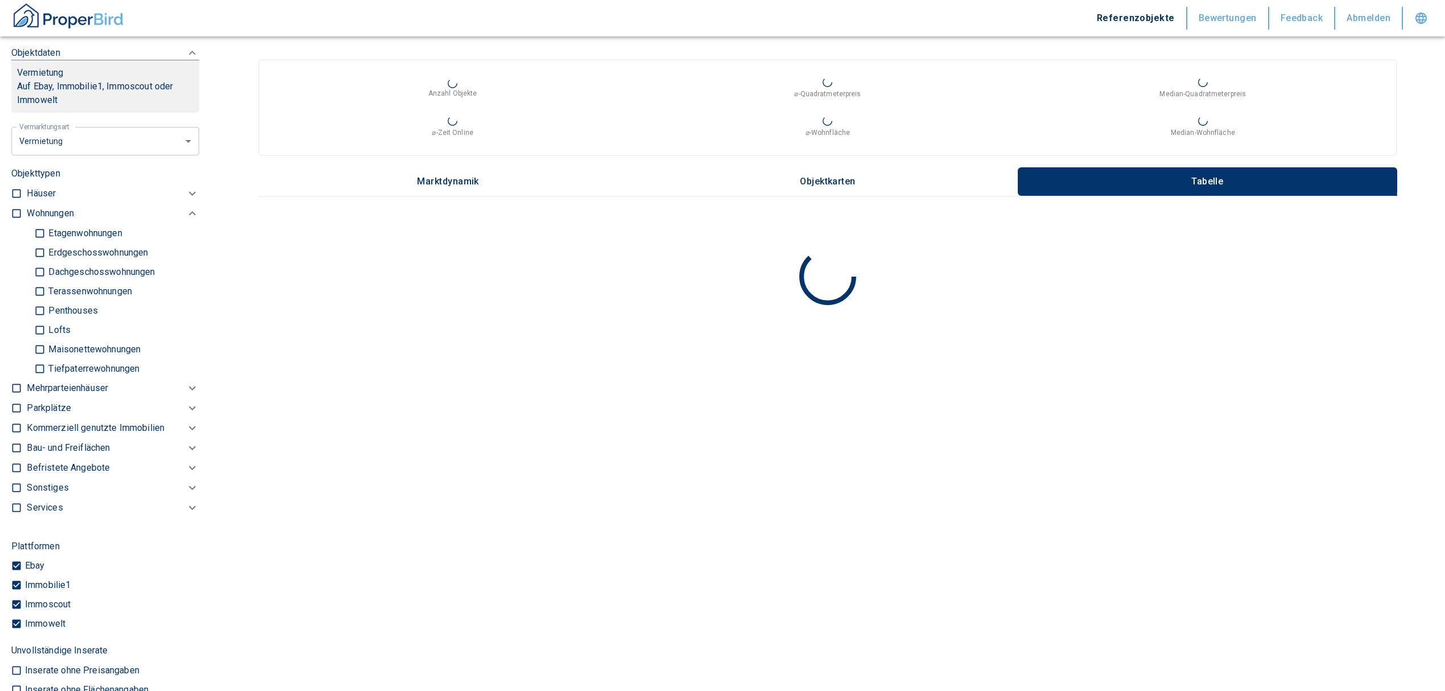
click at [64, 426] on p "Kommerziell genutzte Immobilien" at bounding box center [96, 428] width 138 height 14
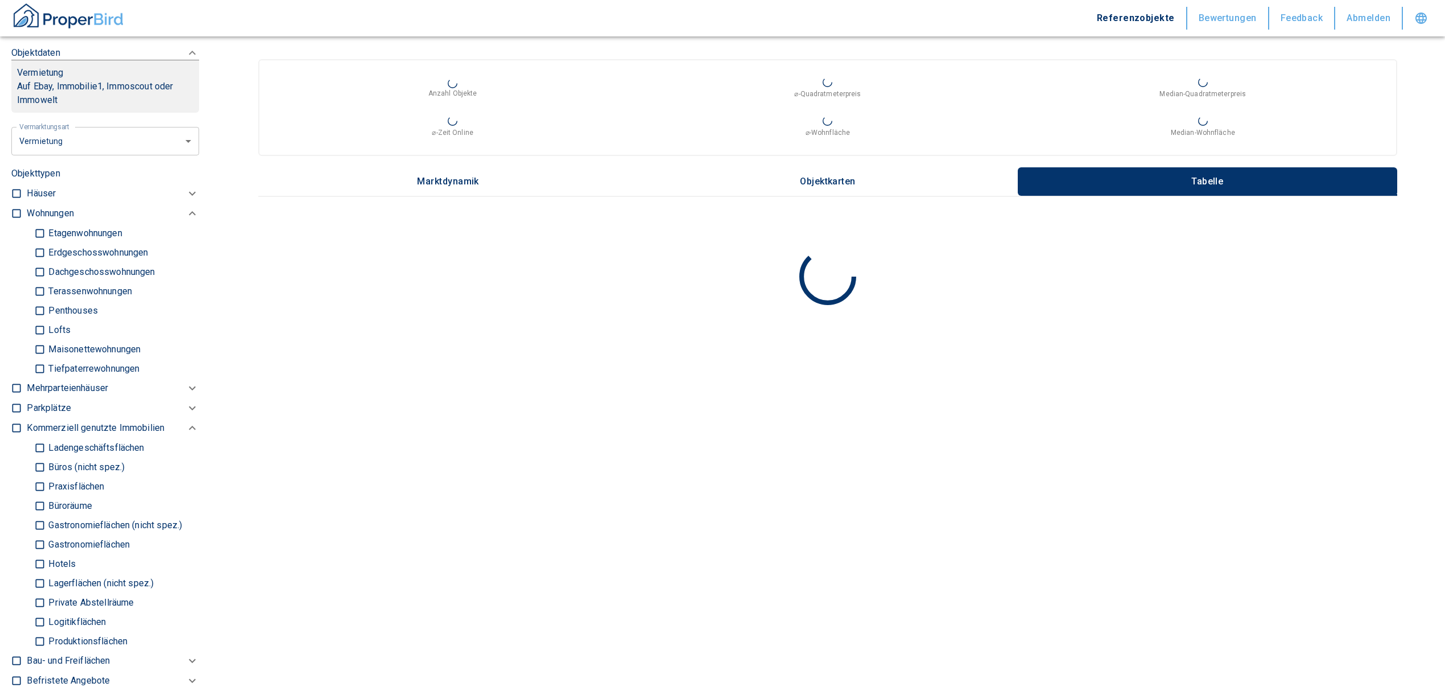
click at [38, 469] on input "Büros (nicht spez.)" at bounding box center [39, 467] width 11 height 20
checkbox input "true"
type input "2020"
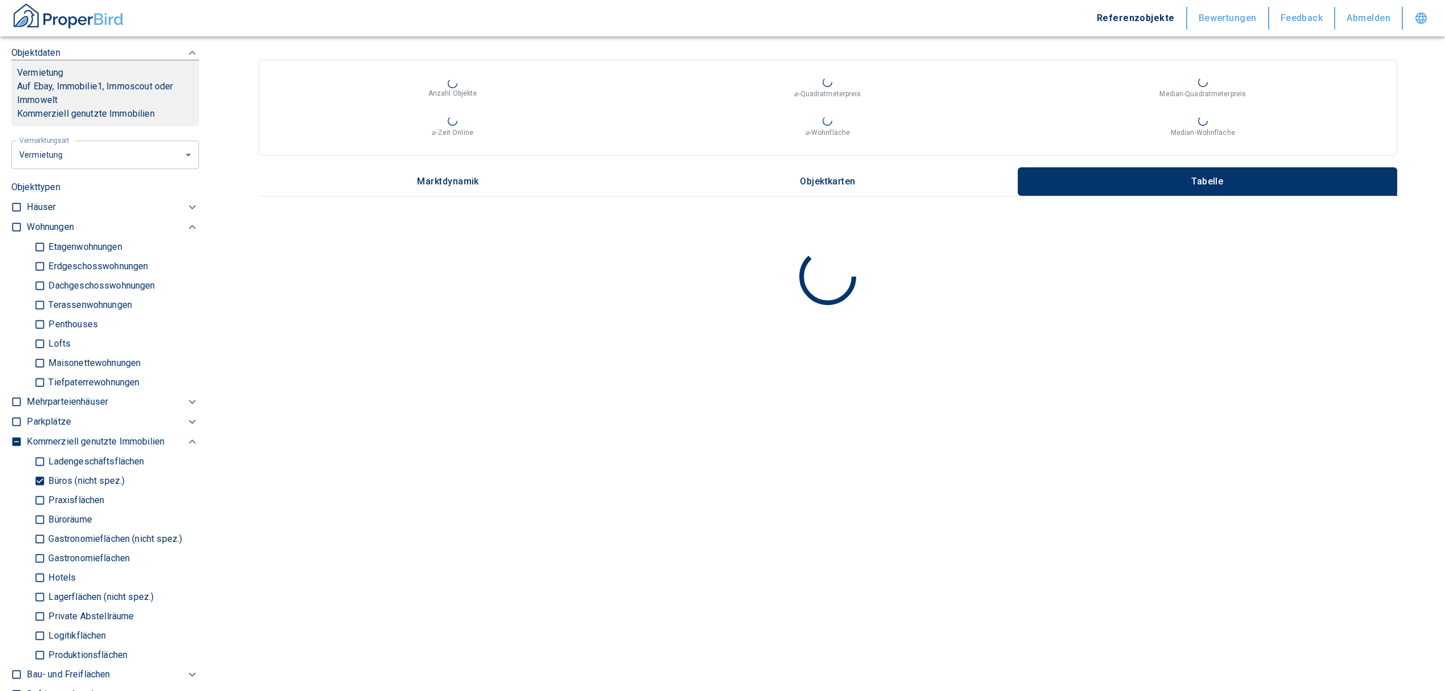
click at [36, 529] on input "Gastronomieflächen (nicht spez.)" at bounding box center [39, 539] width 11 height 20
checkbox input "true"
type input "2020"
click at [35, 536] on input "Gastronomieflächen (nicht spez.)" at bounding box center [39, 539] width 11 height 20
checkbox input "false"
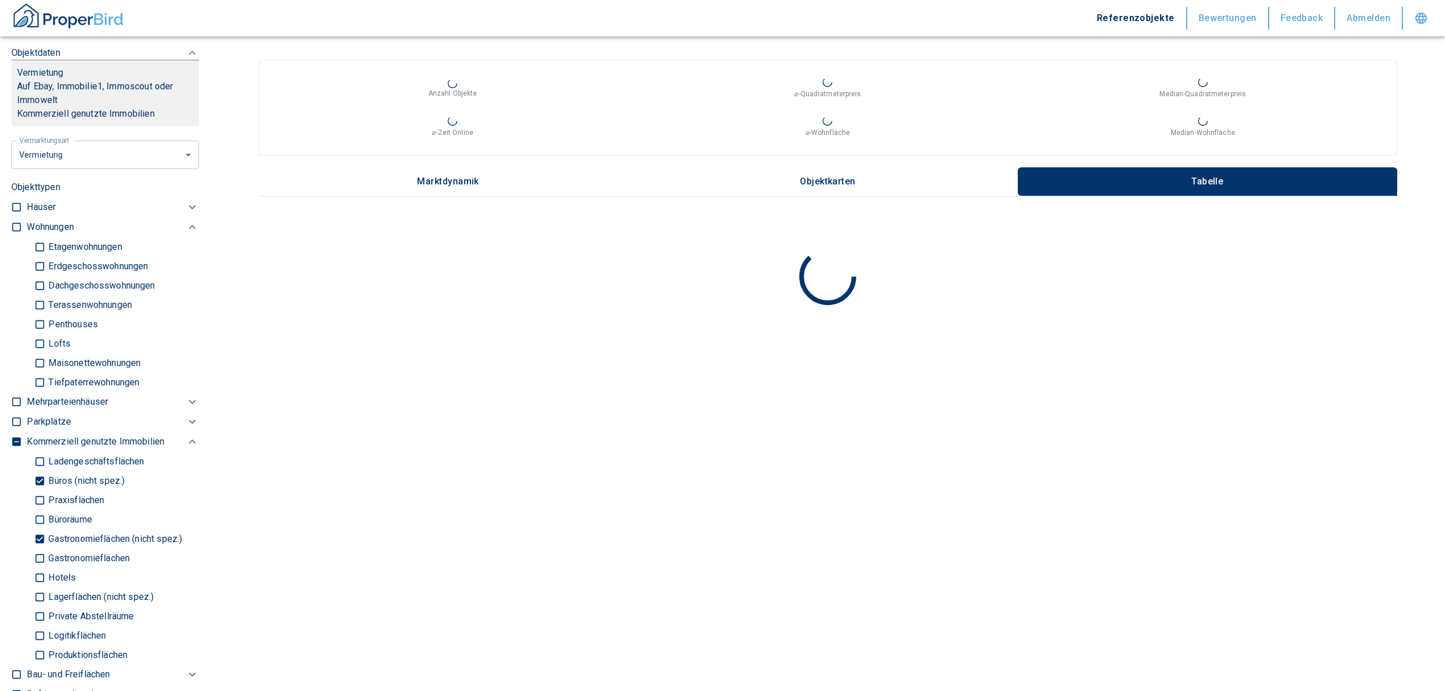
type input "2020"
click at [41, 514] on input "Büroräume" at bounding box center [39, 519] width 11 height 20
checkbox input "true"
type input "2020"
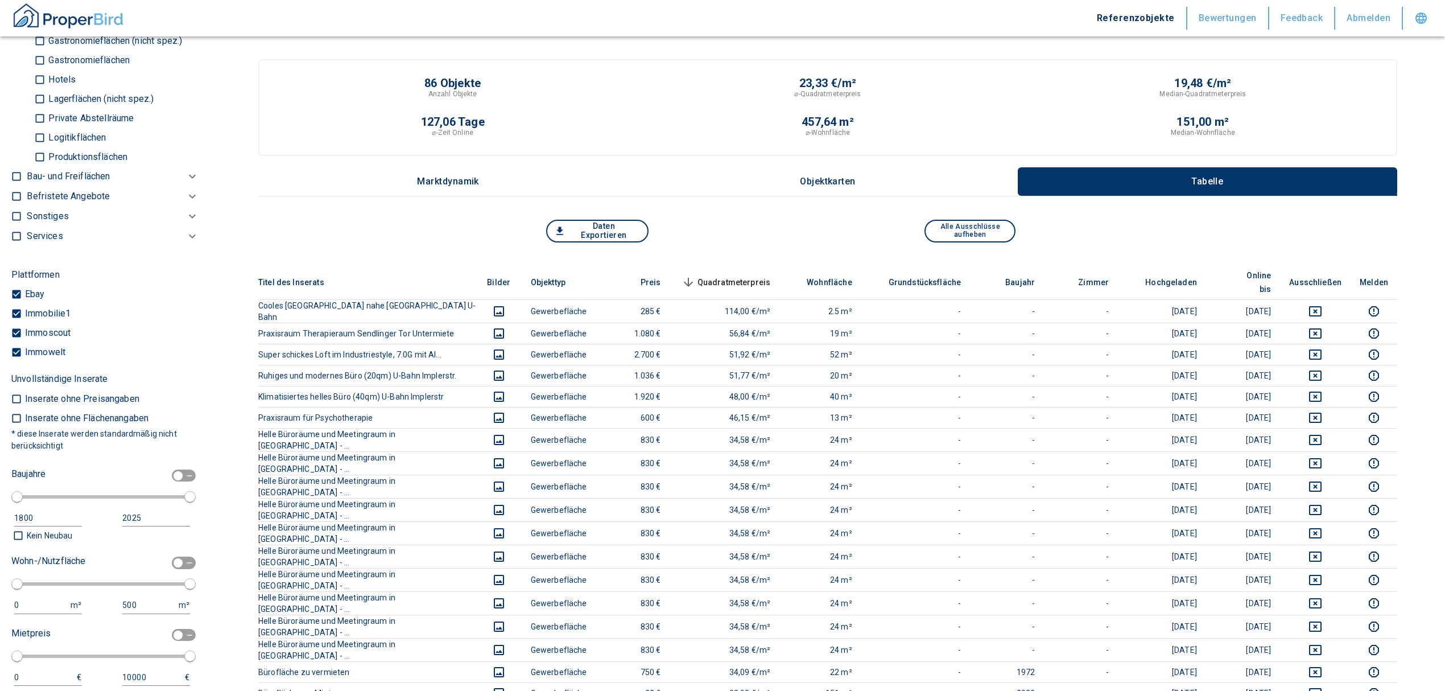
scroll to position [1008, 0]
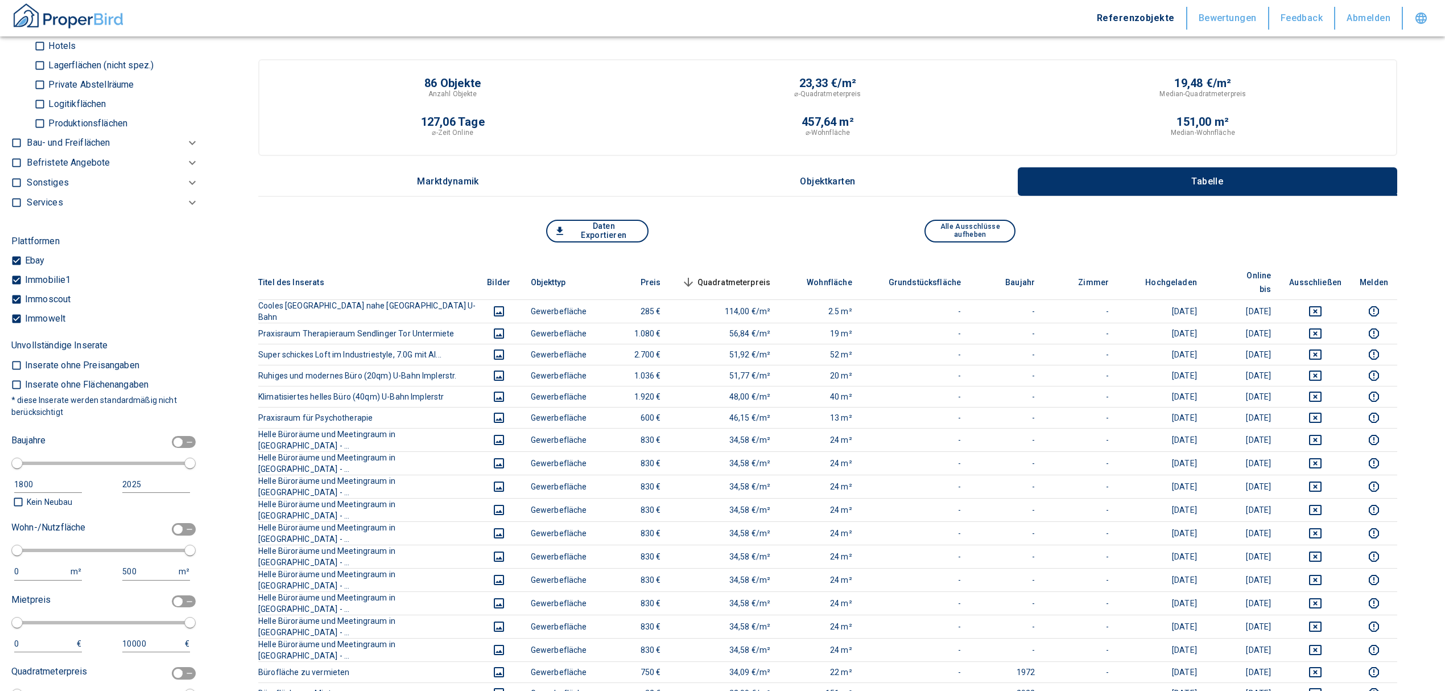
click at [169, 527] on input "checkbox" at bounding box center [178, 529] width 34 height 13
checkbox input "true"
type input "2020"
type input "50"
type input "150"
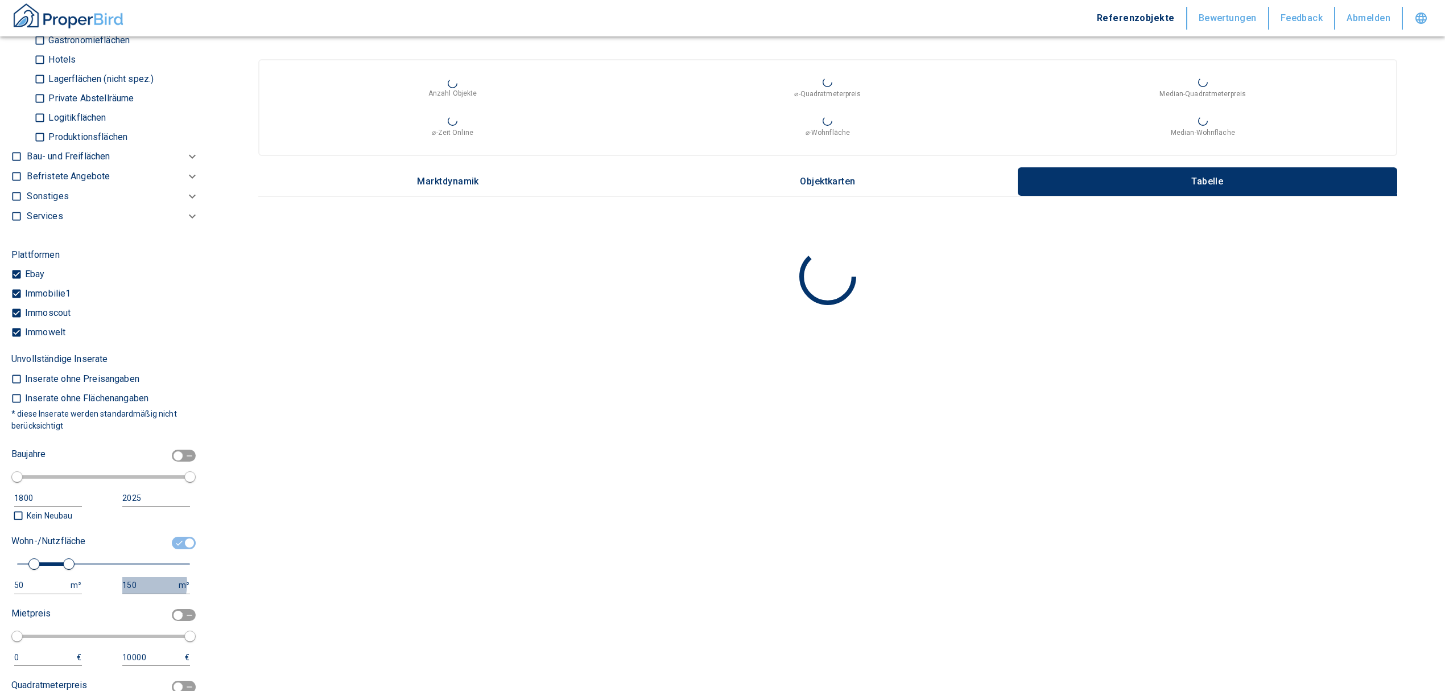
click at [127, 583] on div "150" at bounding box center [144, 585] width 45 height 14
drag, startPoint x: 127, startPoint y: 583, endPoint x: 94, endPoint y: 583, distance: 33.6
click at [94, 583] on div "50 m² 150 m²" at bounding box center [100, 585] width 179 height 17
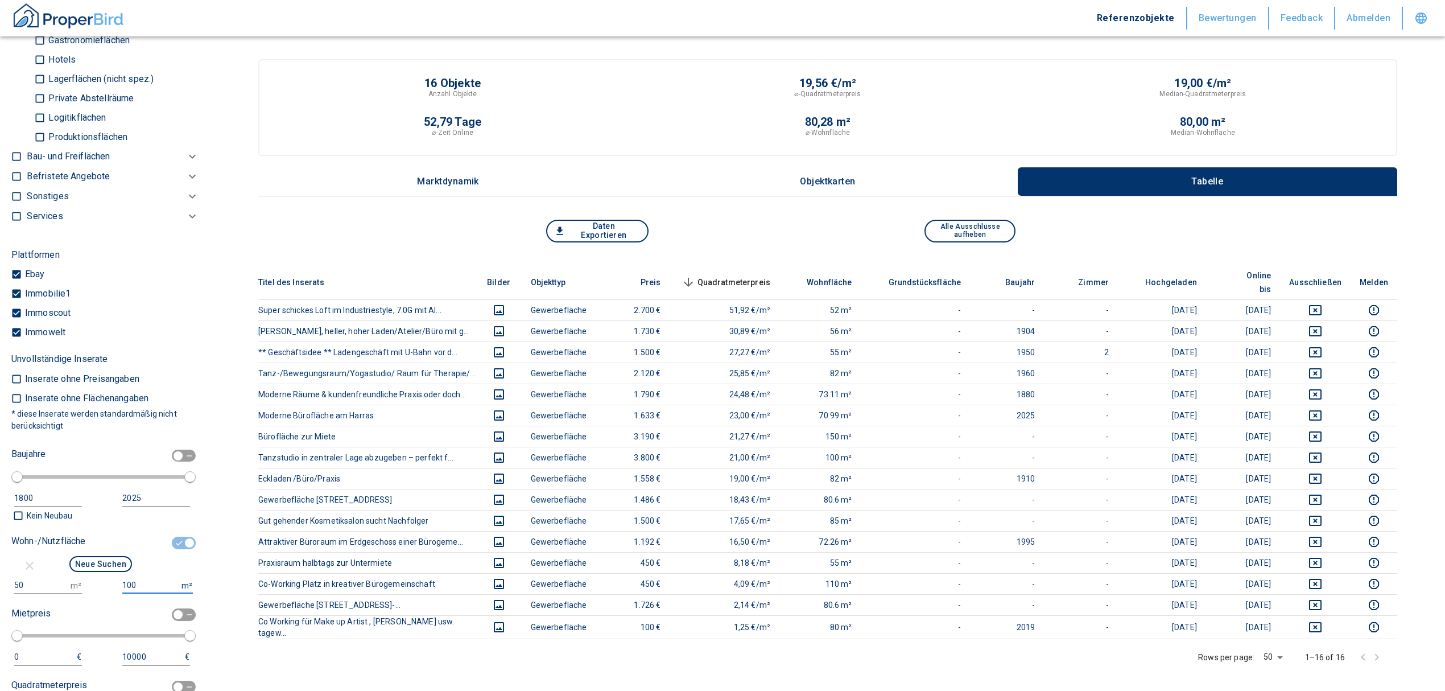
type input "100000"
click at [85, 570] on button "Neue Suchen" at bounding box center [100, 564] width 63 height 16
type input "2020"
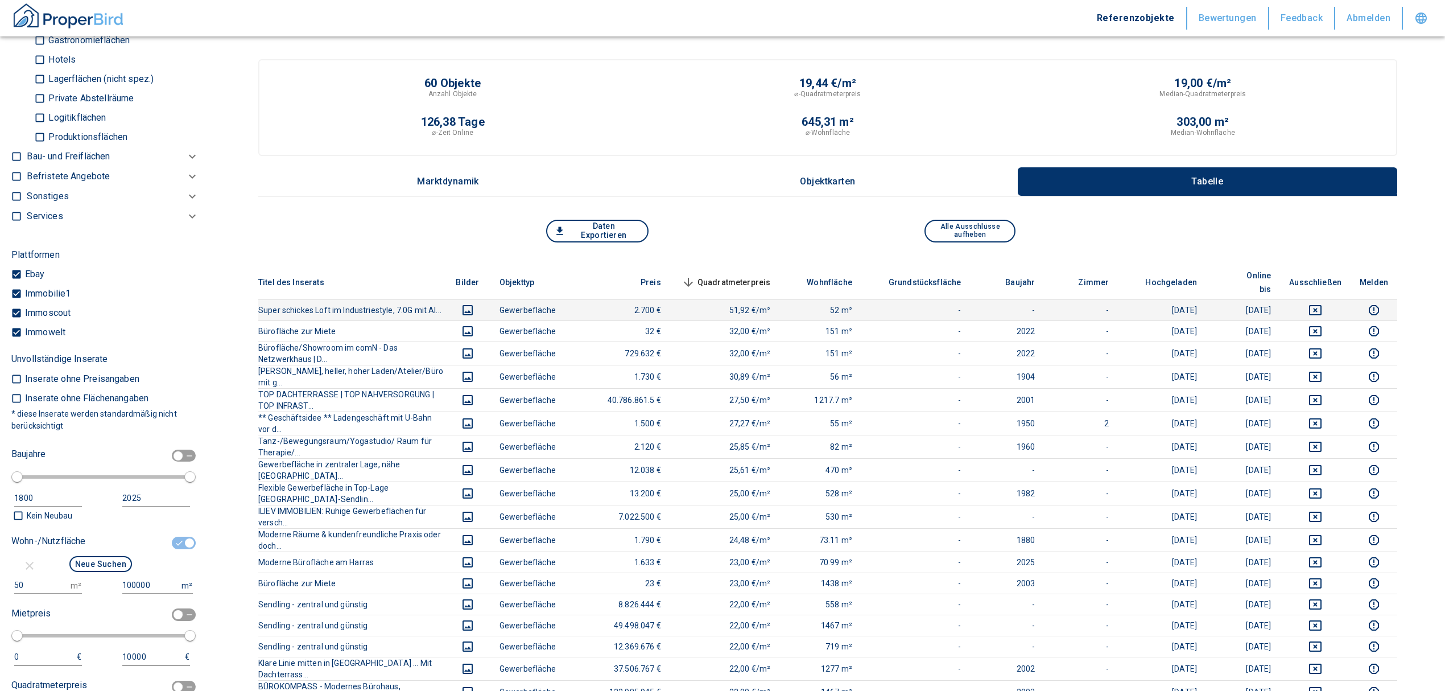
click at [1322, 303] on icon "deselect this listing" at bounding box center [1316, 310] width 14 height 14
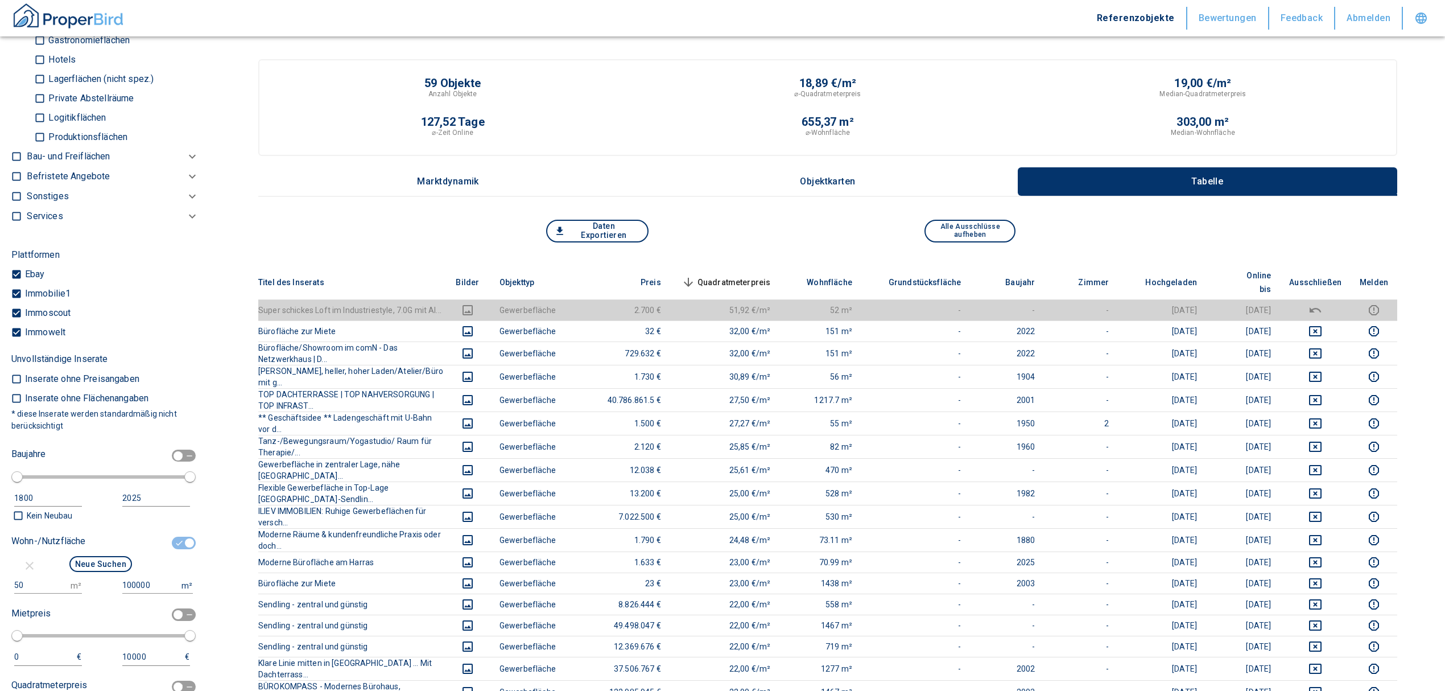
click at [752, 275] on span "Quadratmeterpreis sorted descending" at bounding box center [725, 282] width 92 height 14
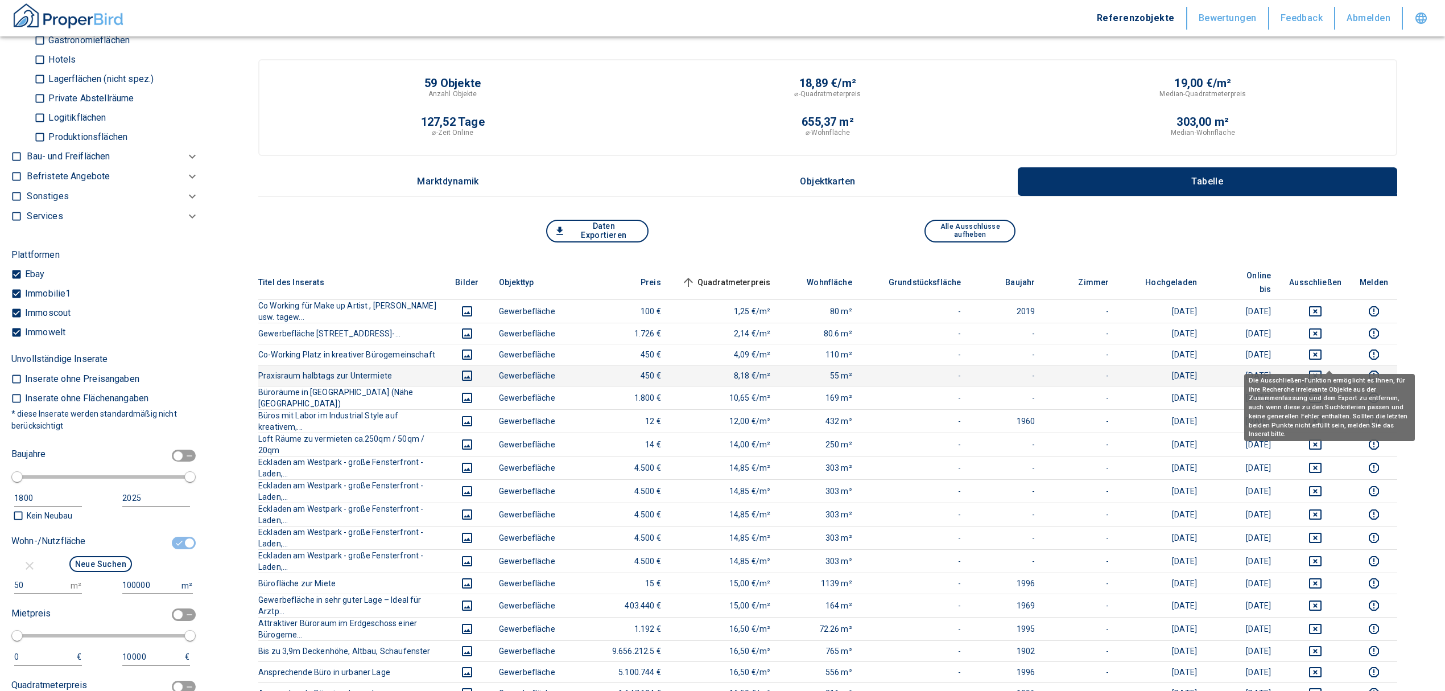
click at [1322, 369] on icon "deselect this listing" at bounding box center [1316, 376] width 14 height 14
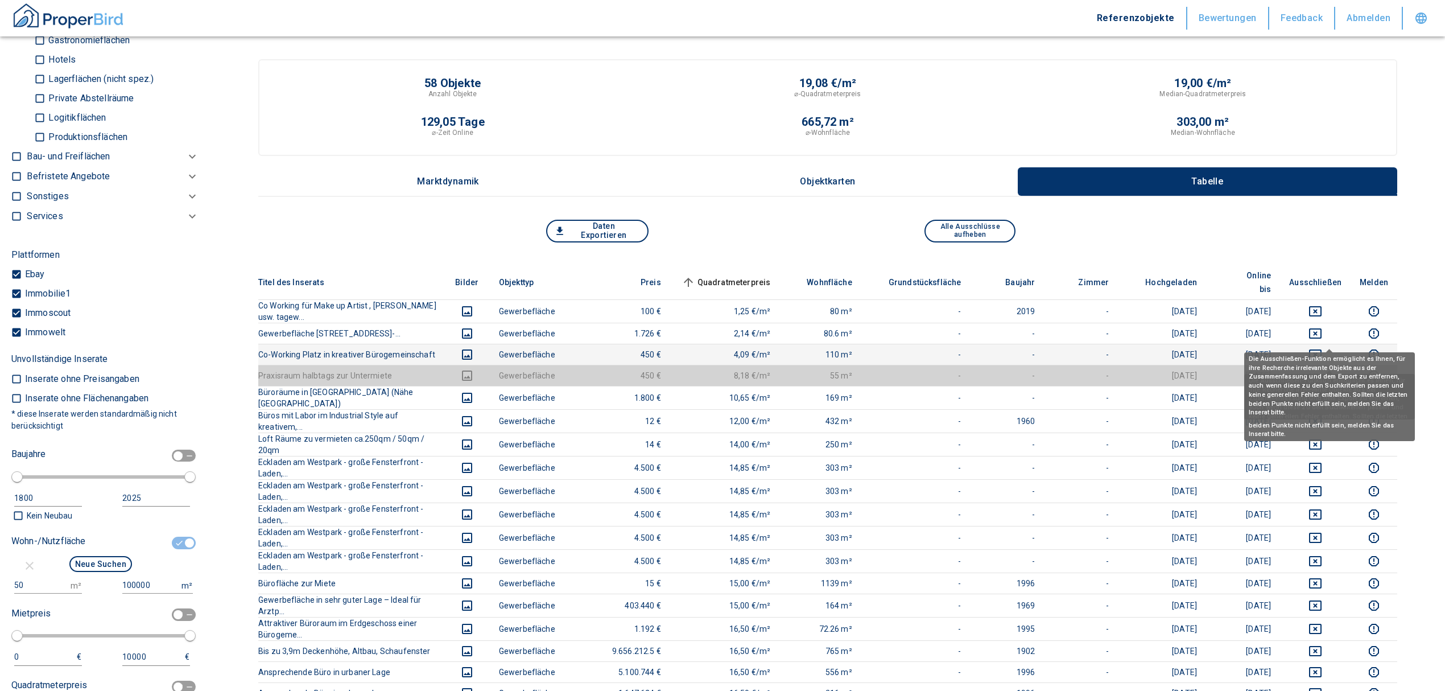
drag, startPoint x: 1325, startPoint y: 336, endPoint x: 1330, endPoint y: 328, distance: 9.5
click at [1322, 348] on icon "deselect this listing" at bounding box center [1316, 355] width 14 height 14
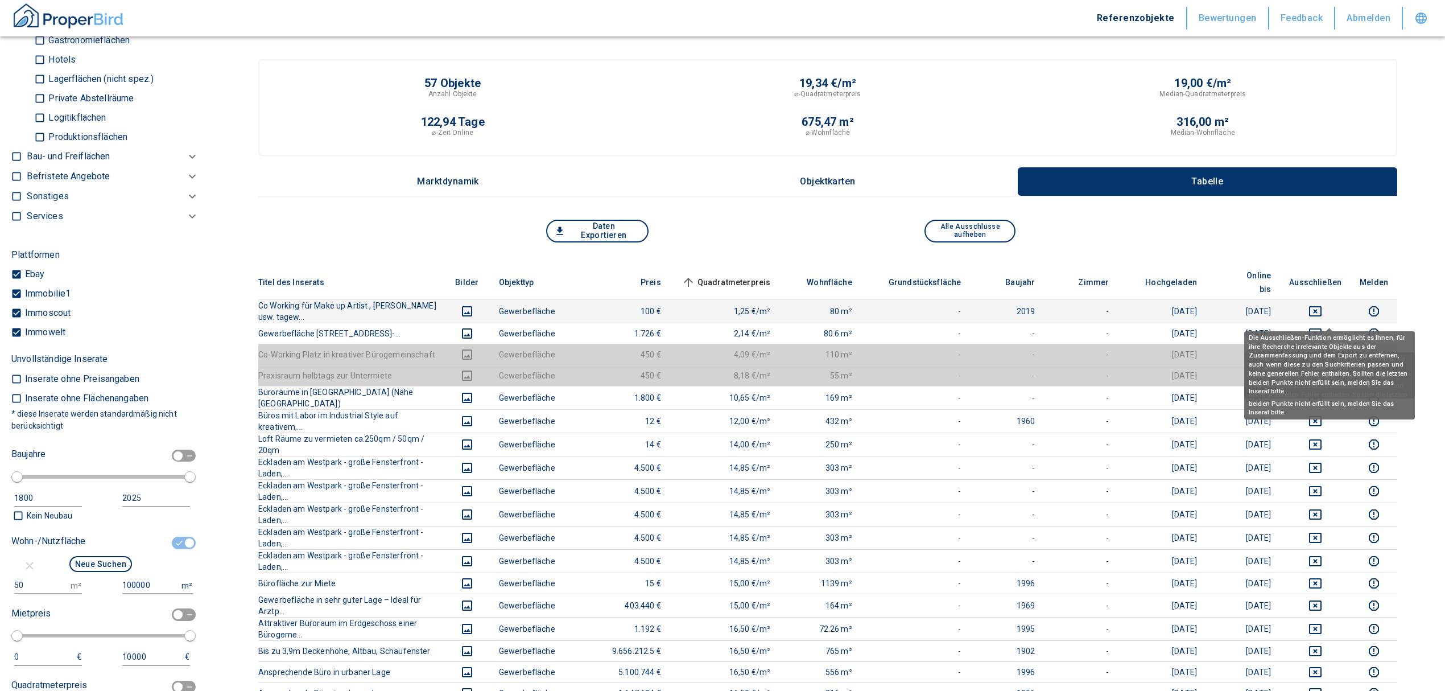
click at [1322, 327] on icon "deselect this listing" at bounding box center [1316, 334] width 14 height 14
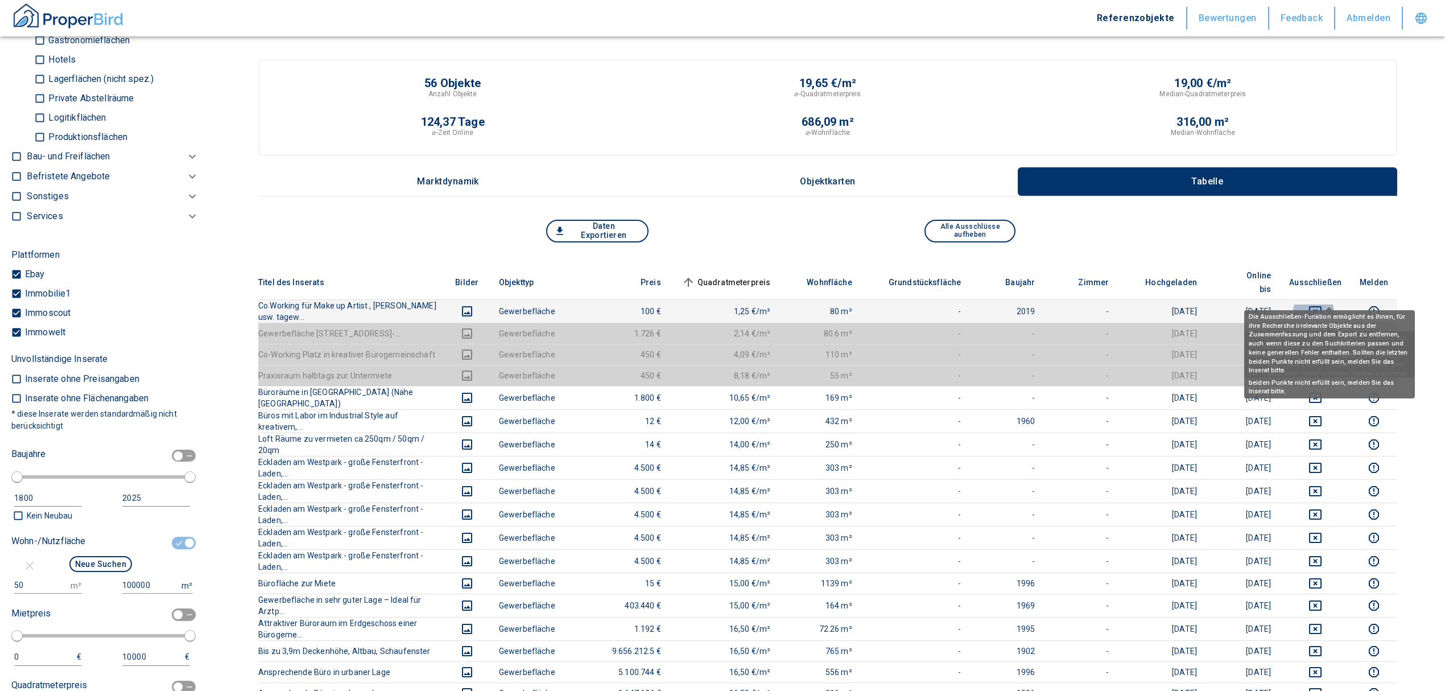
click at [1322, 306] on icon "deselect this listing" at bounding box center [1315, 311] width 13 height 10
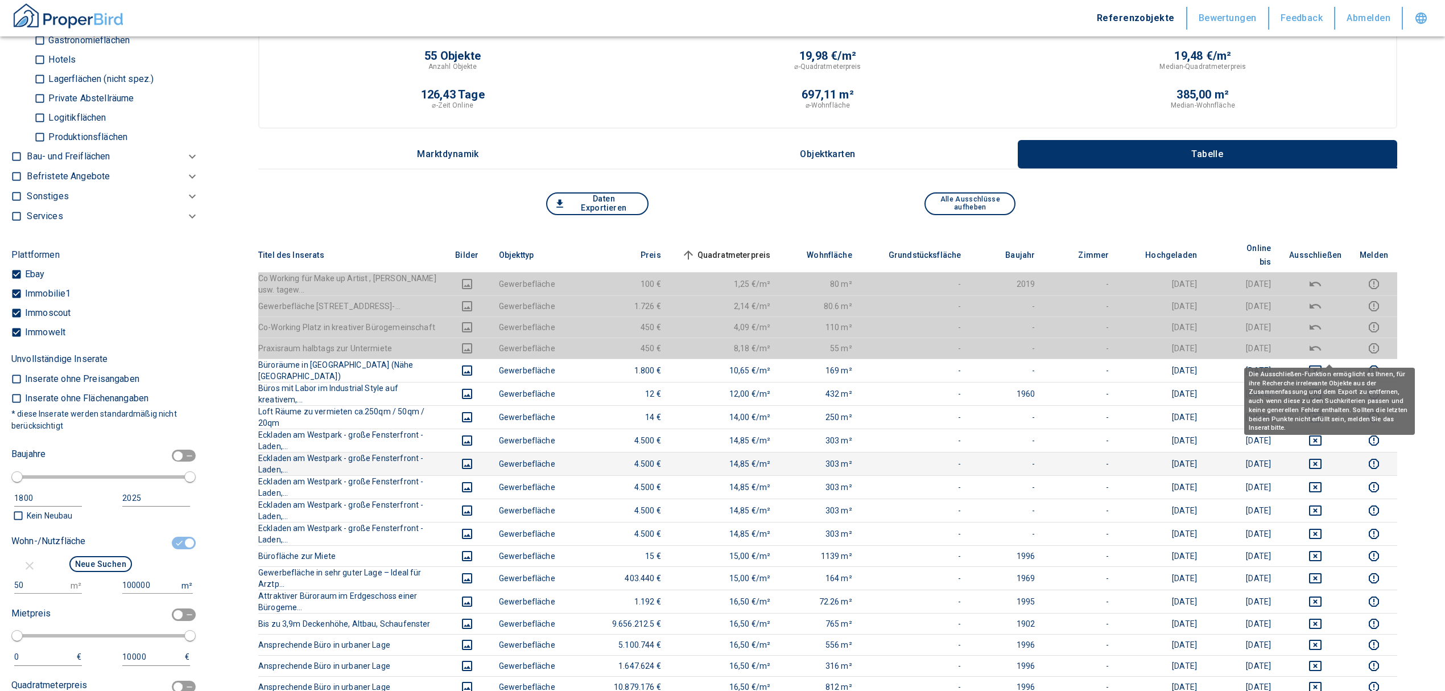
scroll to position [76, 0]
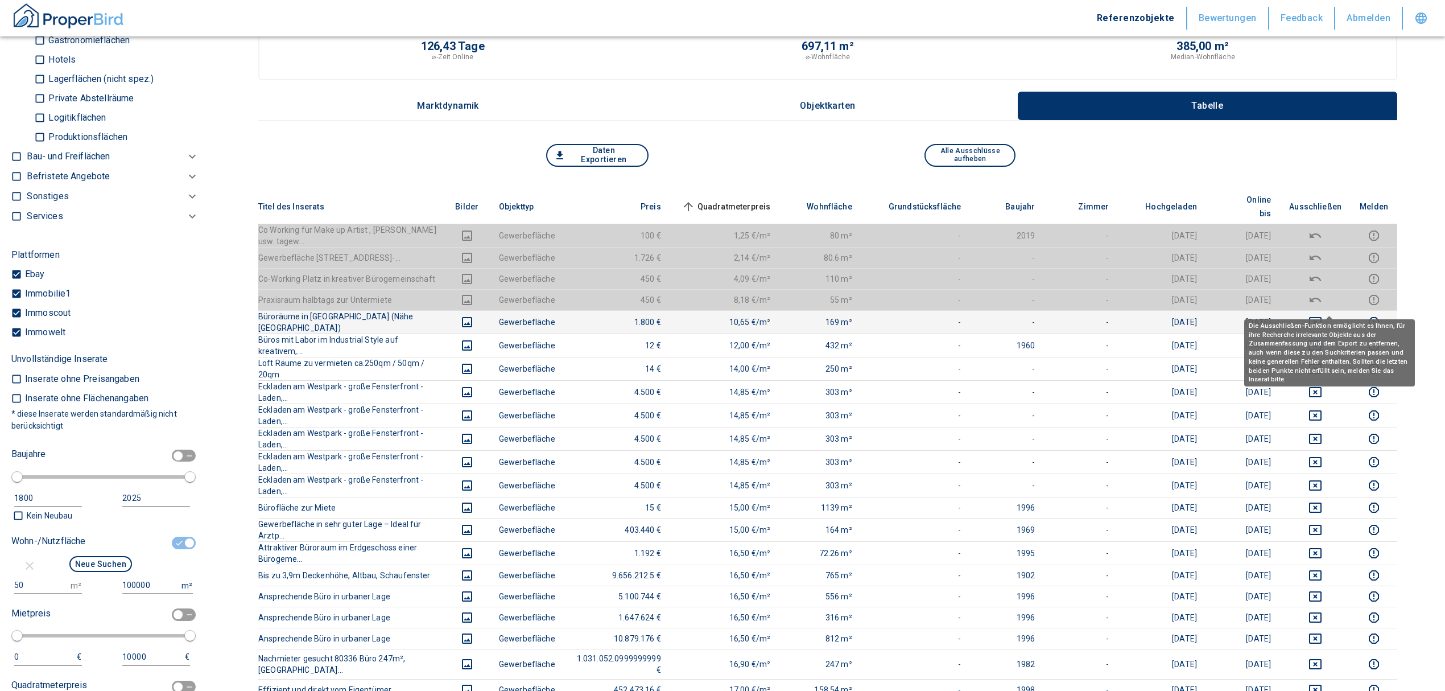
click at [1322, 315] on icon "deselect this listing" at bounding box center [1316, 322] width 14 height 14
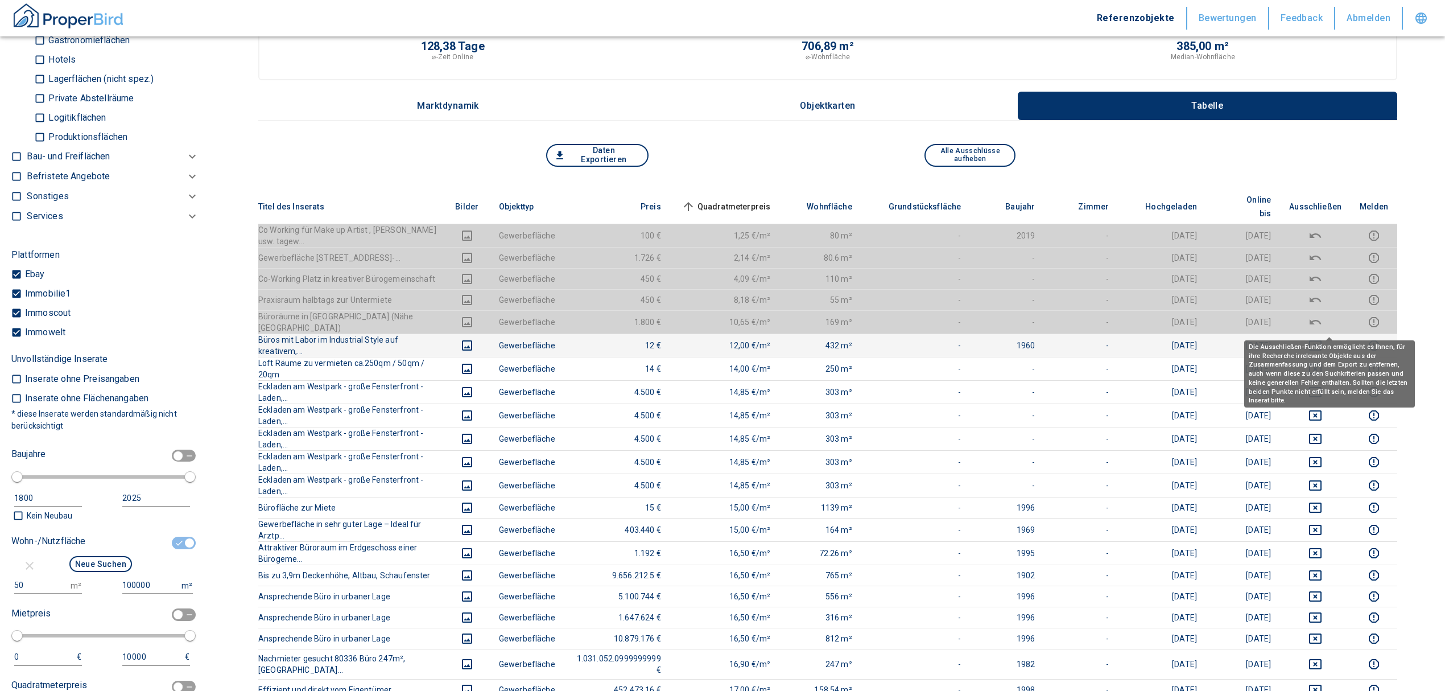
click at [1322, 339] on icon "deselect this listing" at bounding box center [1316, 346] width 14 height 14
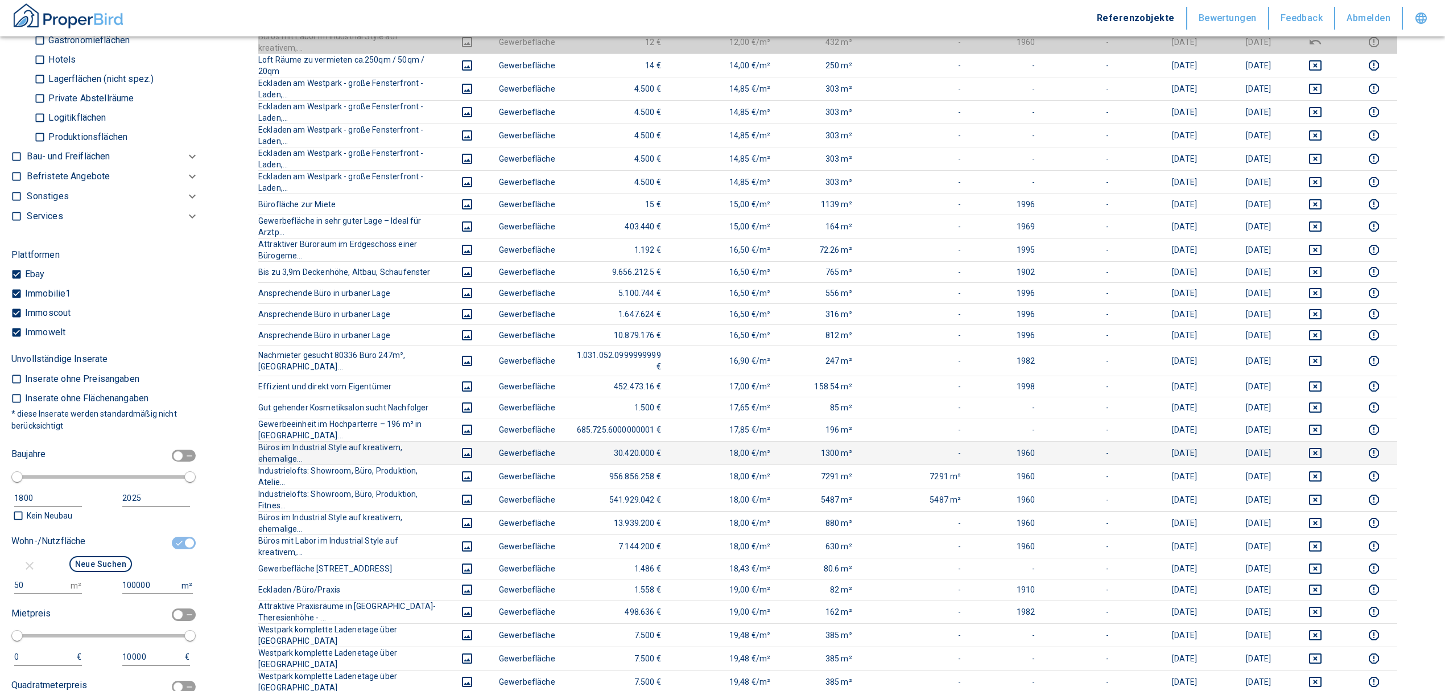
scroll to position [228, 0]
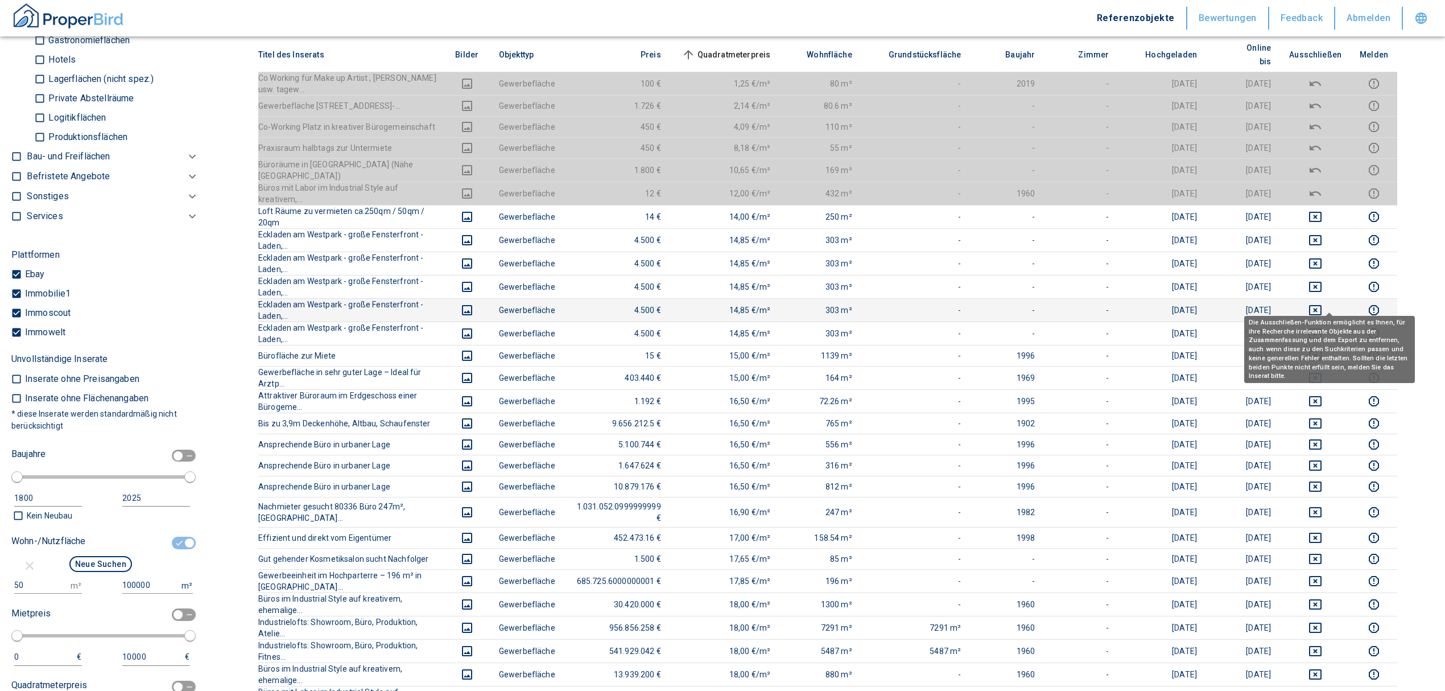
drag, startPoint x: 1330, startPoint y: 304, endPoint x: 1330, endPoint y: 288, distance: 15.9
click at [1322, 327] on icon "deselect this listing" at bounding box center [1316, 334] width 14 height 14
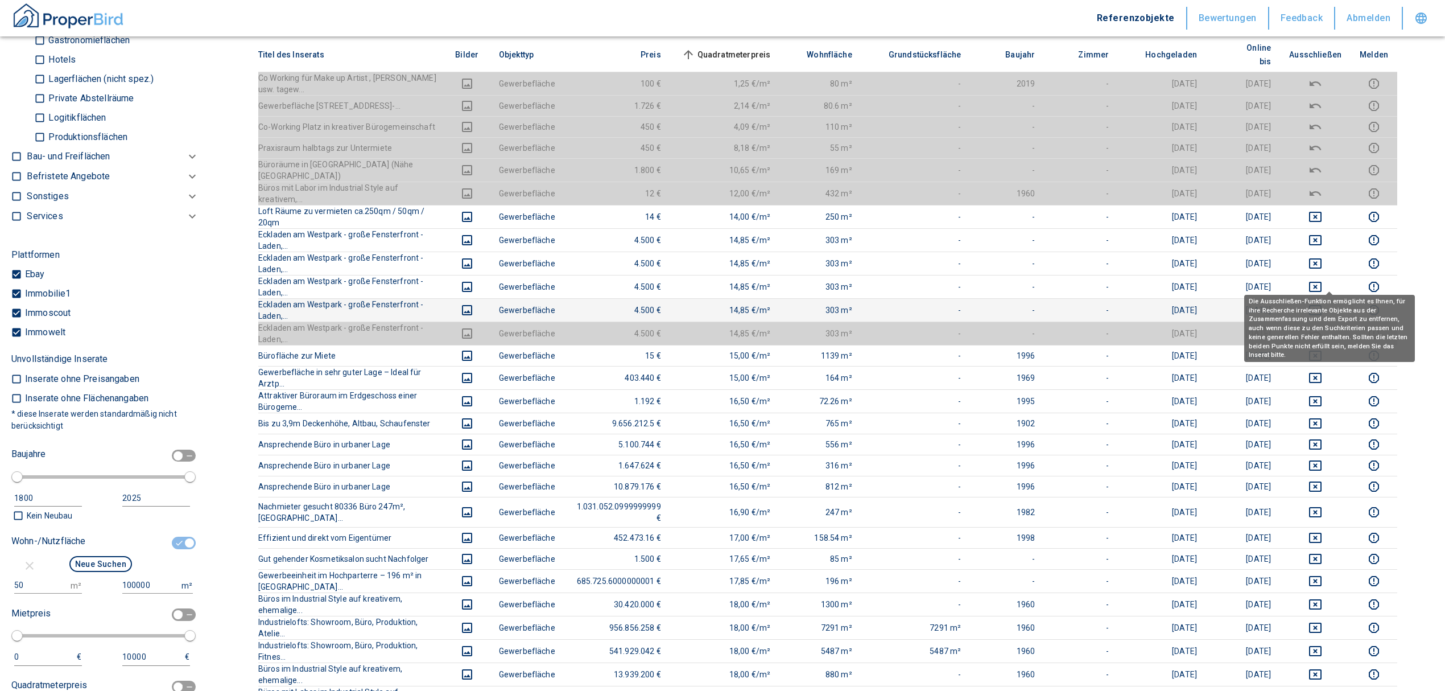
click at [1322, 305] on icon "deselect this listing" at bounding box center [1315, 310] width 13 height 10
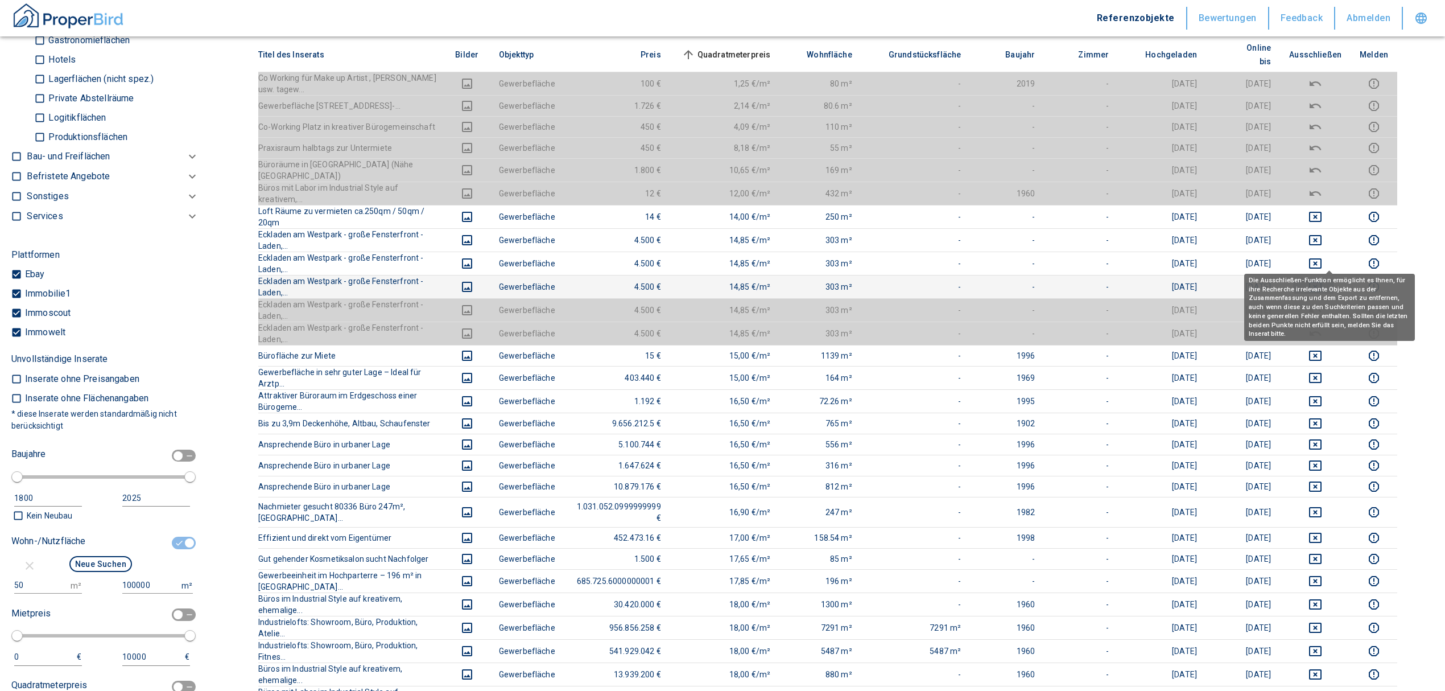
click at [1322, 280] on icon "deselect this listing" at bounding box center [1316, 287] width 14 height 14
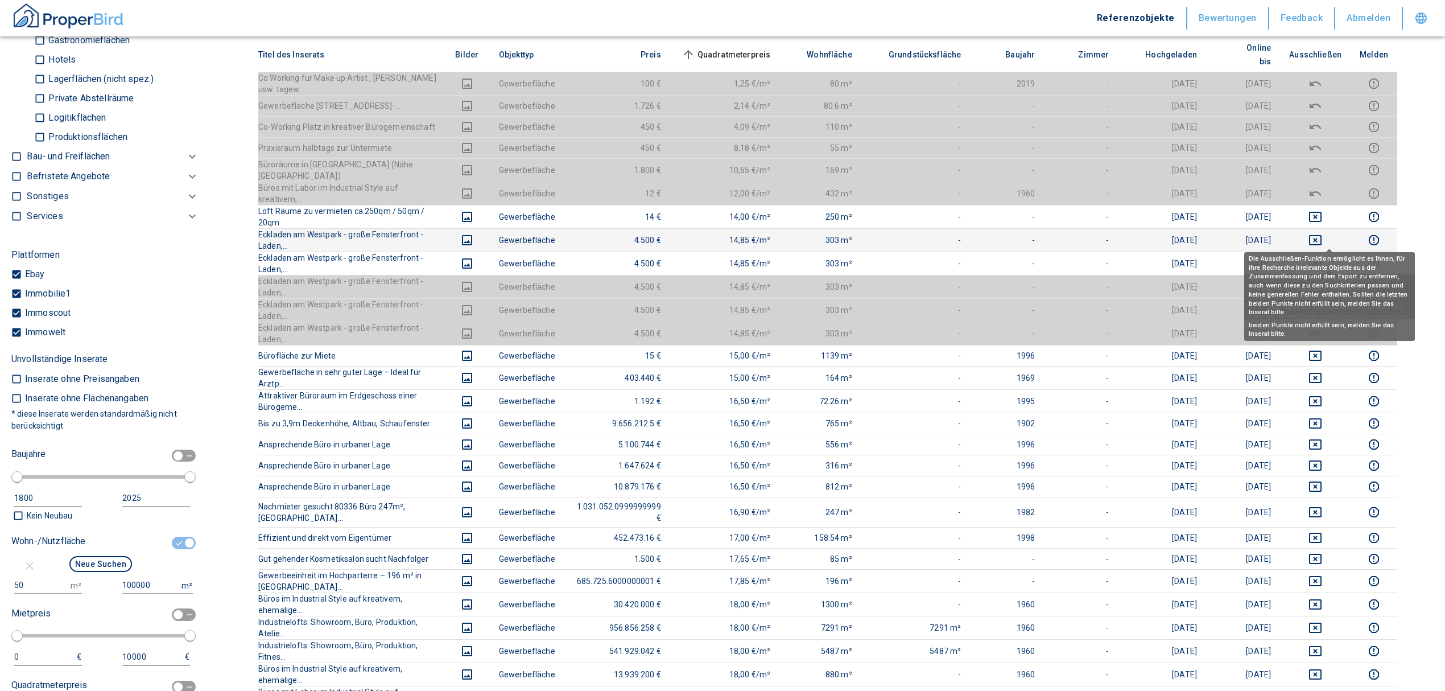
drag, startPoint x: 1324, startPoint y: 240, endPoint x: 1328, endPoint y: 221, distance: 18.8
click at [1322, 258] on icon "deselect this listing" at bounding box center [1315, 263] width 13 height 10
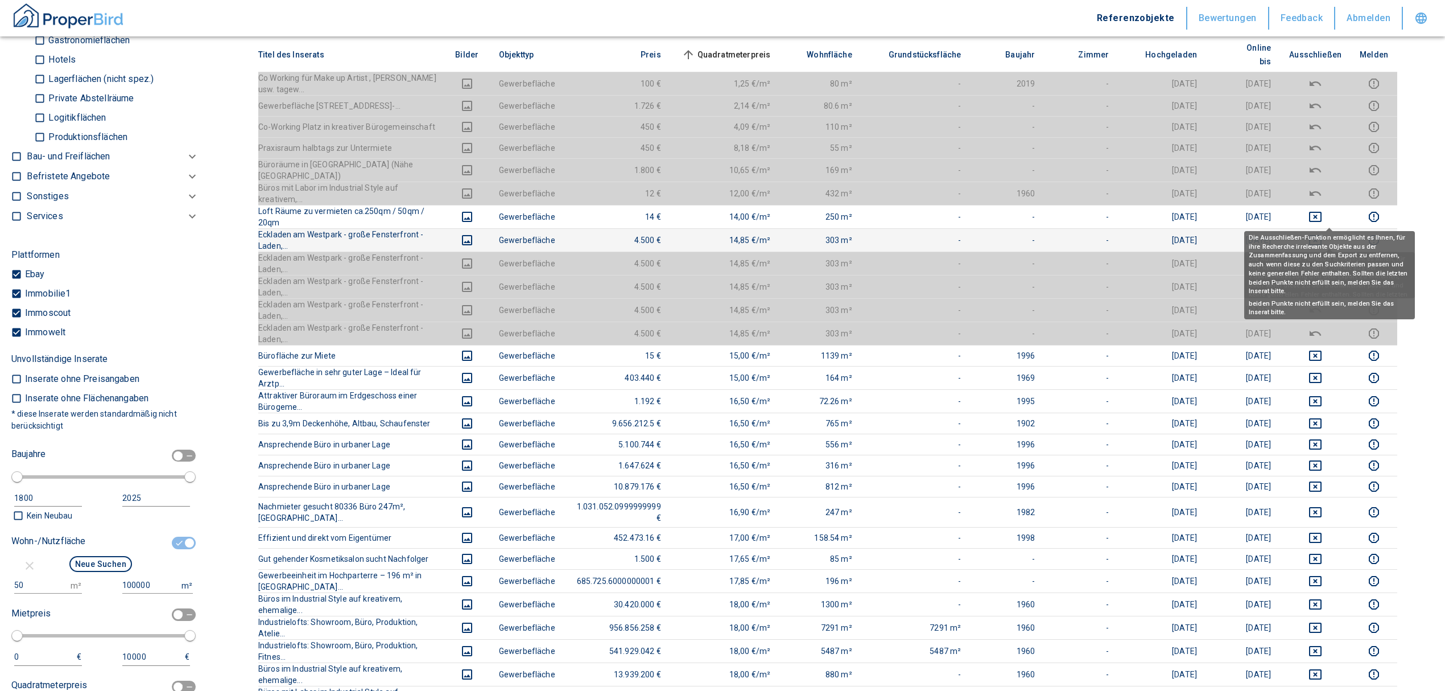
click at [1322, 235] on icon "deselect this listing" at bounding box center [1315, 240] width 13 height 10
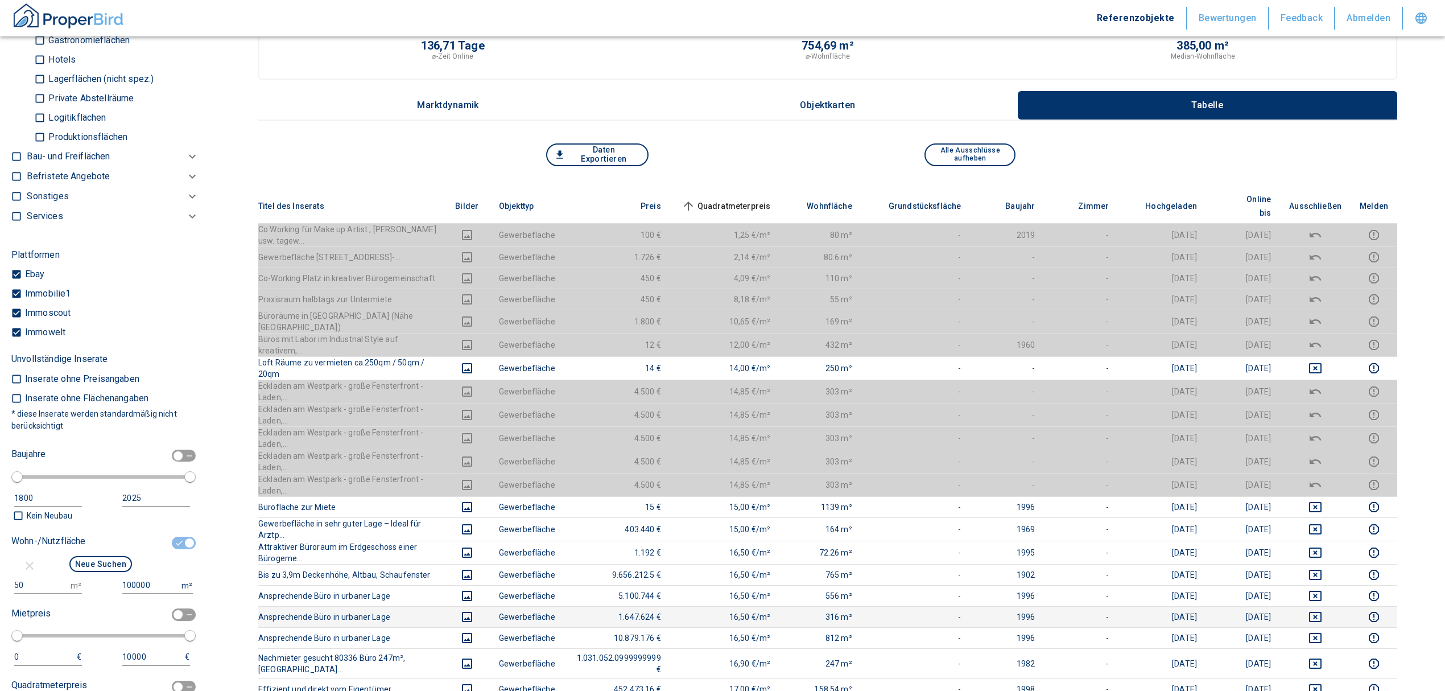
scroll to position [76, 0]
click at [748, 200] on span "Quadratmeterpreis sorted ascending" at bounding box center [725, 207] width 92 height 14
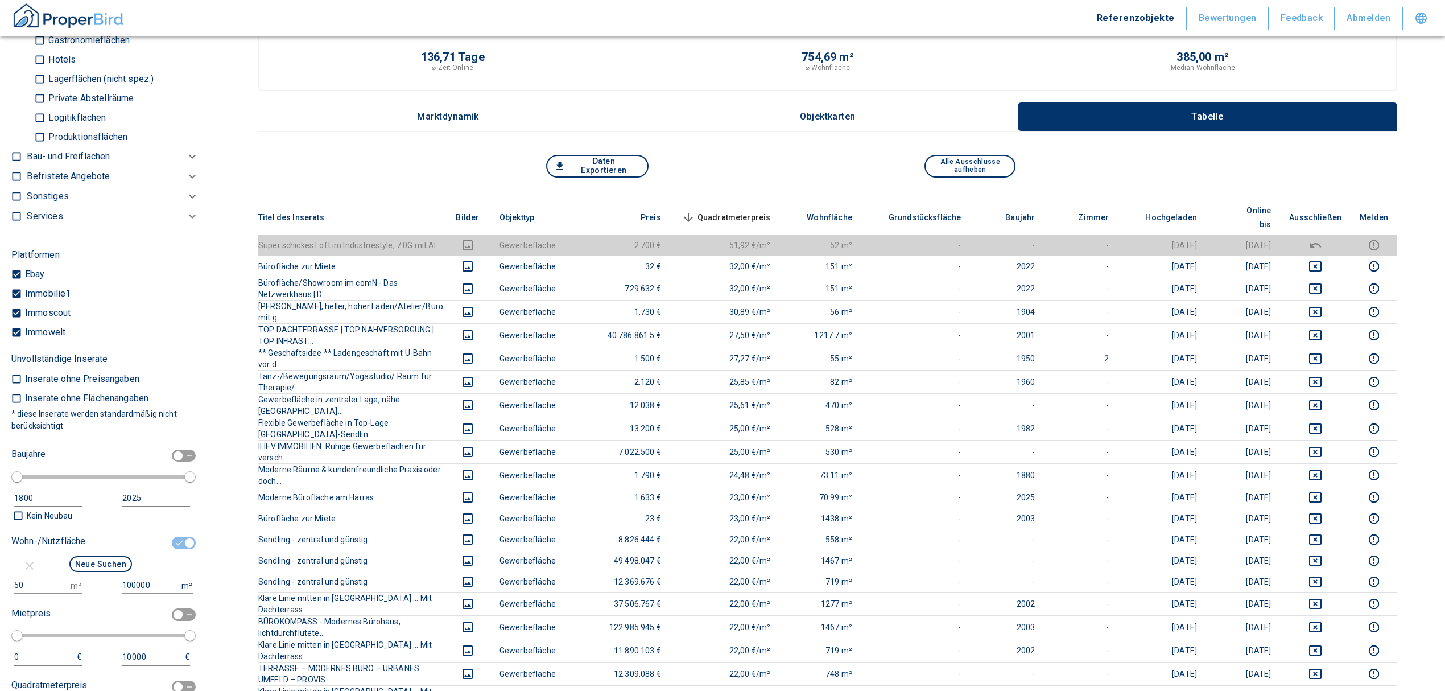
scroll to position [0, 0]
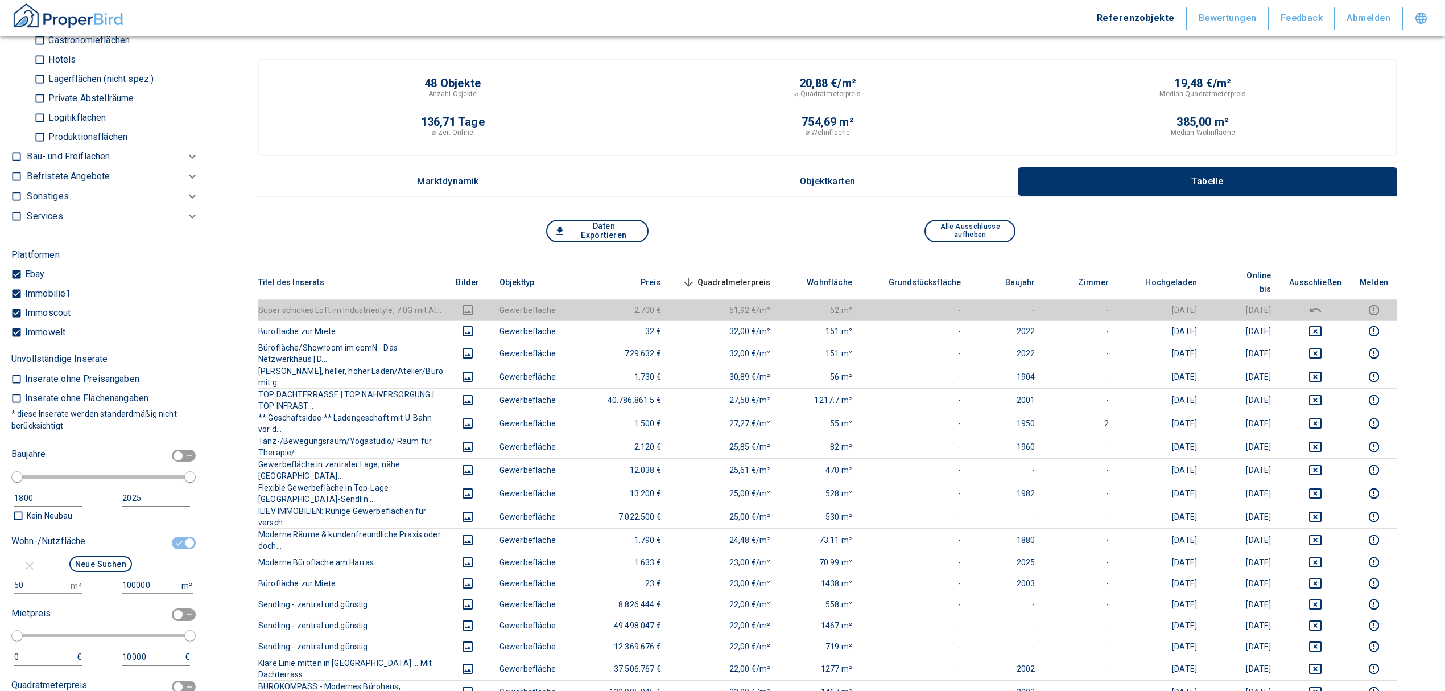
click at [750, 275] on span "Quadratmeterpreis sorted descending" at bounding box center [725, 282] width 92 height 14
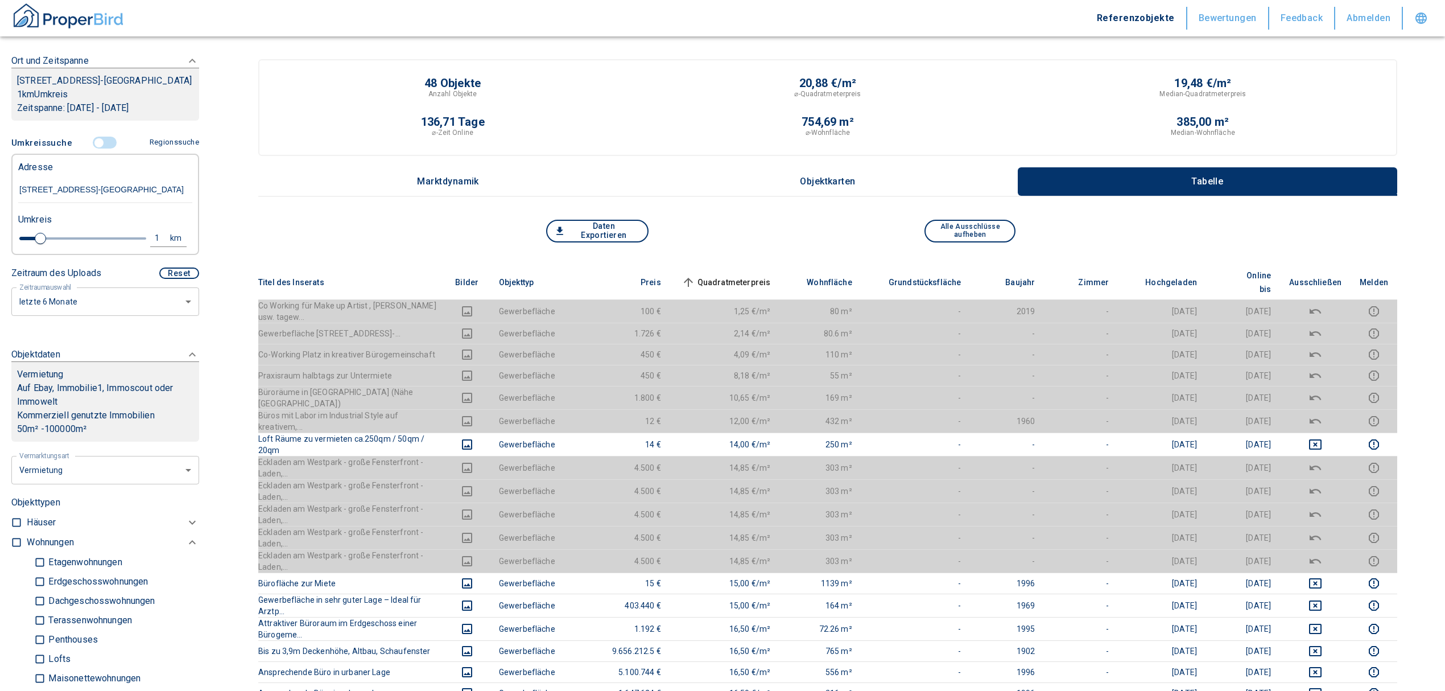
scroll to position [174, 0]
click at [89, 144] on input "controlled" at bounding box center [99, 144] width 34 height 13
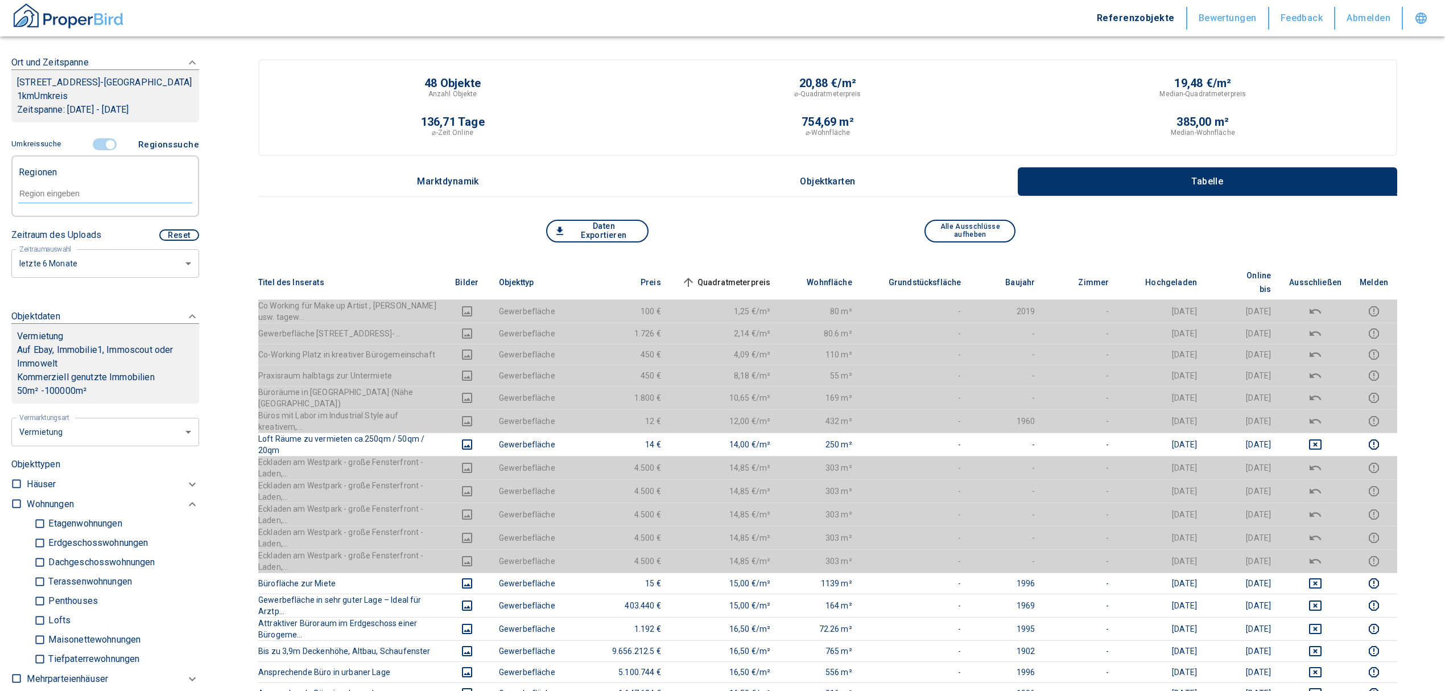
click at [59, 194] on input "text" at bounding box center [105, 193] width 174 height 10
click at [96, 219] on li "81369 [GEOGRAPHIC_DATA]" at bounding box center [99, 219] width 163 height 20
type input "81369"
type input "2020"
type input "81369 [GEOGRAPHIC_DATA]"
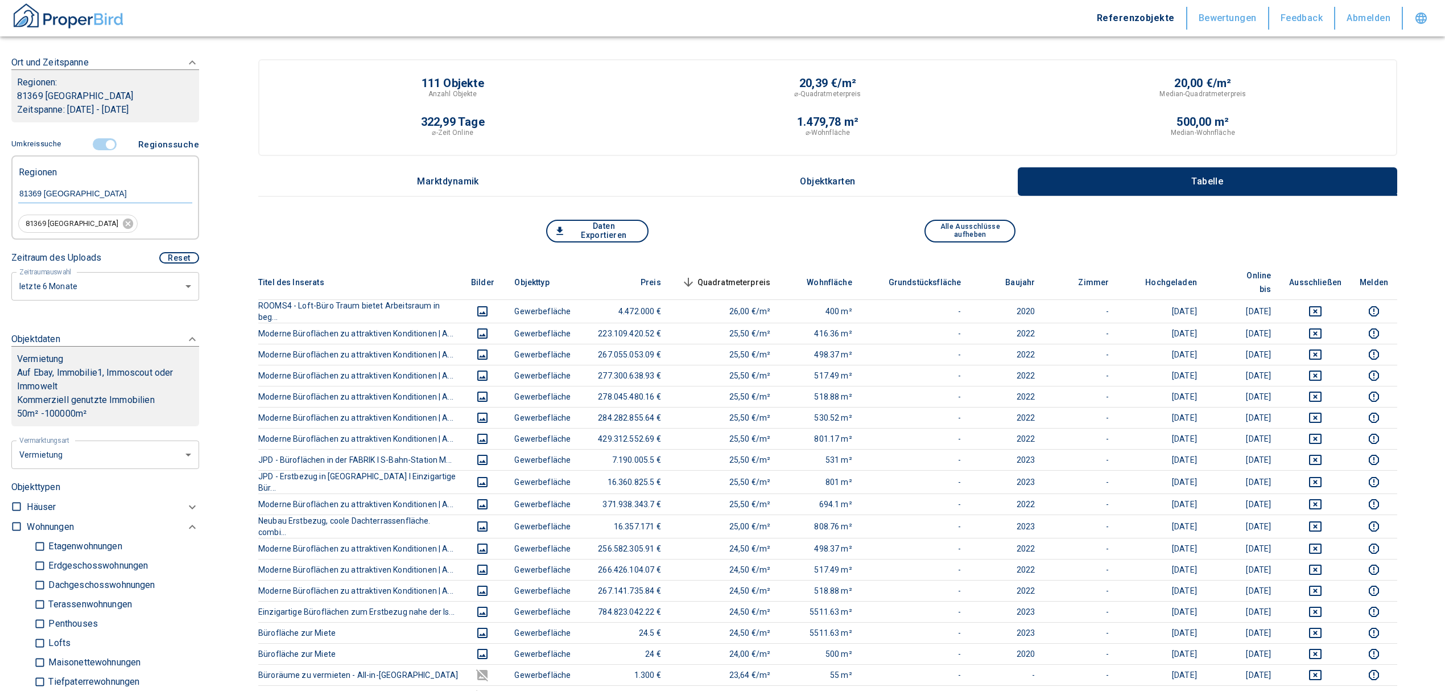
scroll to position [553, 0]
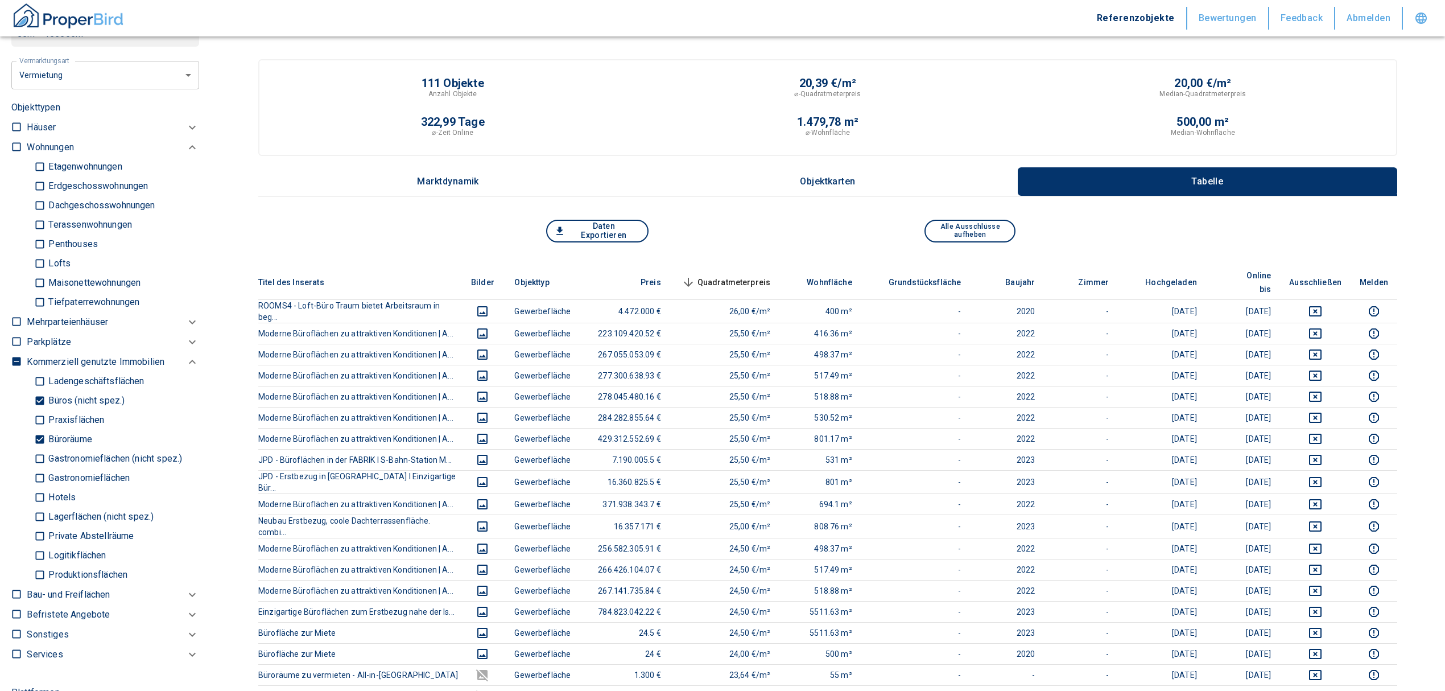
click at [756, 275] on span "Quadratmeterpreis sorted descending" at bounding box center [725, 282] width 92 height 14
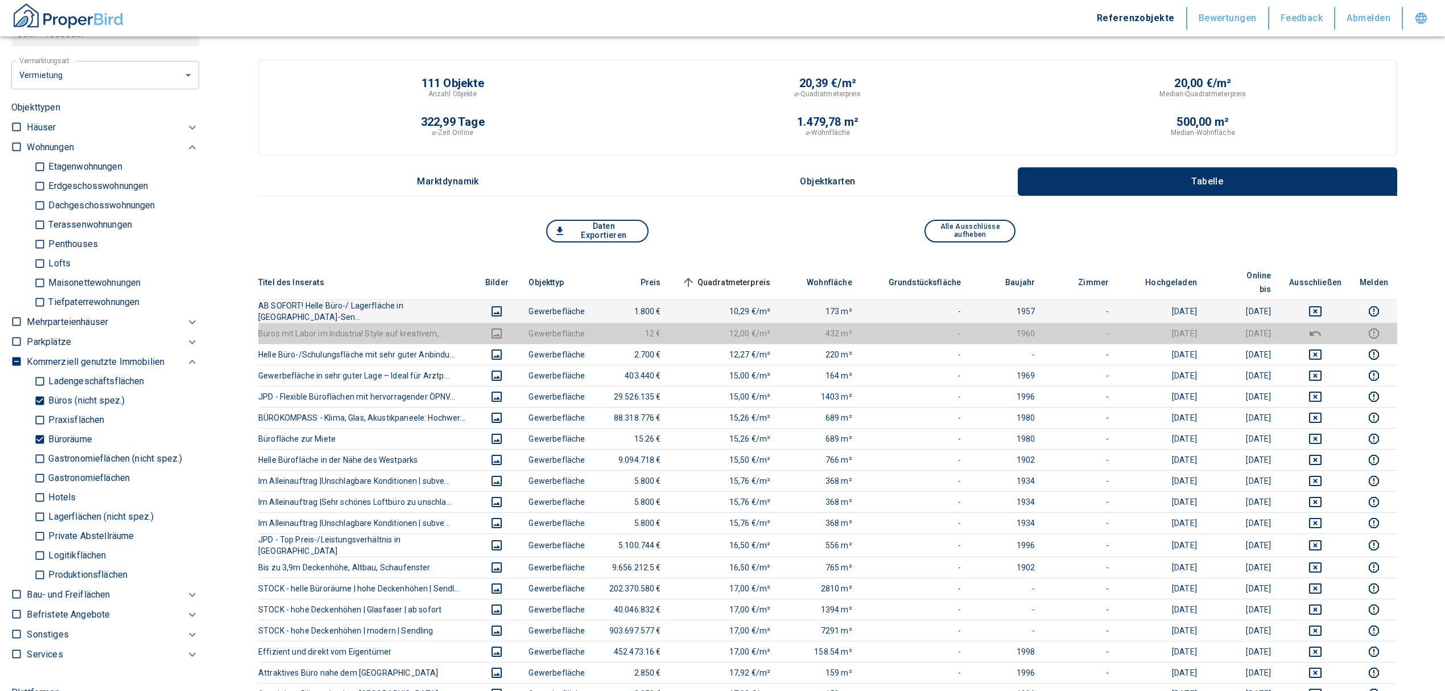
click at [1322, 306] on icon "deselect this listing" at bounding box center [1315, 311] width 13 height 10
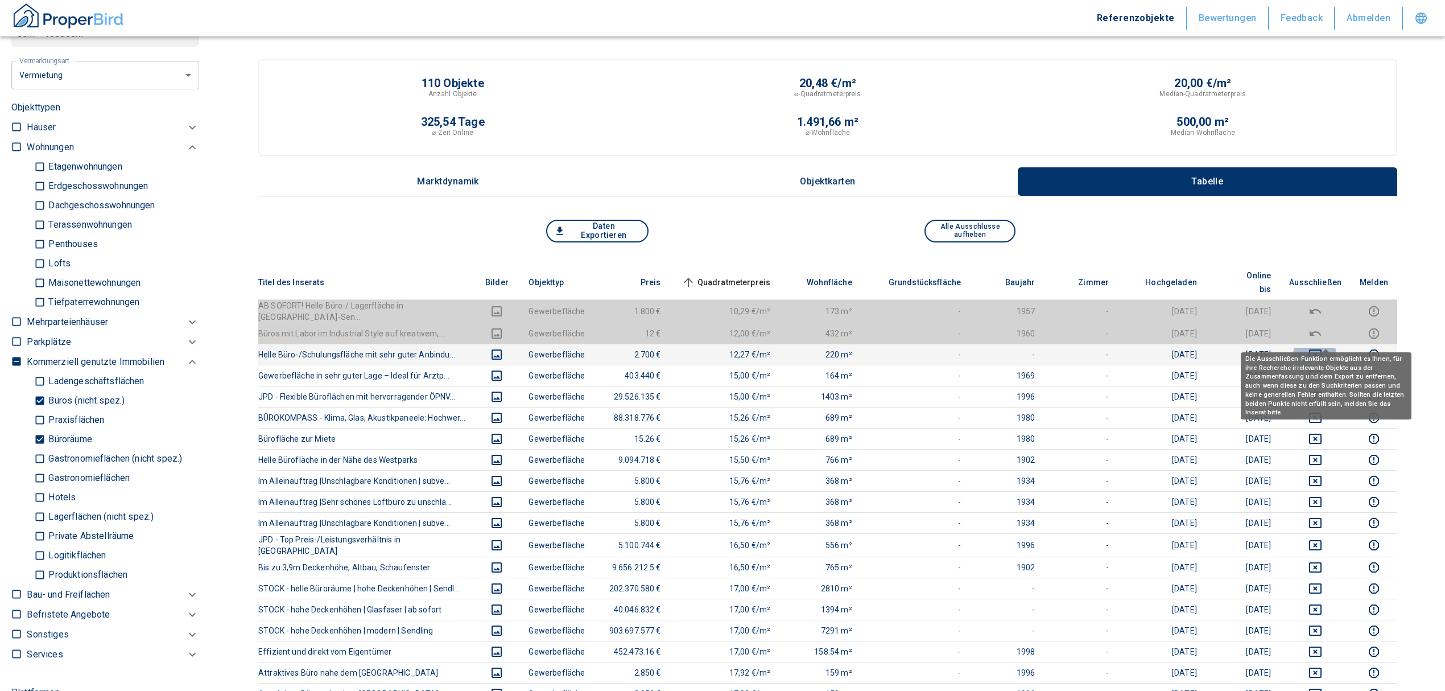
click at [1322, 348] on icon "deselect this listing" at bounding box center [1316, 355] width 14 height 14
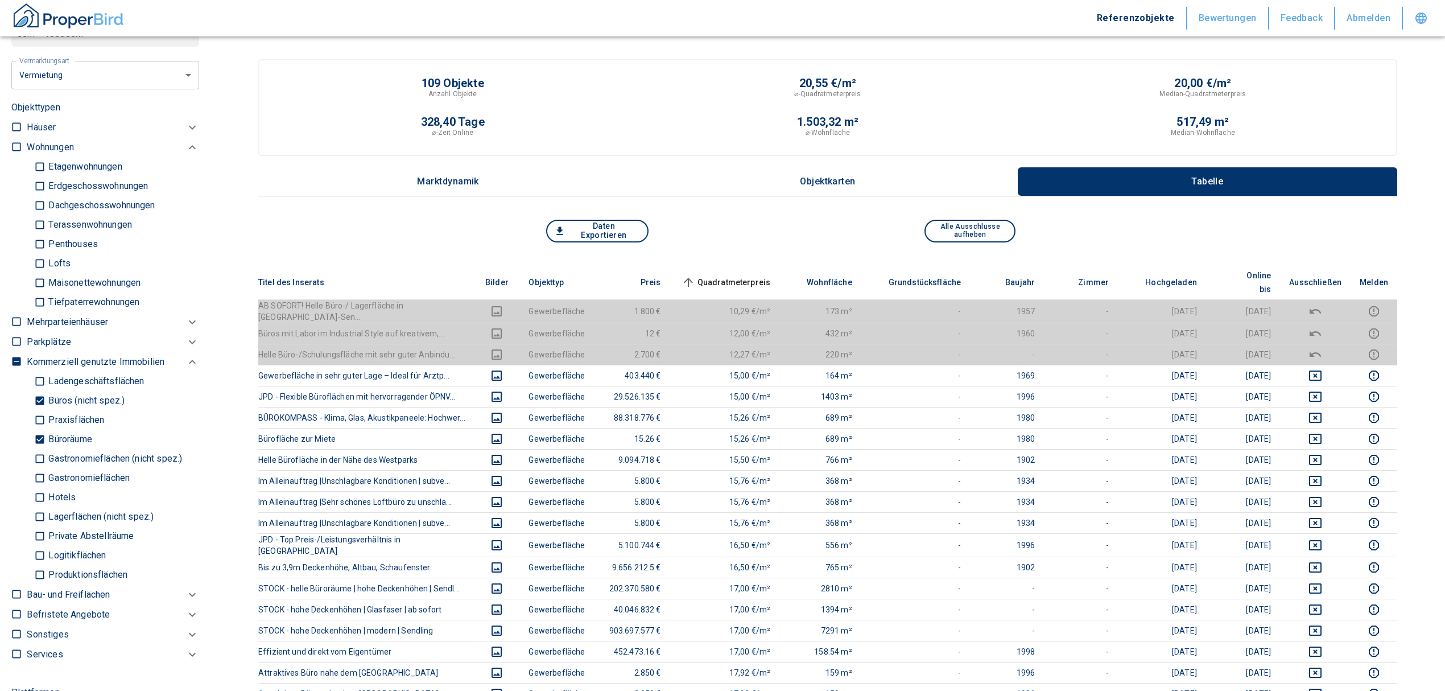
click at [761, 275] on span "Quadratmeterpreis sorted ascending" at bounding box center [725, 282] width 92 height 14
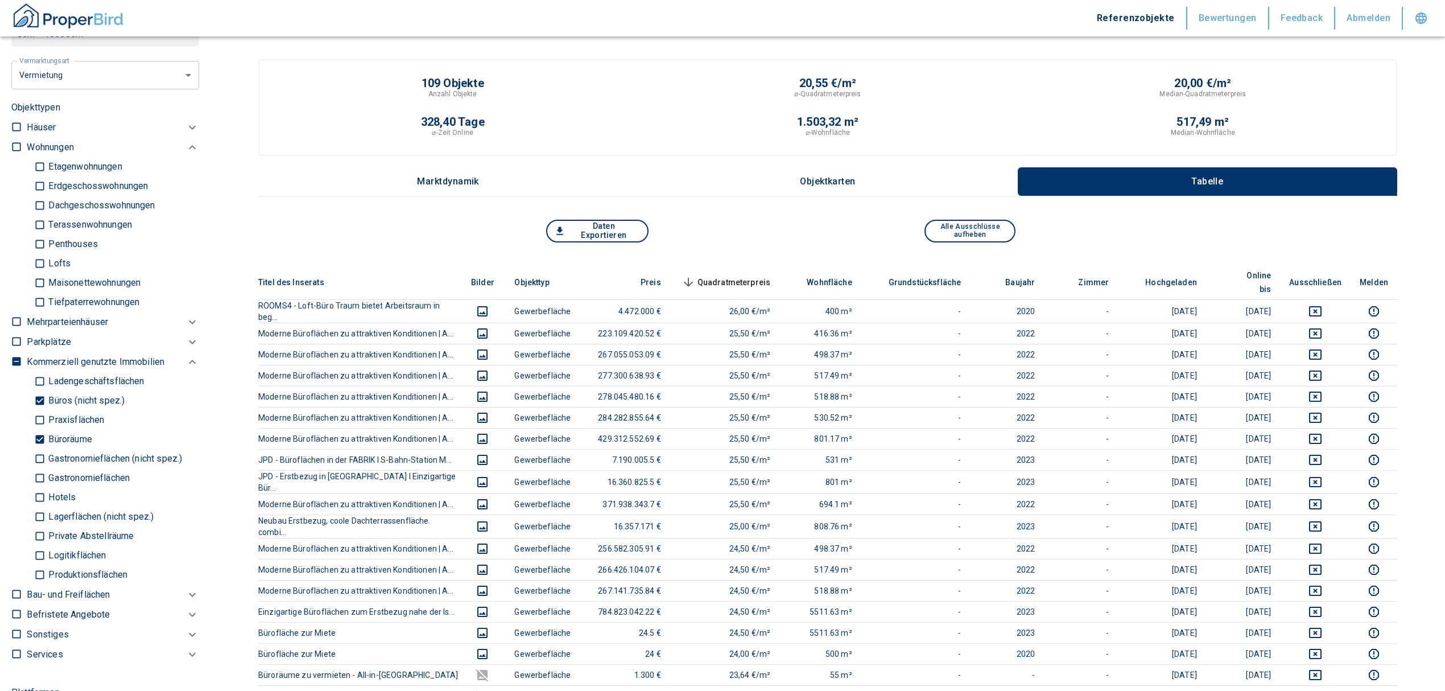
click at [747, 275] on span "Quadratmeterpreis sorted descending" at bounding box center [725, 282] width 92 height 14
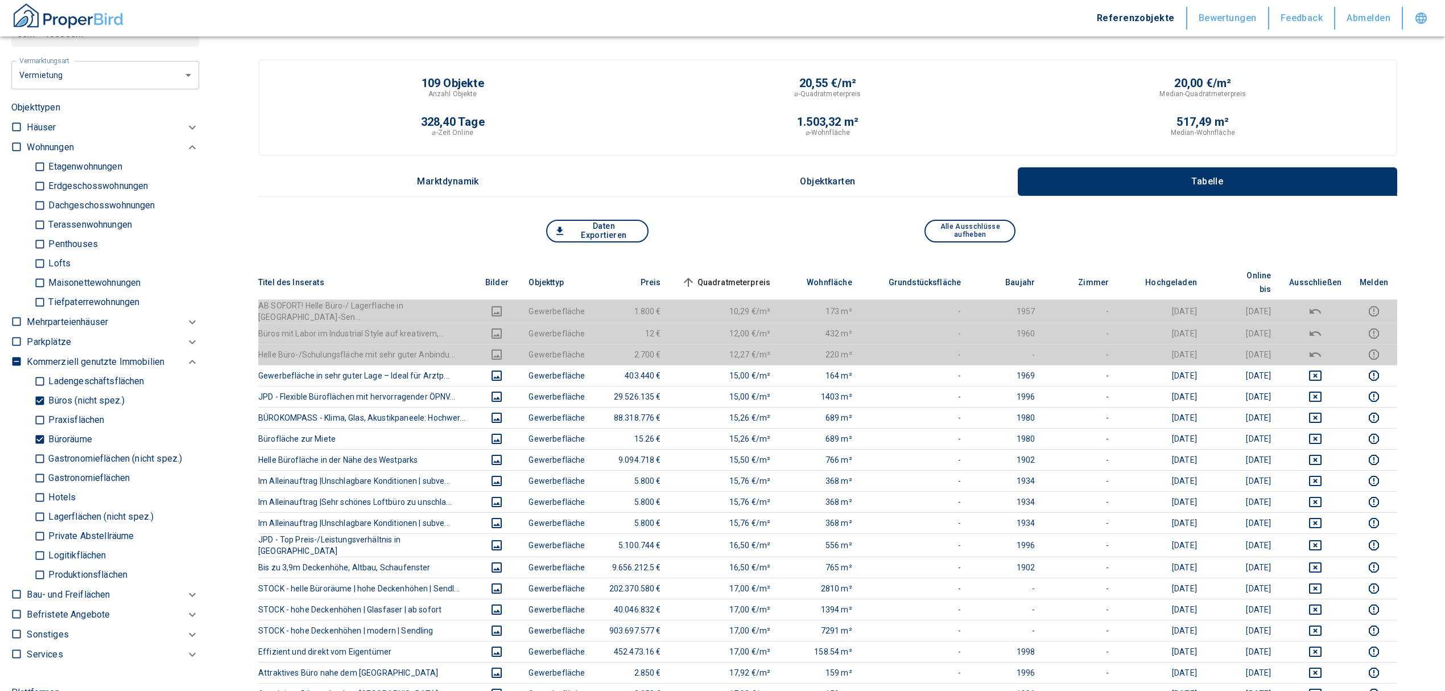
click at [747, 275] on span "Quadratmeterpreis sorted ascending" at bounding box center [725, 282] width 92 height 14
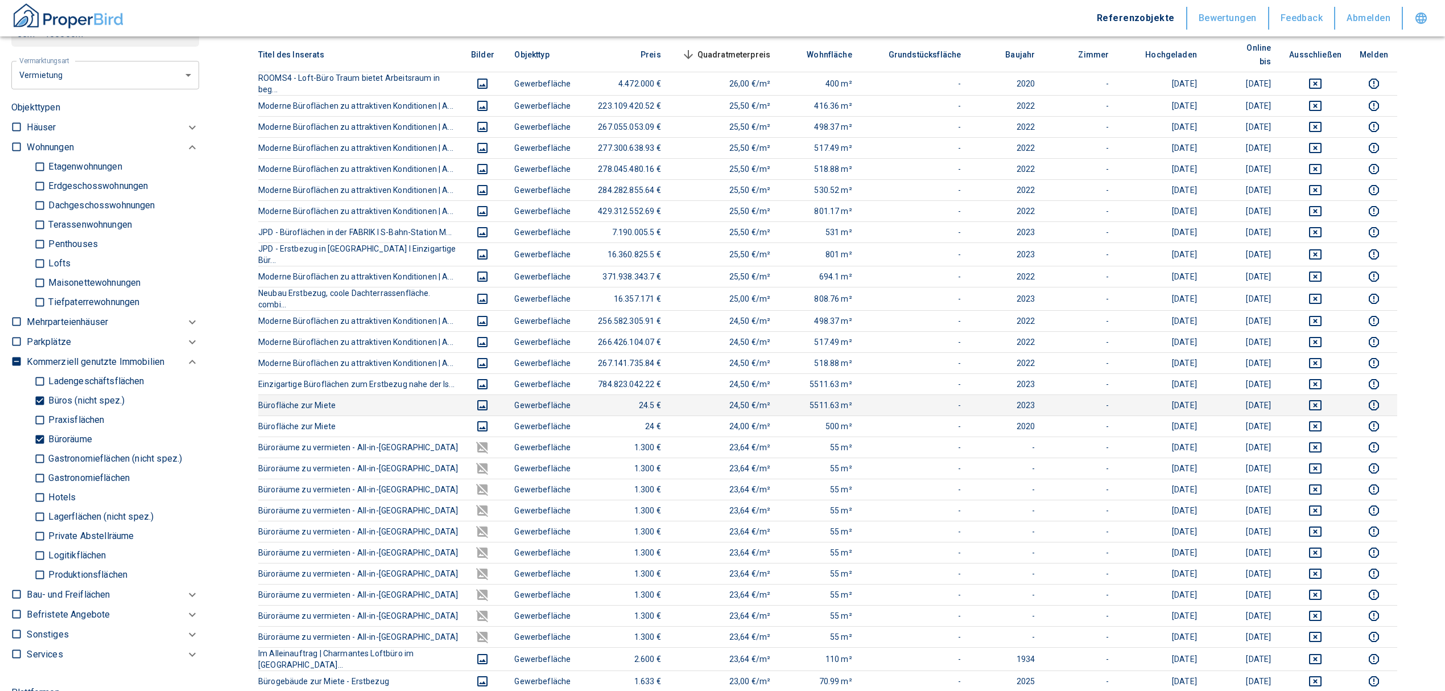
scroll to position [0, 0]
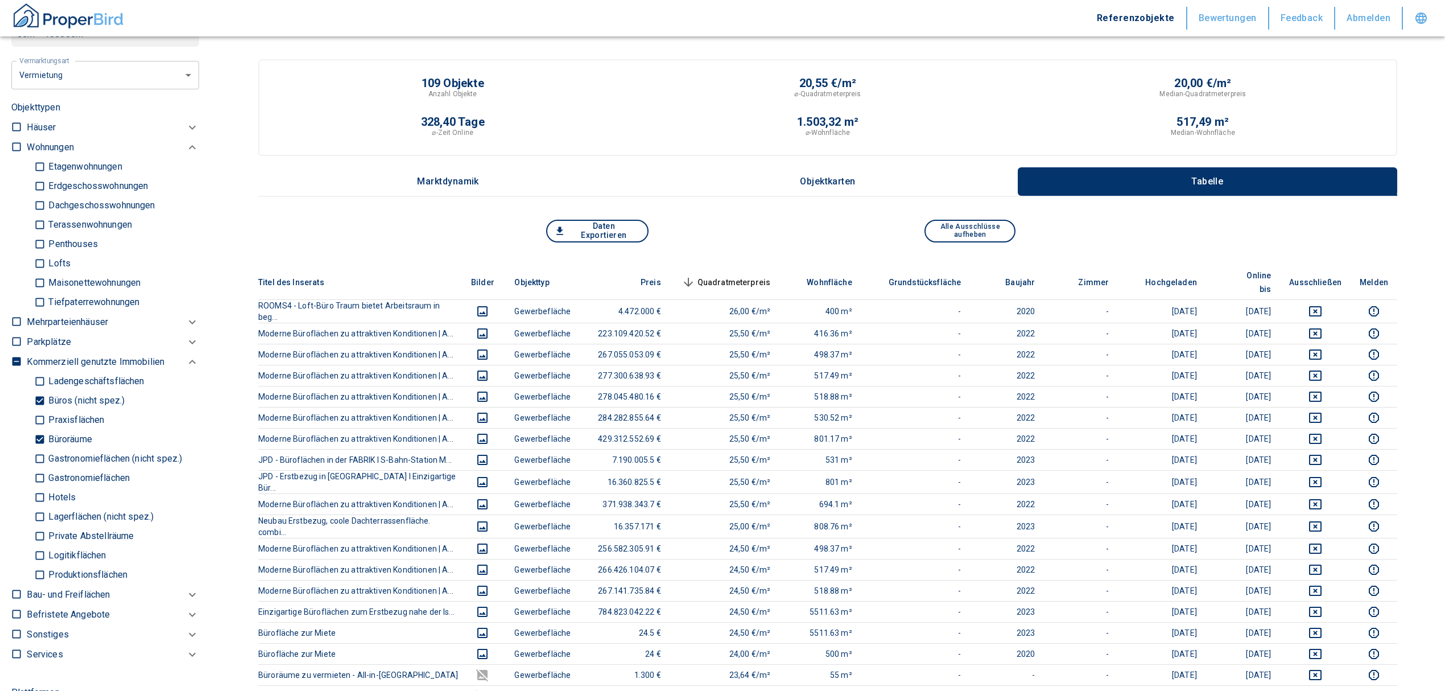
click at [771, 275] on span "Quadratmeterpreis sorted descending" at bounding box center [725, 282] width 92 height 14
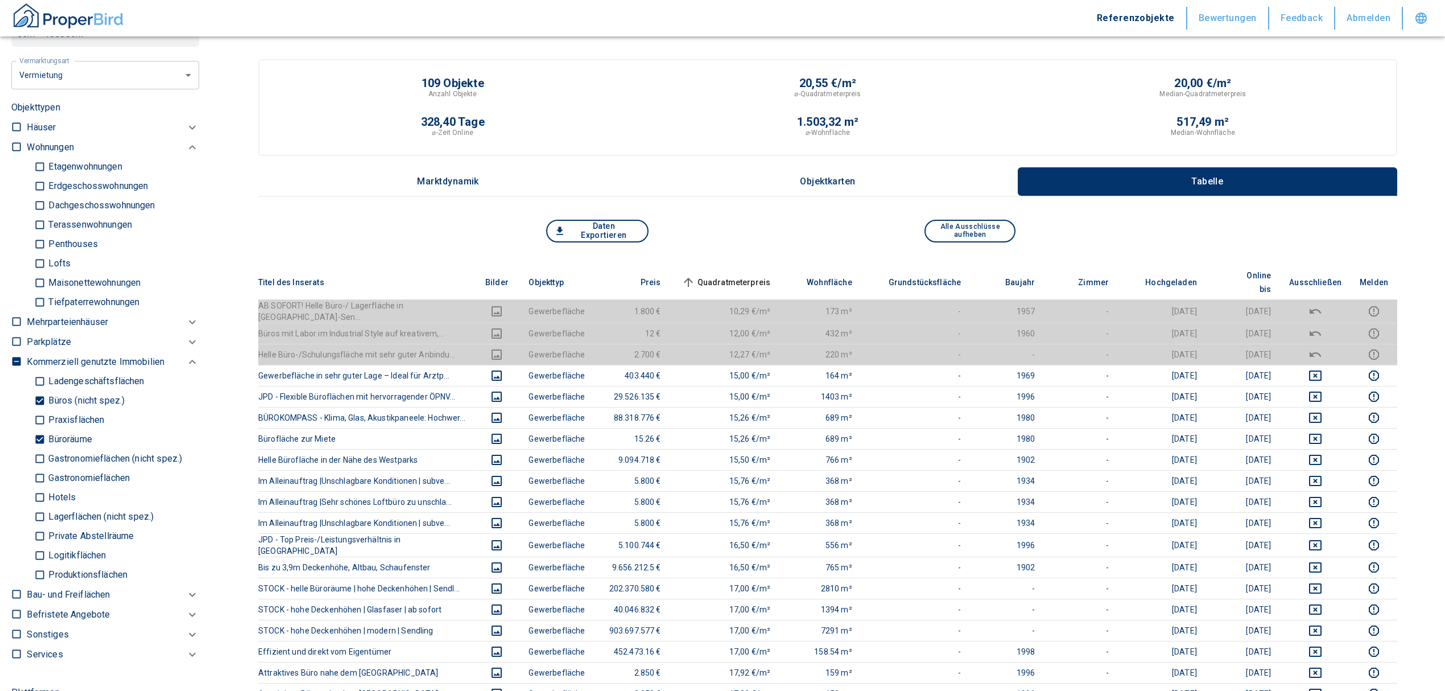
drag, startPoint x: 41, startPoint y: 435, endPoint x: 40, endPoint y: 406, distance: 29.6
click at [41, 435] on input "Büroräume" at bounding box center [39, 440] width 11 height 20
checkbox input "false"
type input "2020"
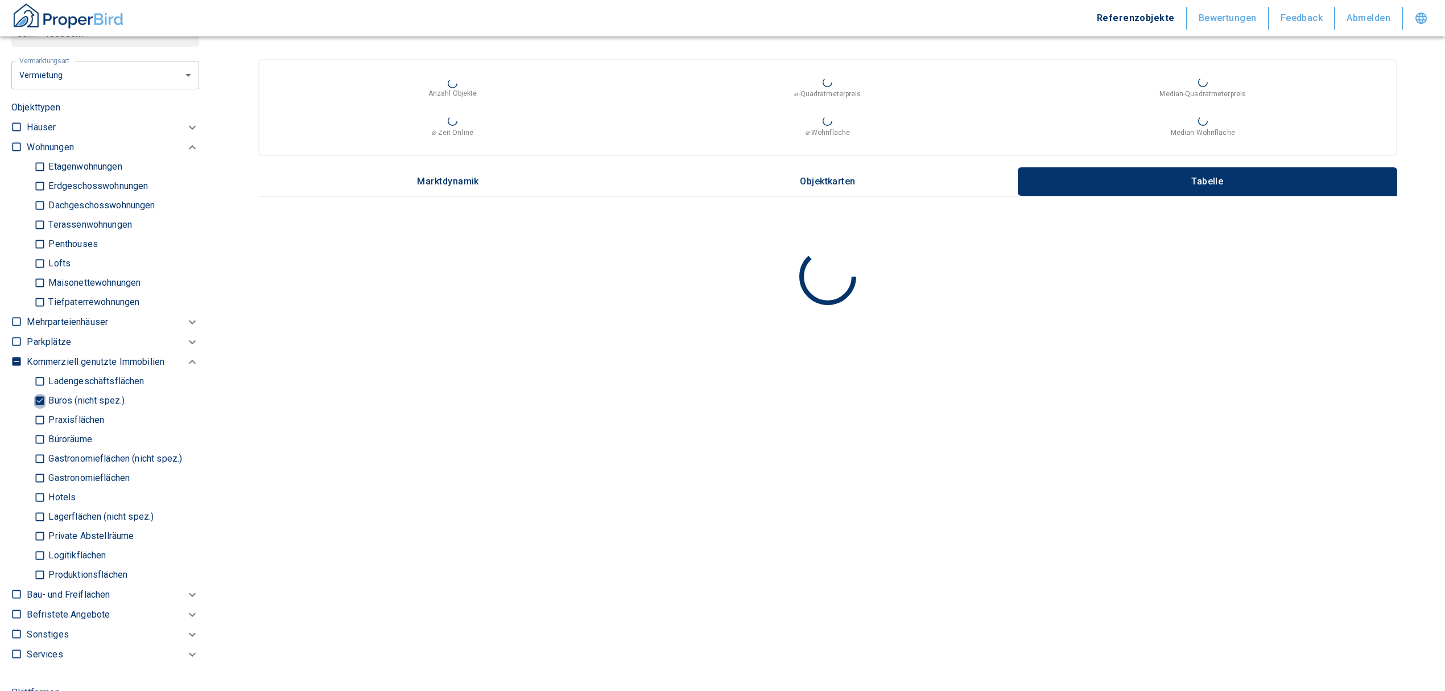
drag, startPoint x: 38, startPoint y: 399, endPoint x: 39, endPoint y: 387, distance: 12.6
click at [39, 399] on input "Büros (nicht spez.)" at bounding box center [39, 401] width 11 height 20
checkbox input "false"
type input "2020"
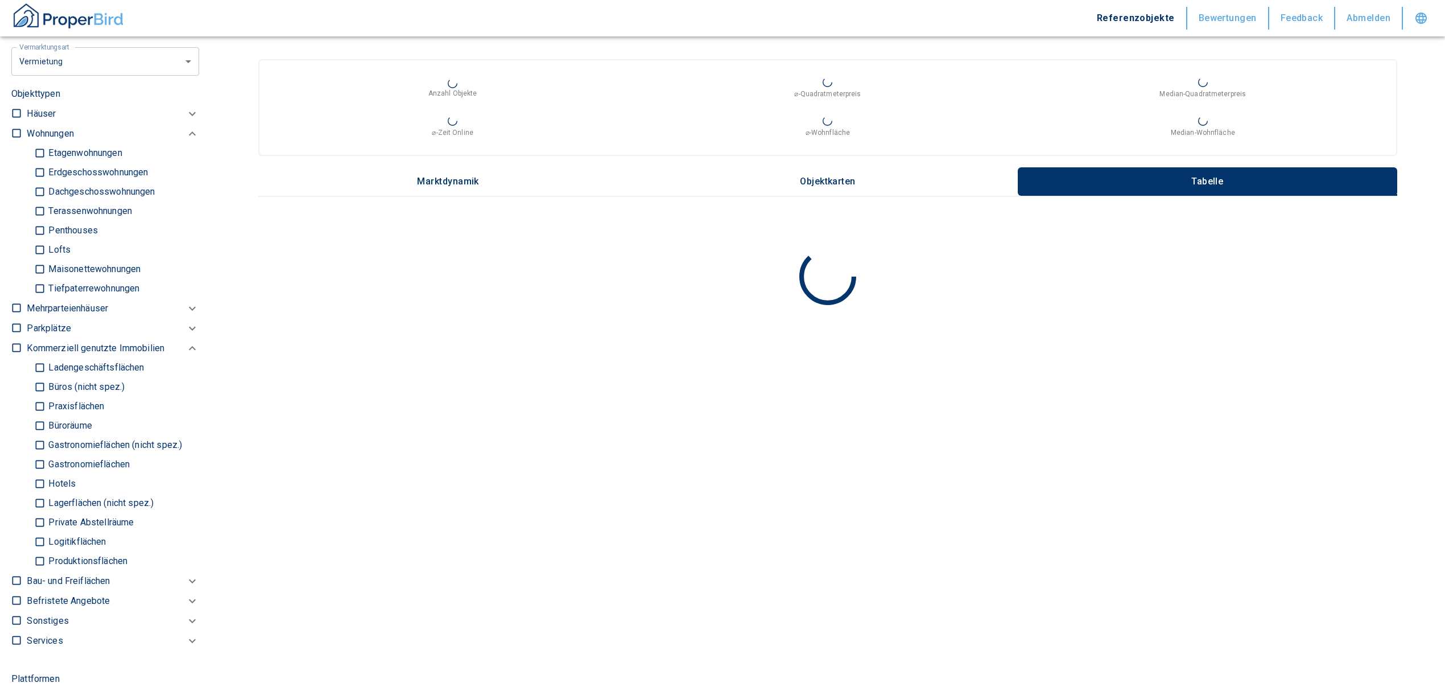
click at [38, 365] on input "Ladengeschäftsflächen" at bounding box center [39, 368] width 11 height 20
checkbox input "true"
type input "2020"
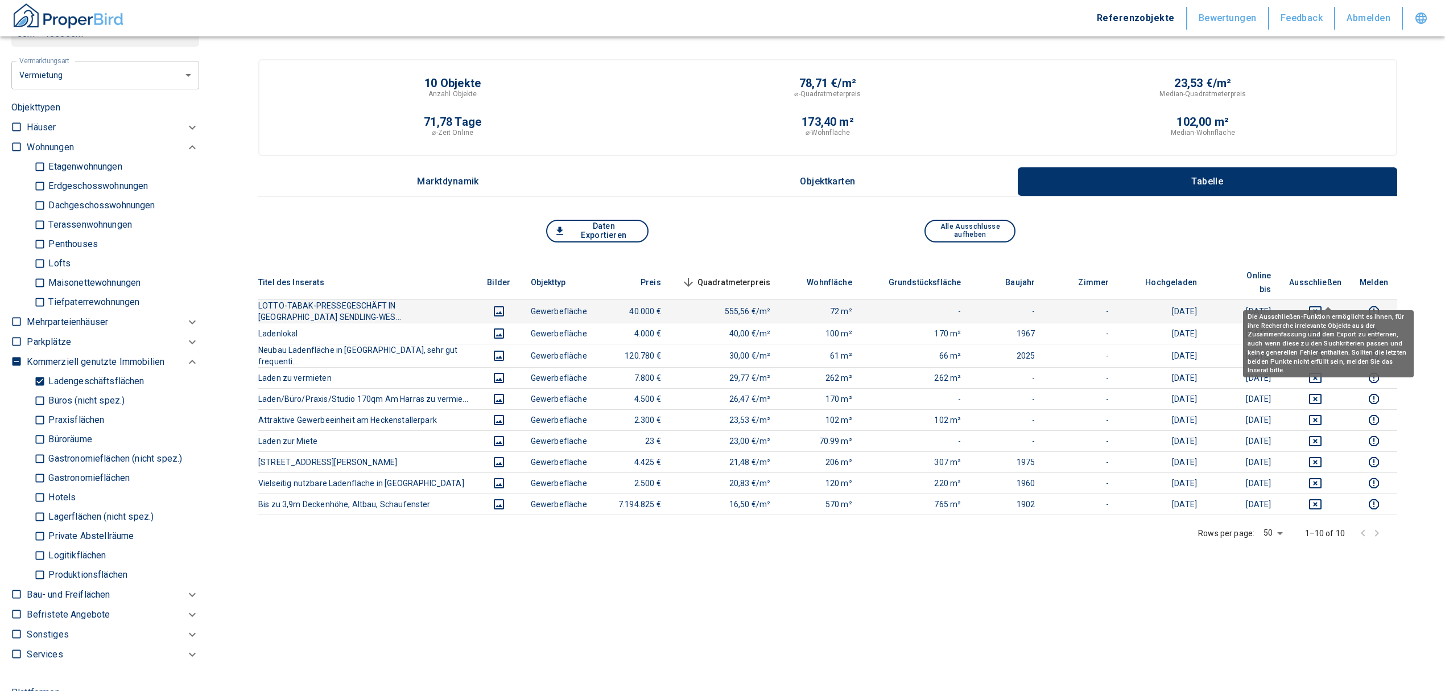
click at [1322, 306] on icon "deselect this listing" at bounding box center [1315, 311] width 13 height 10
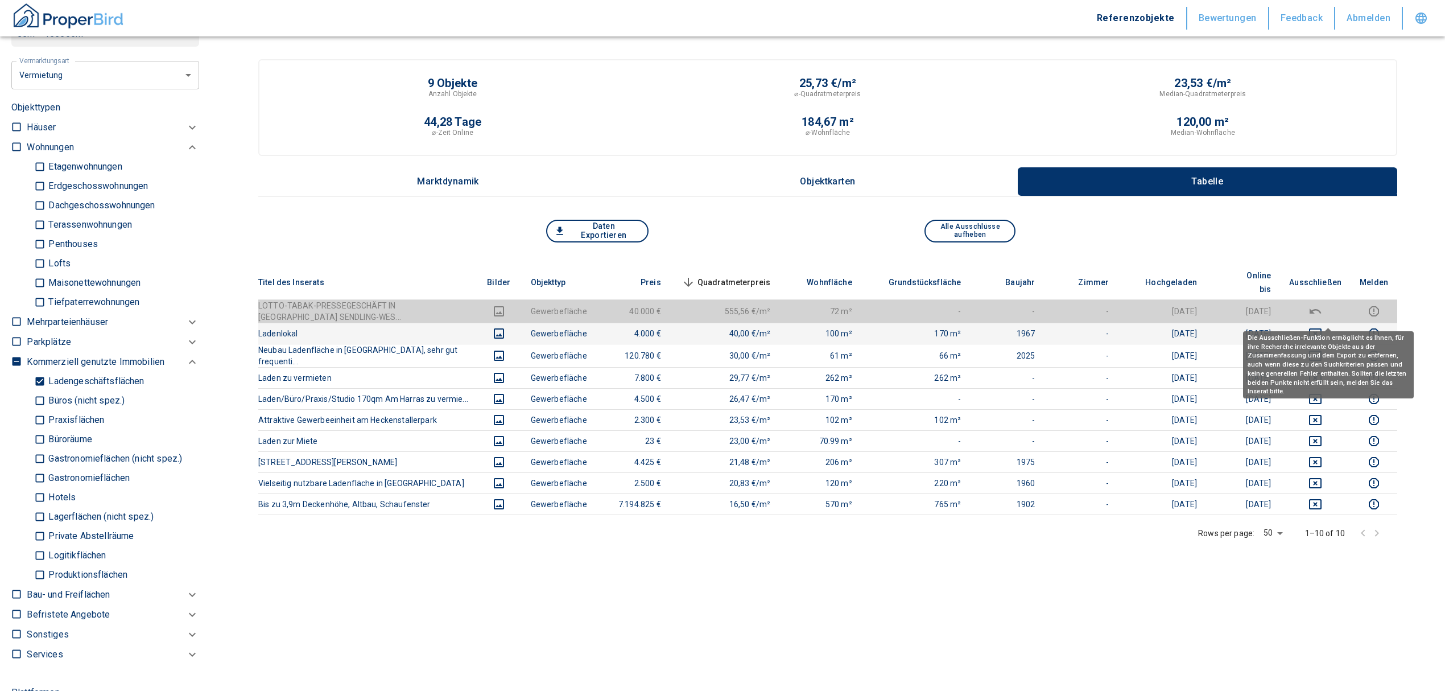
click at [1322, 328] on icon "deselect this listing" at bounding box center [1315, 333] width 13 height 10
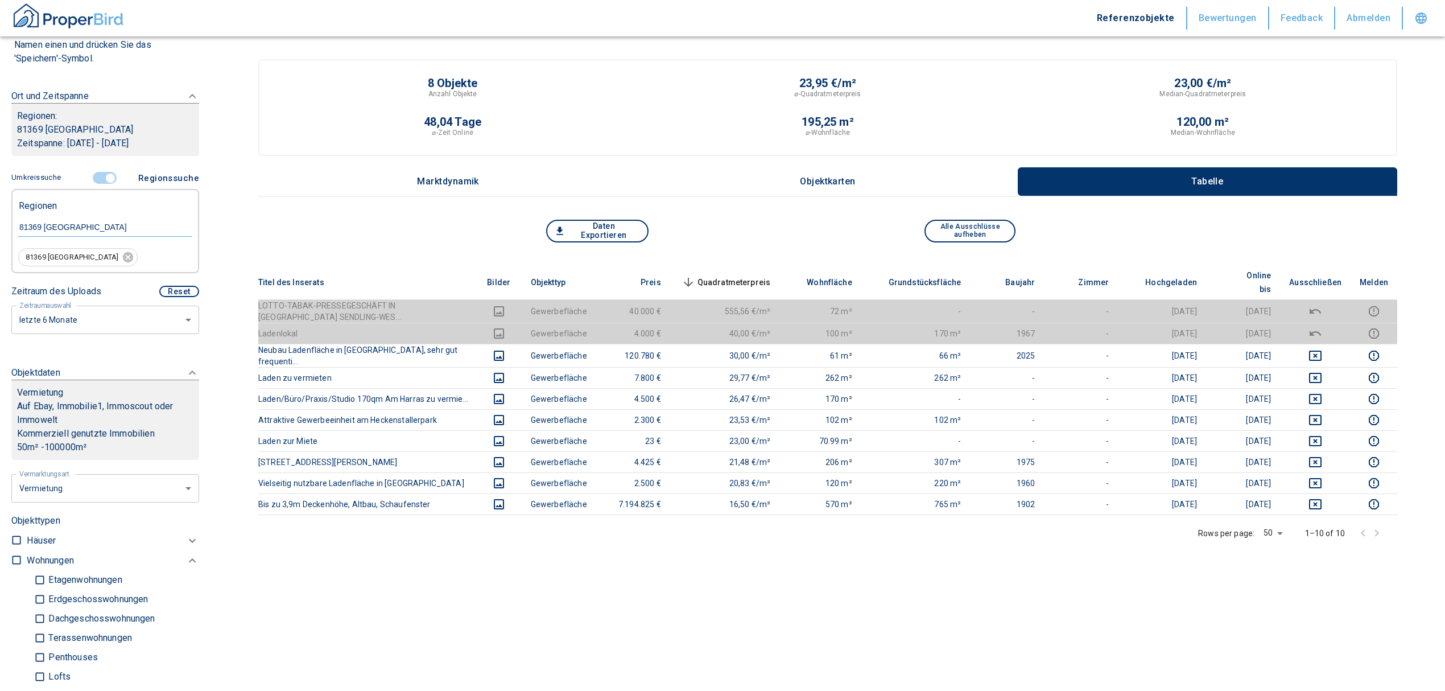
scroll to position [98, 0]
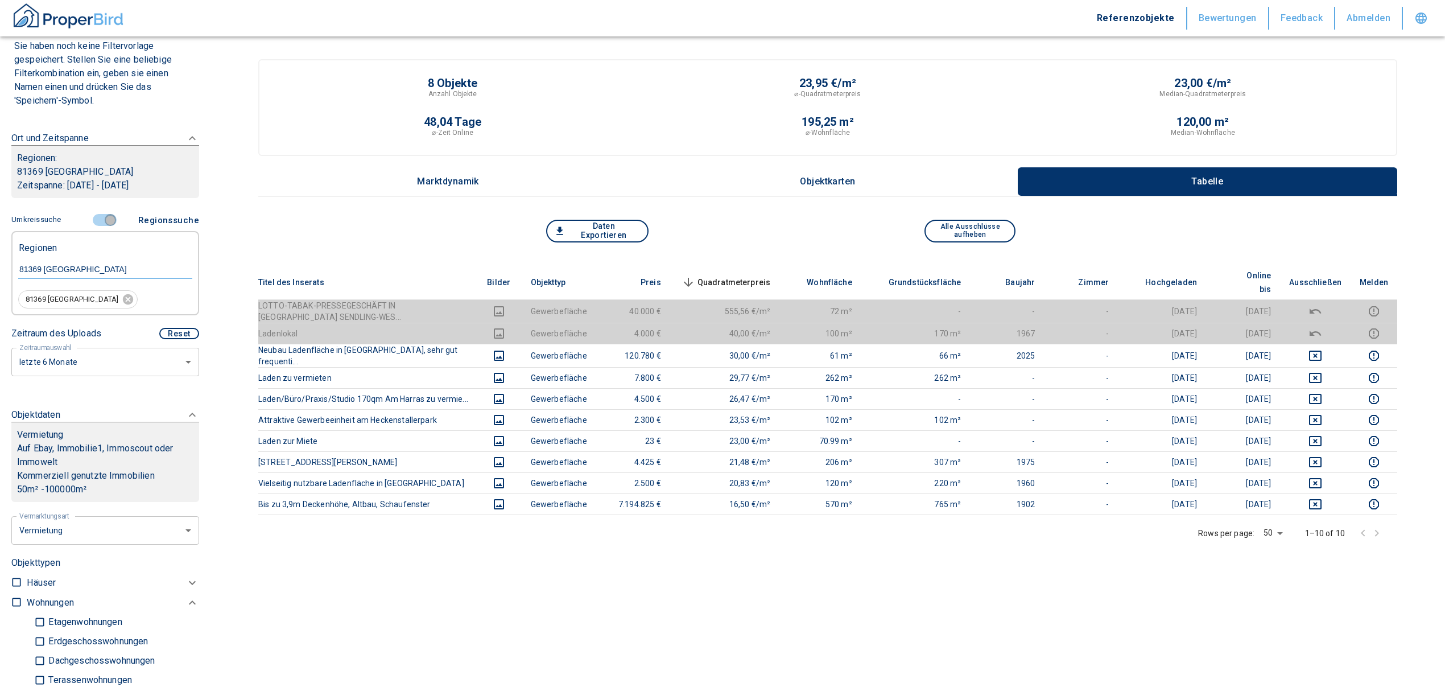
click at [101, 219] on input "controlled" at bounding box center [110, 220] width 34 height 13
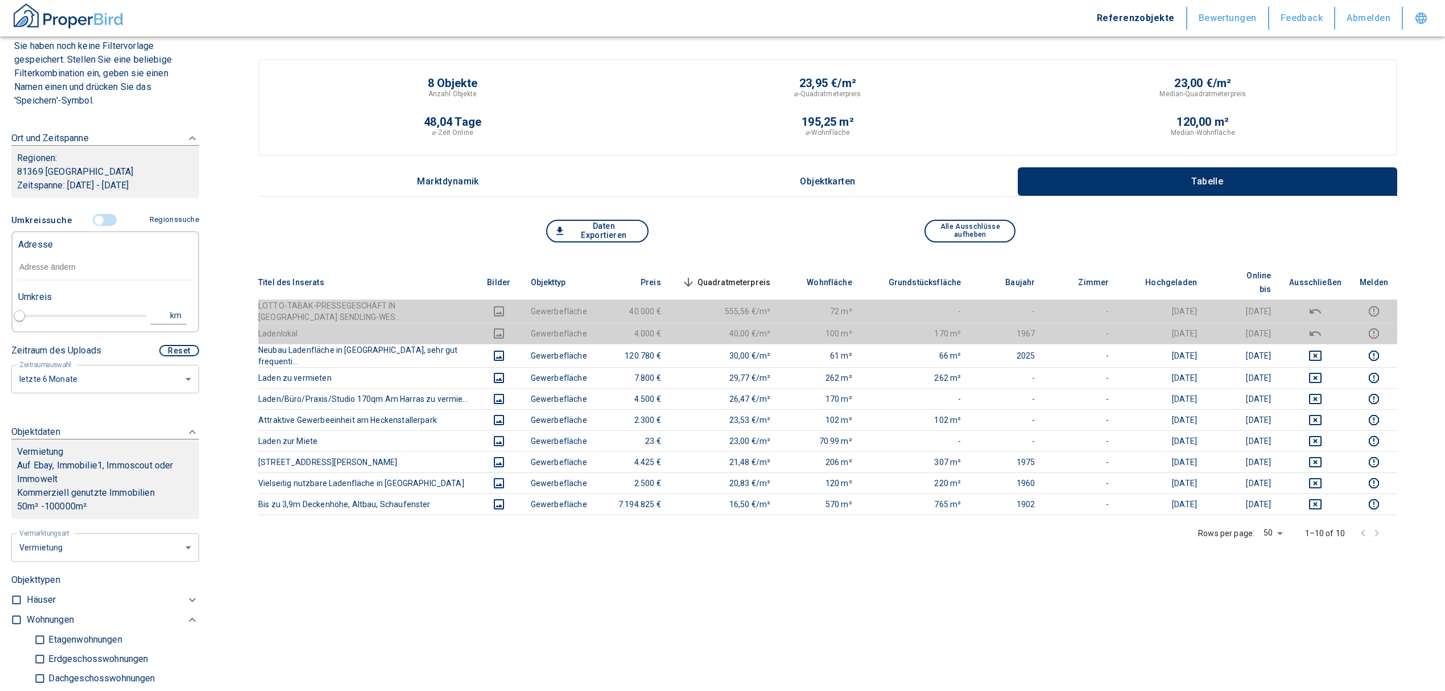
click at [57, 275] on input "text" at bounding box center [105, 267] width 174 height 26
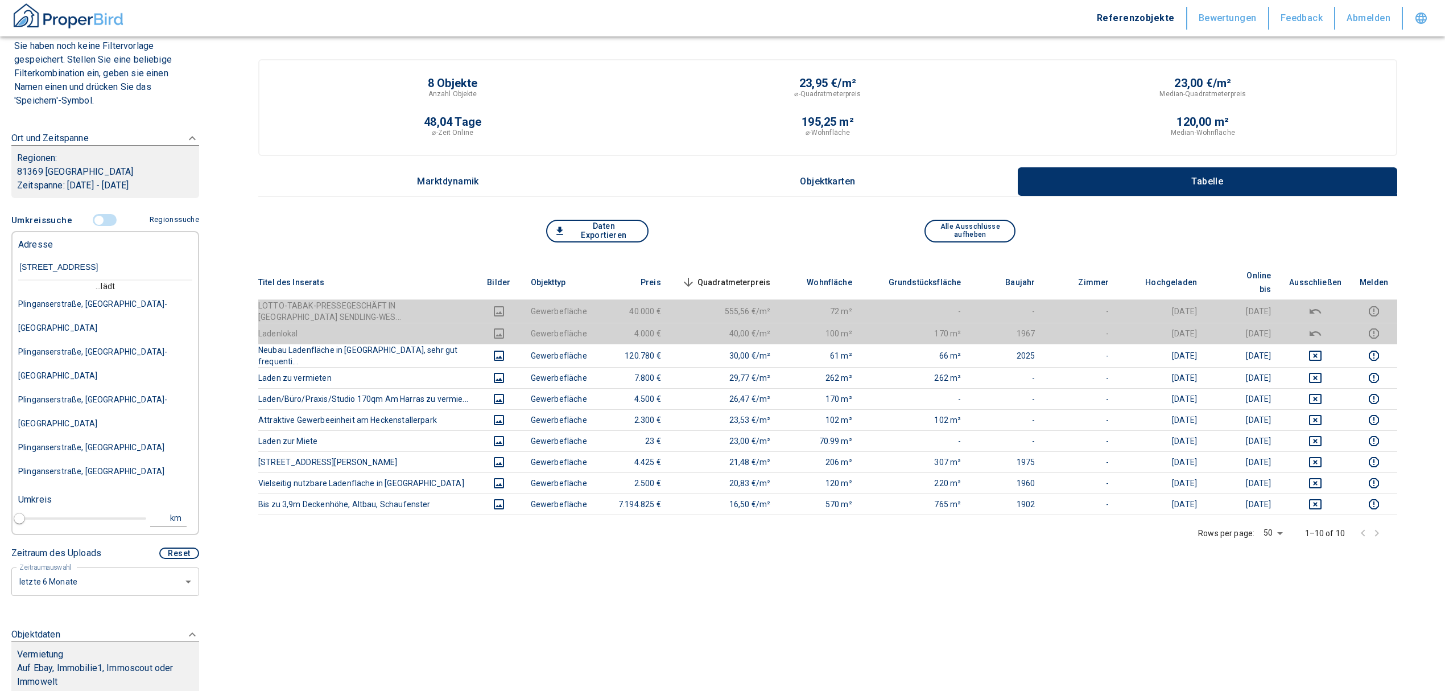
type input "[STREET_ADDRESS]"
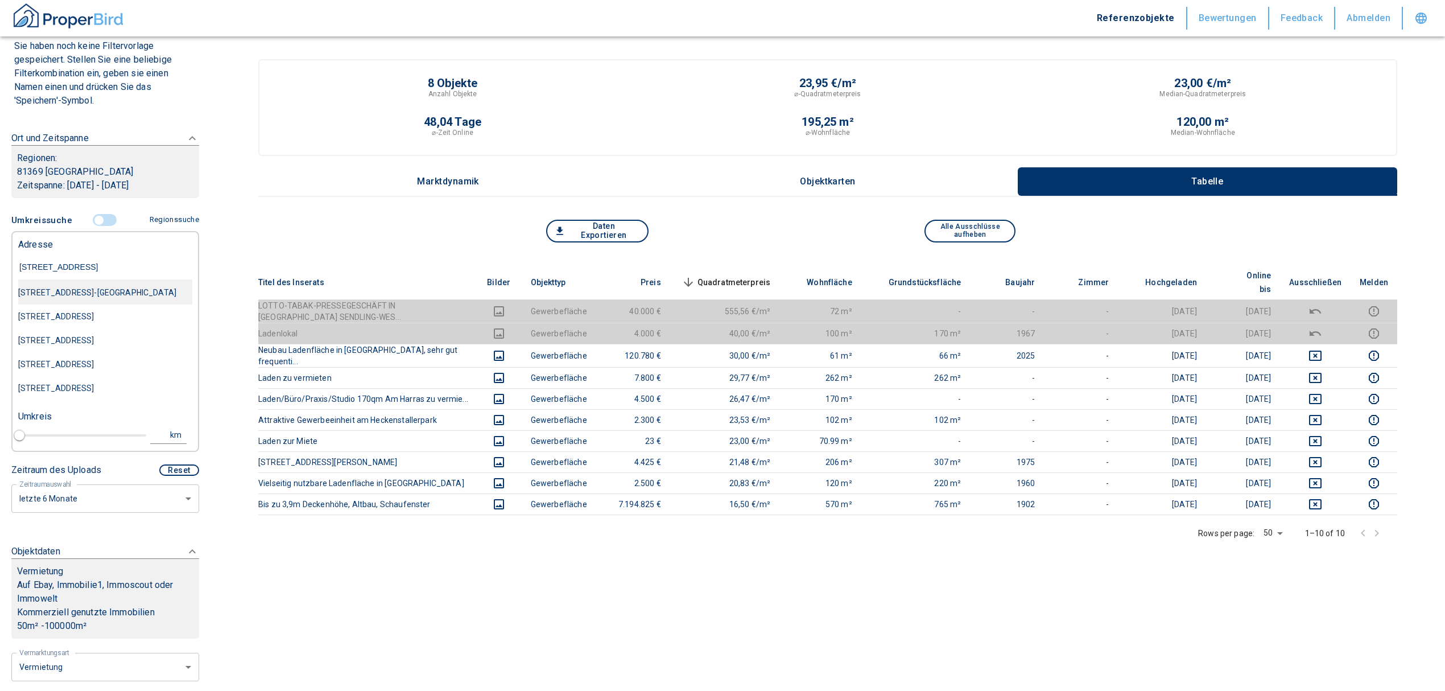
click at [66, 282] on div "[STREET_ADDRESS]-[GEOGRAPHIC_DATA]" at bounding box center [105, 293] width 174 height 24
type input "2020"
type input "[STREET_ADDRESS]-[GEOGRAPHIC_DATA]"
type input "1"
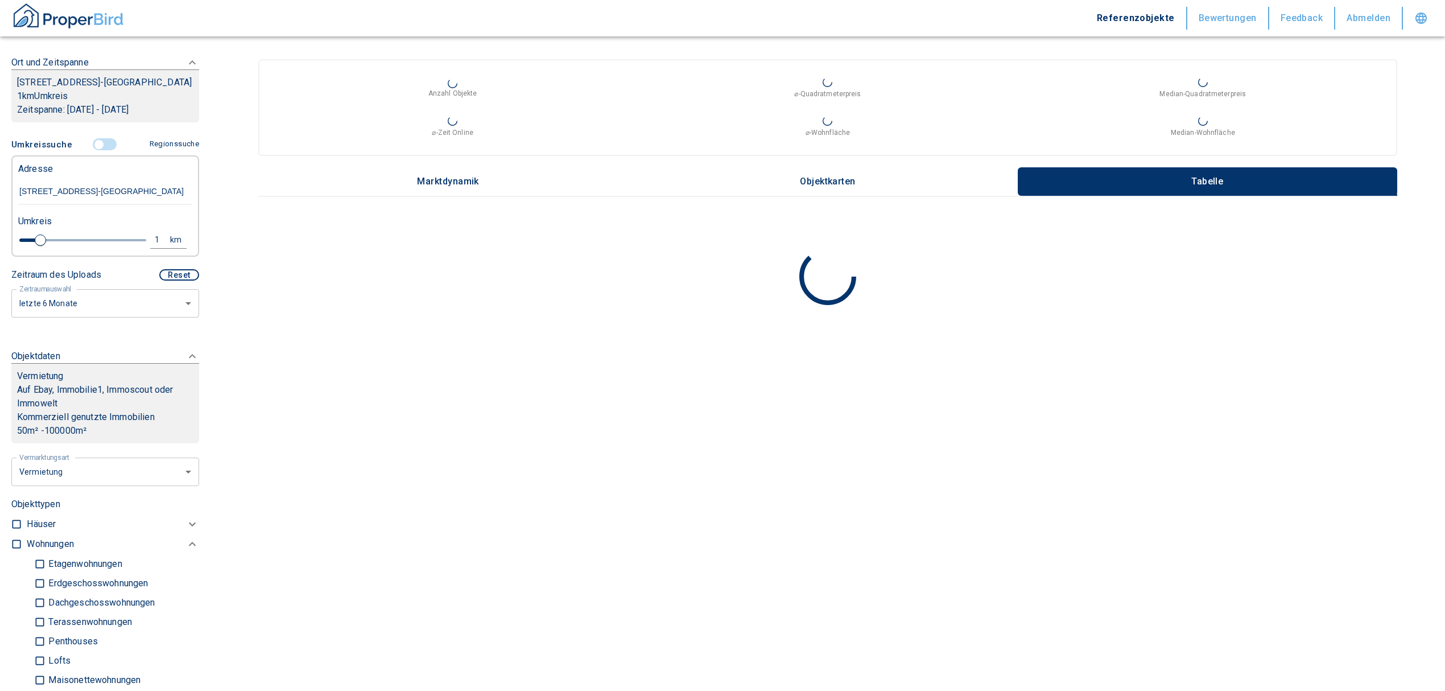
scroll to position [22, 0]
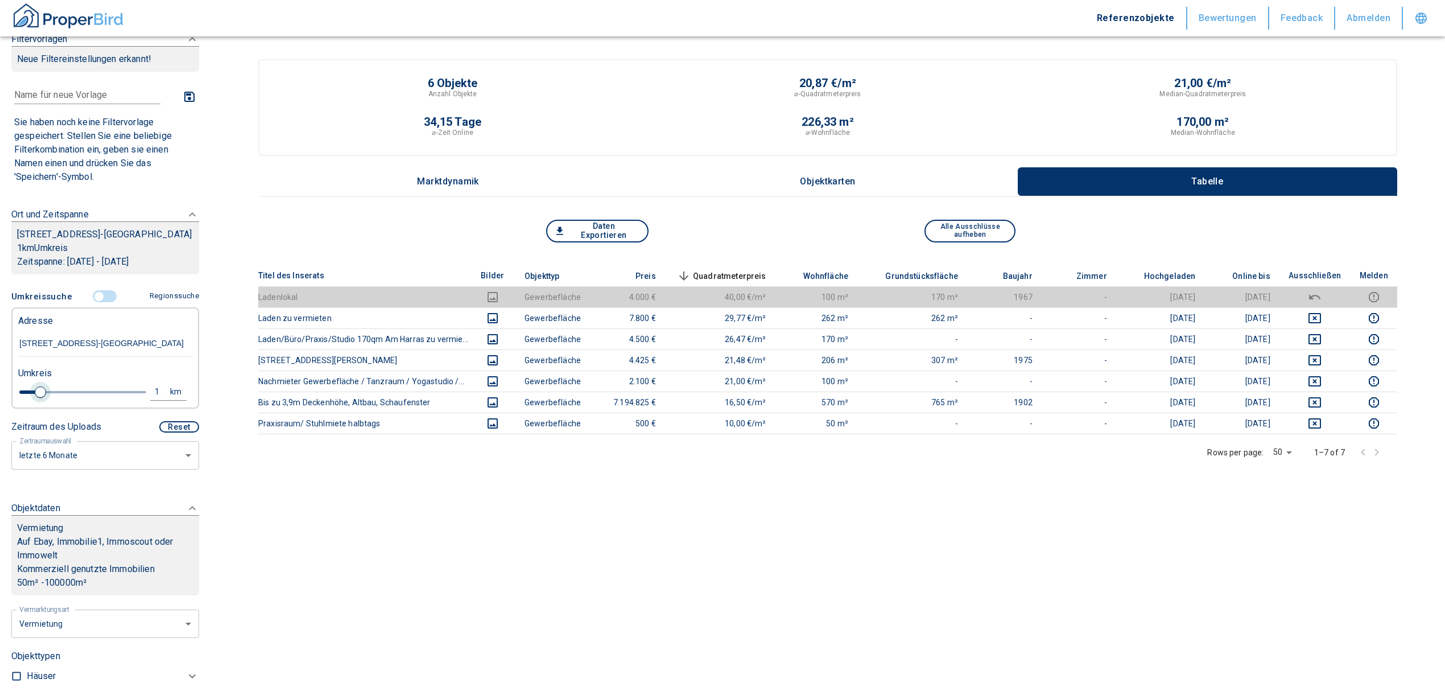
type input "[STREET_ADDRESS]-[GEOGRAPHIC_DATA]"
type input "2020"
type input "1.2"
type input "2020"
type input "1.6"
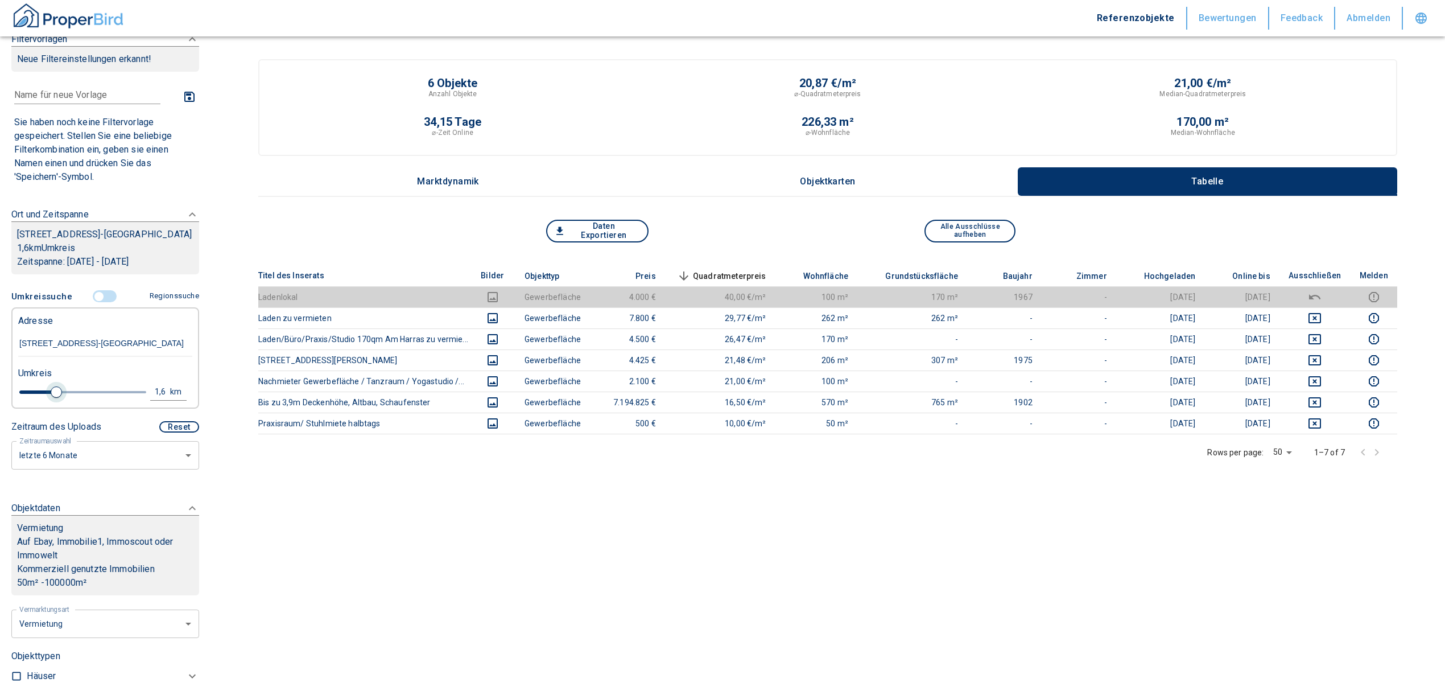
type input "2020"
type input "1.8"
type input "2020"
type input "2"
drag, startPoint x: 40, startPoint y: 392, endPoint x: 62, endPoint y: 389, distance: 22.4
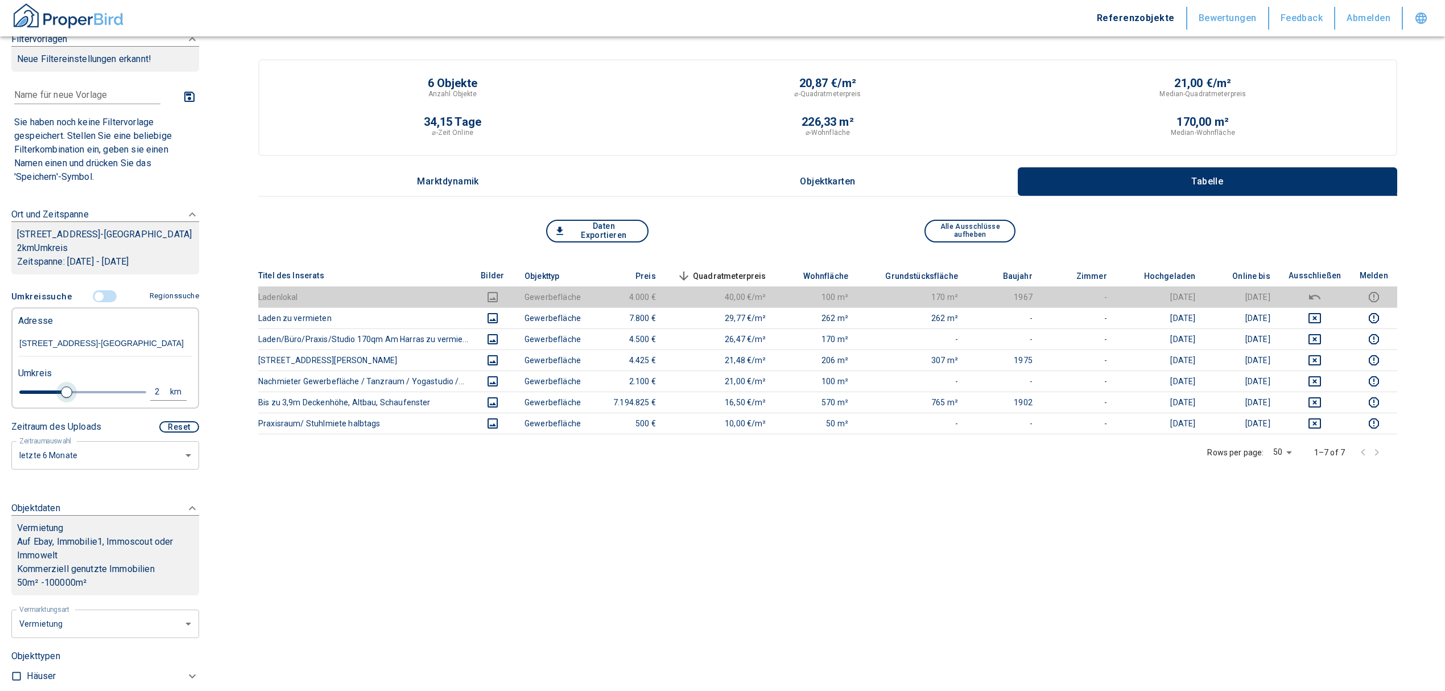
click at [62, 389] on span at bounding box center [66, 391] width 11 height 11
type input "2020"
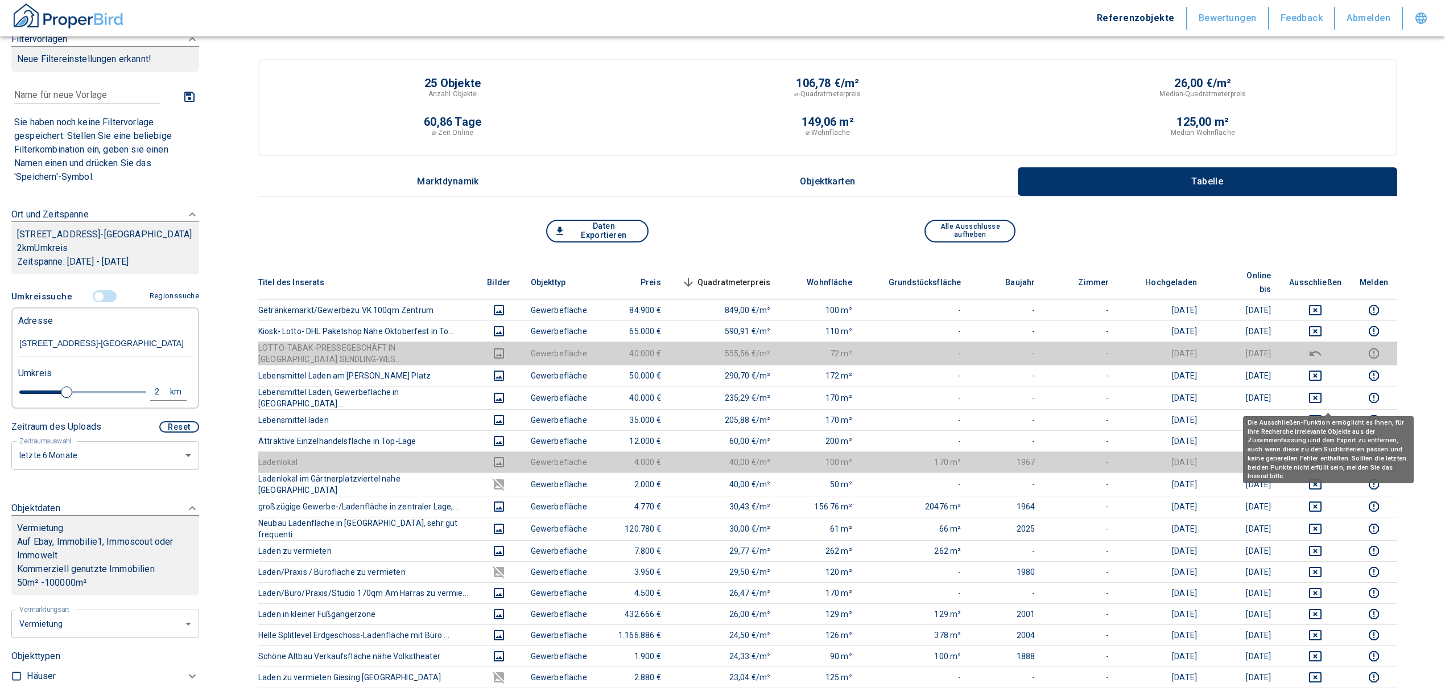
click at [1330, 417] on div "Die Ausschließen-Funktion ermöglicht es Ihnen, für ihre Recherche irrelevante O…" at bounding box center [1328, 449] width 171 height 67
click at [1322, 413] on icon "deselect this listing" at bounding box center [1316, 420] width 14 height 14
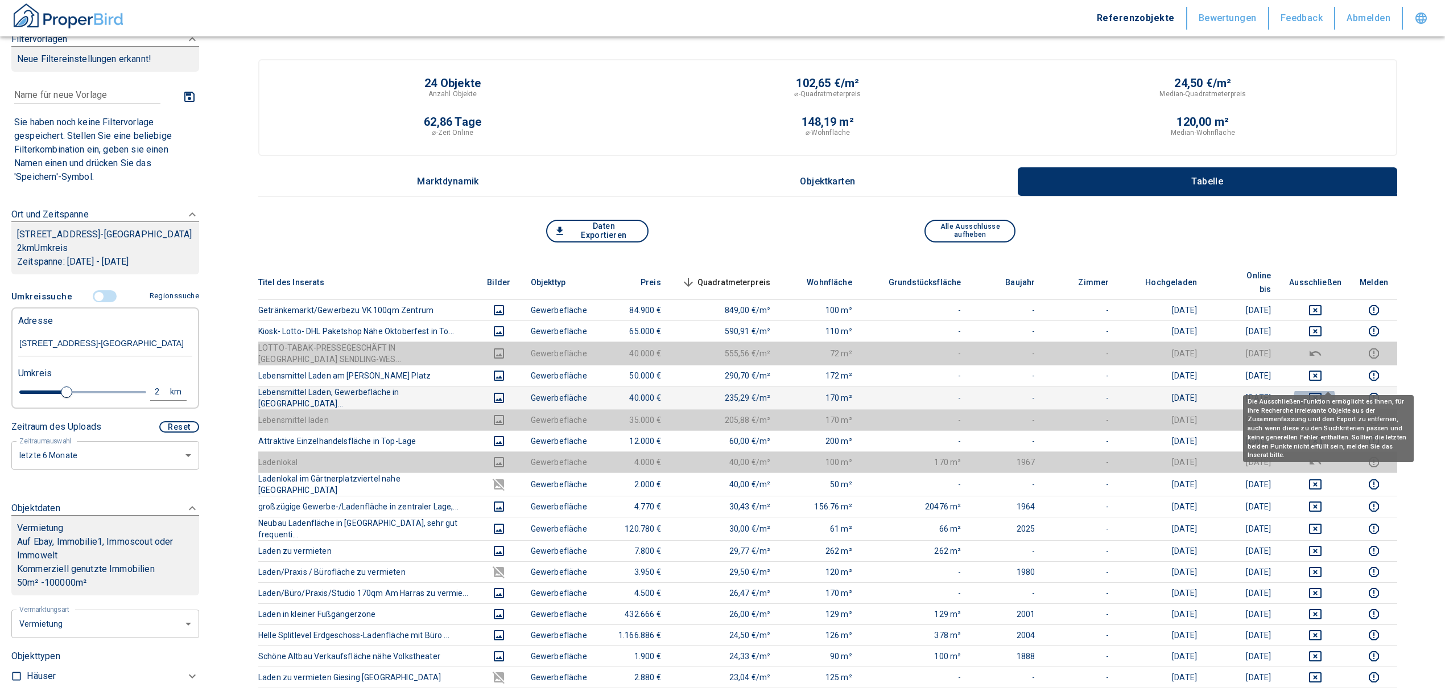
click at [1322, 391] on icon "deselect this listing" at bounding box center [1316, 398] width 14 height 14
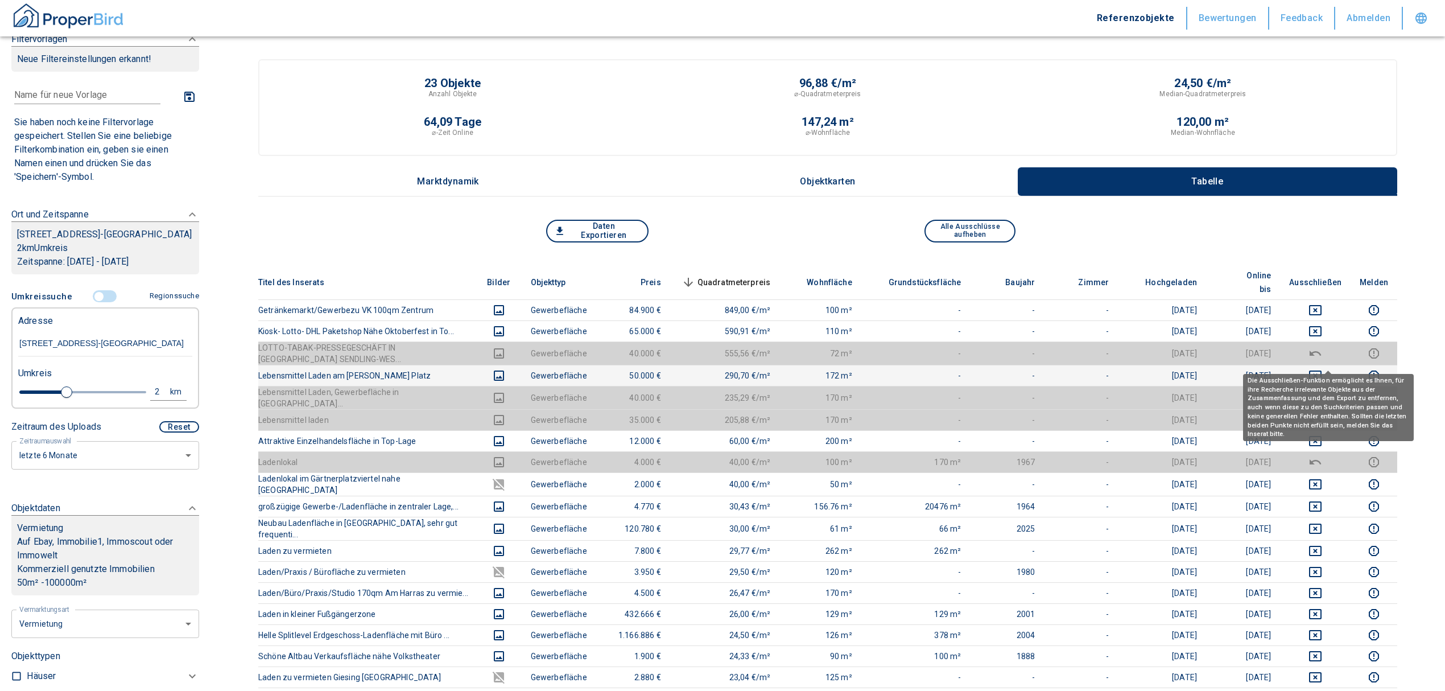
click at [1322, 369] on icon "deselect this listing" at bounding box center [1316, 376] width 14 height 14
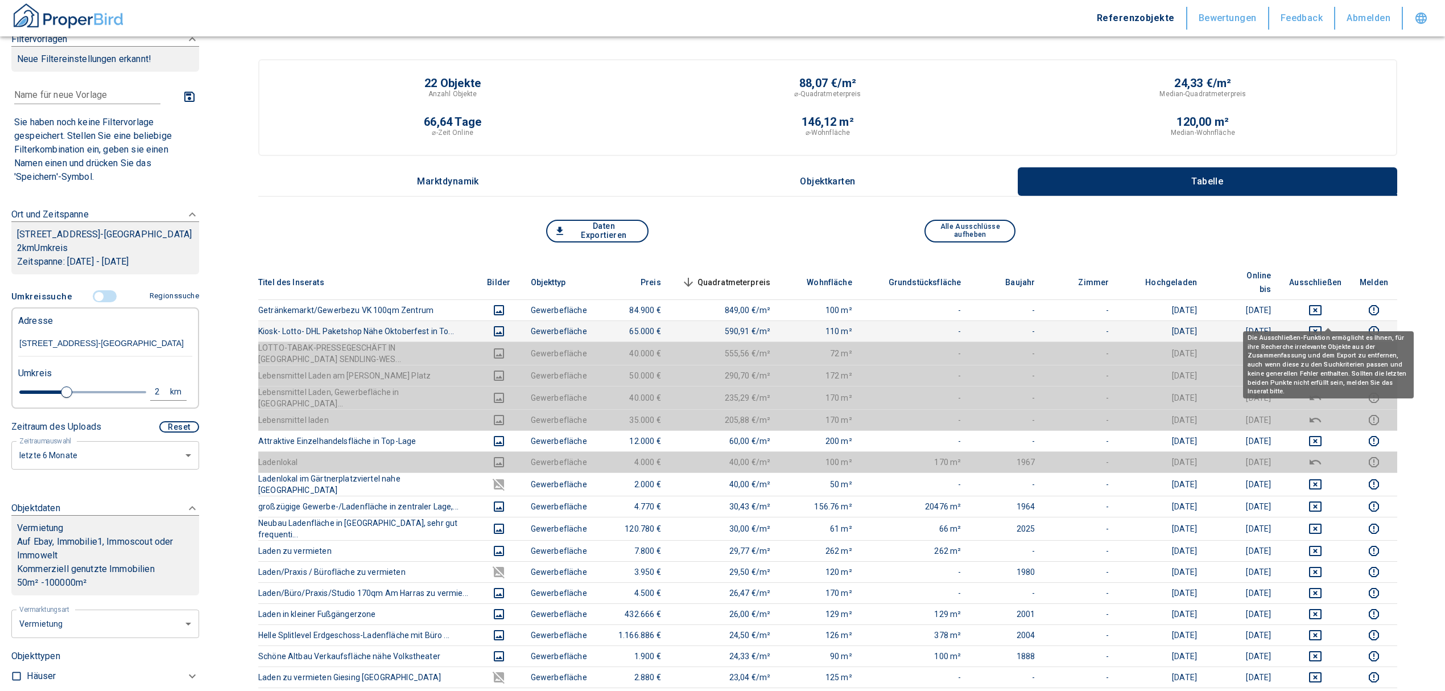
click at [1322, 324] on icon "deselect this listing" at bounding box center [1316, 331] width 14 height 14
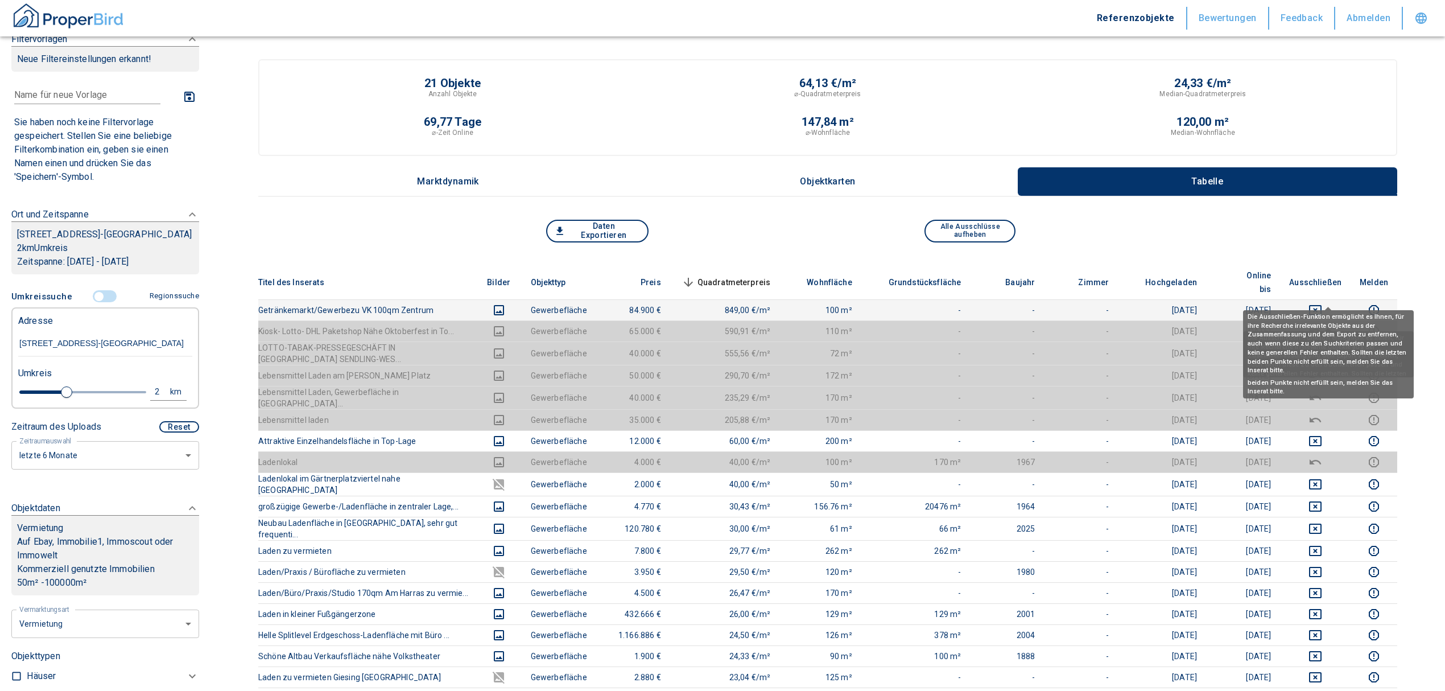
click at [1320, 303] on button "deselect this listing" at bounding box center [1315, 310] width 52 height 14
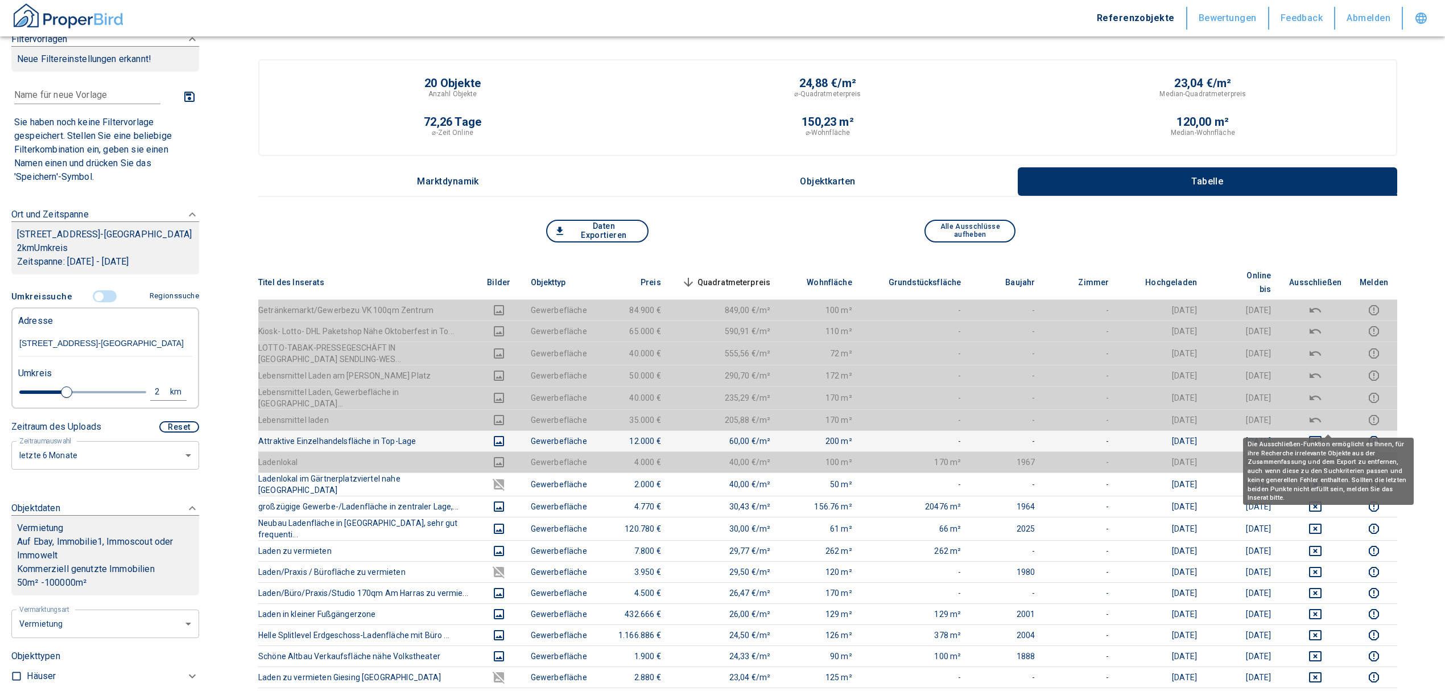
click at [1322, 434] on icon "deselect this listing" at bounding box center [1316, 441] width 14 height 14
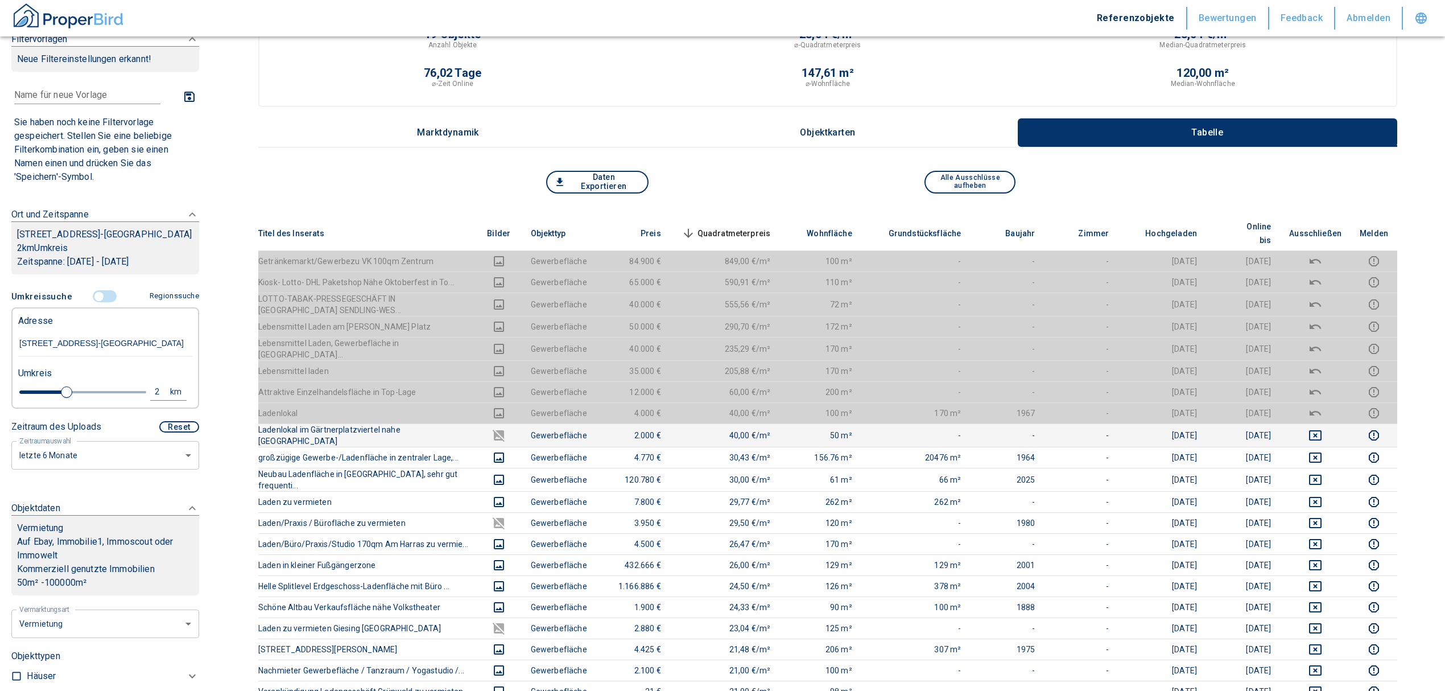
scroll to position [76, 0]
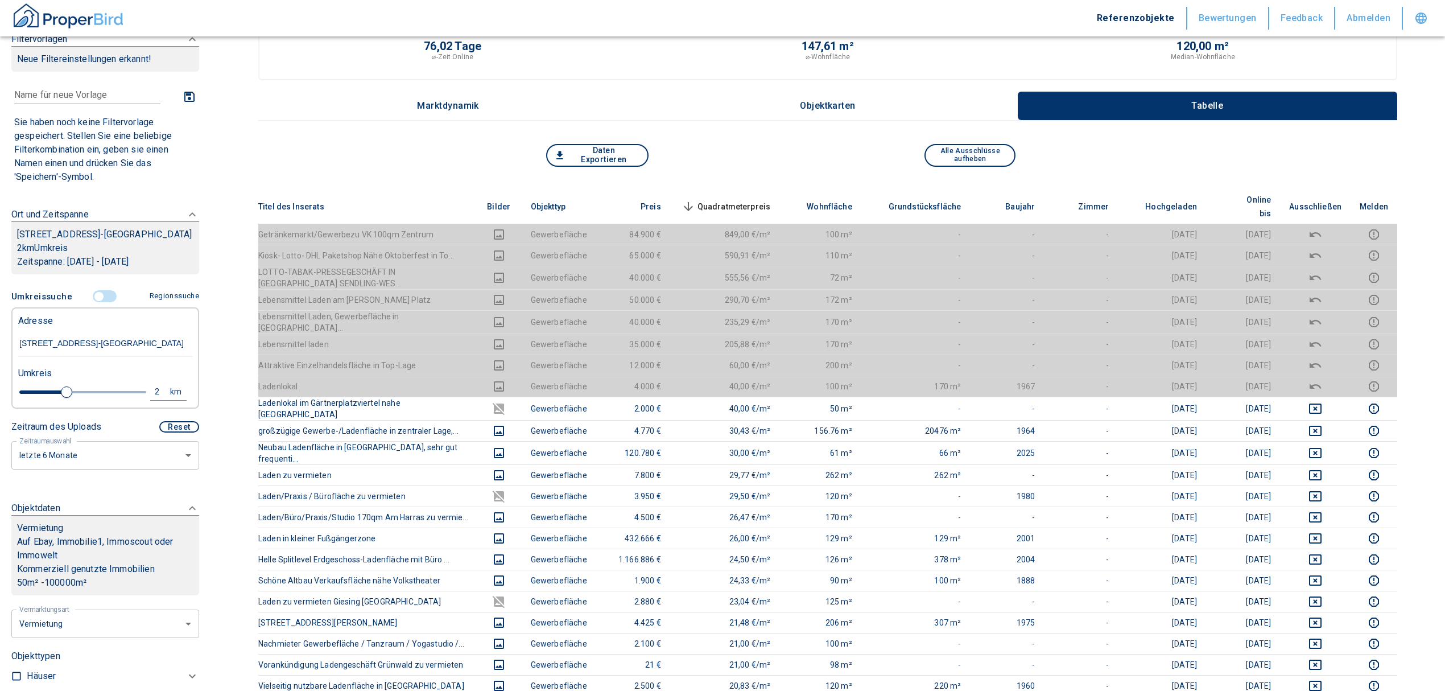
click at [745, 201] on span "Quadratmeterpreis sorted descending" at bounding box center [725, 207] width 92 height 14
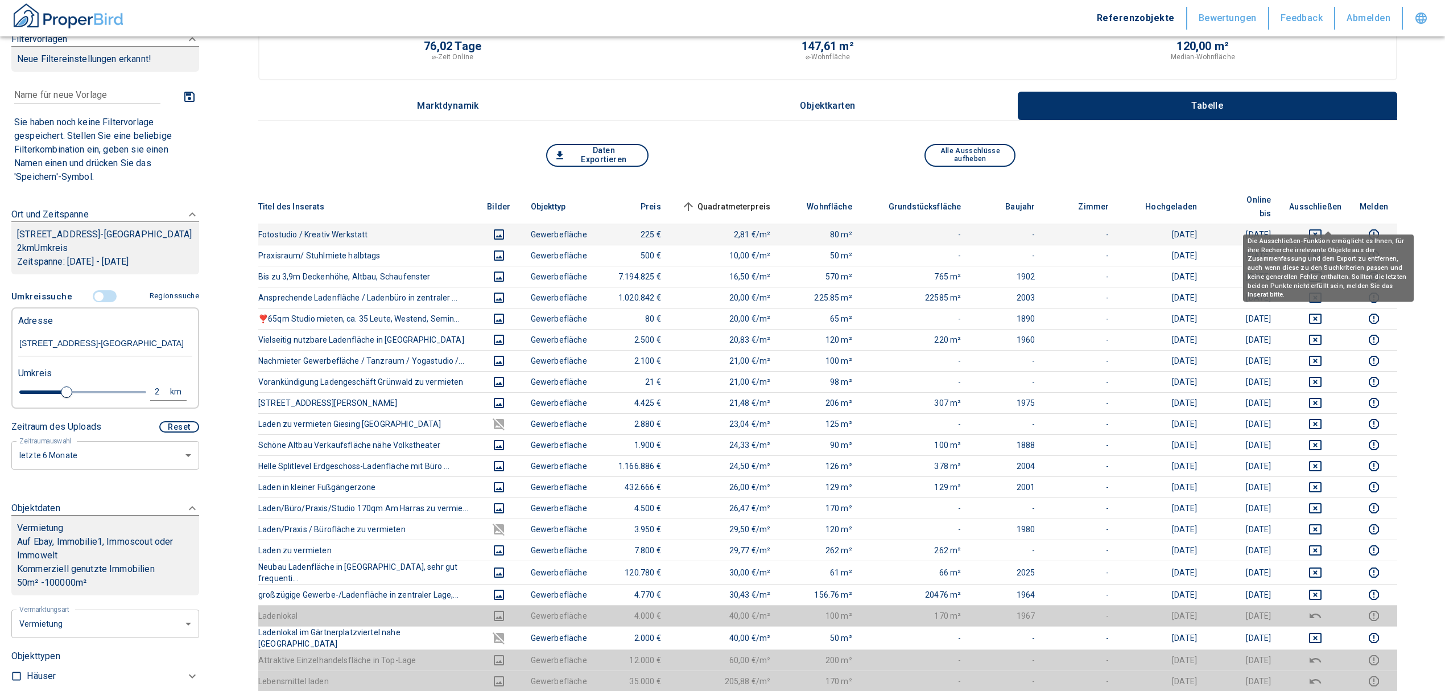
click at [1322, 228] on icon "deselect this listing" at bounding box center [1316, 235] width 14 height 14
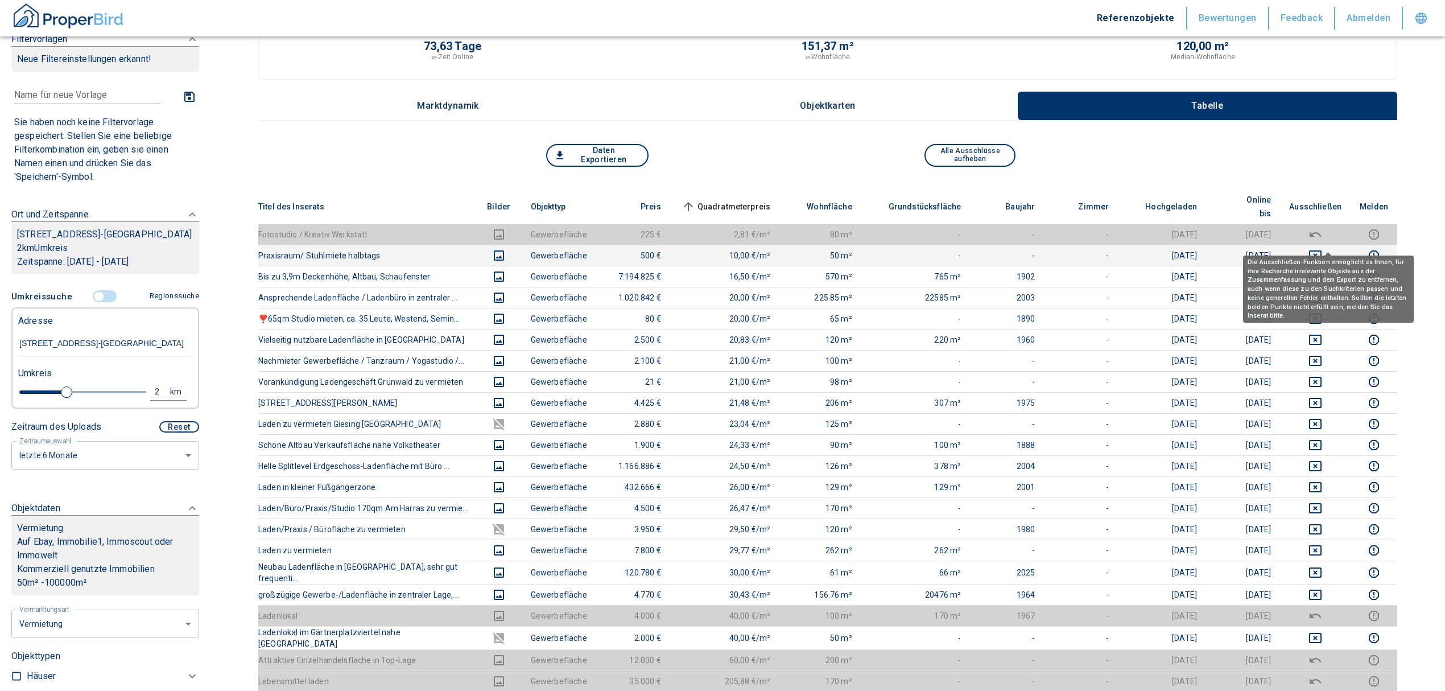
click at [1322, 249] on icon "deselect this listing" at bounding box center [1316, 256] width 14 height 14
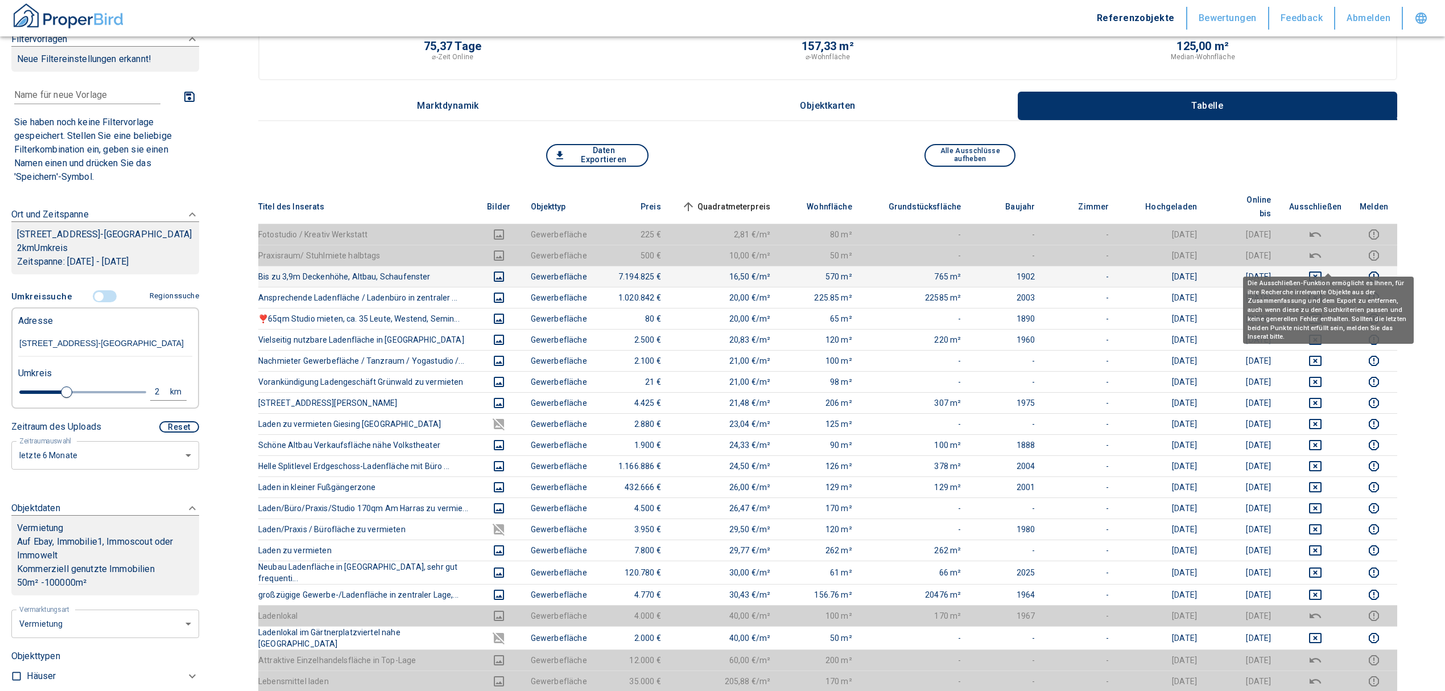
click at [1322, 270] on icon "deselect this listing" at bounding box center [1316, 277] width 14 height 14
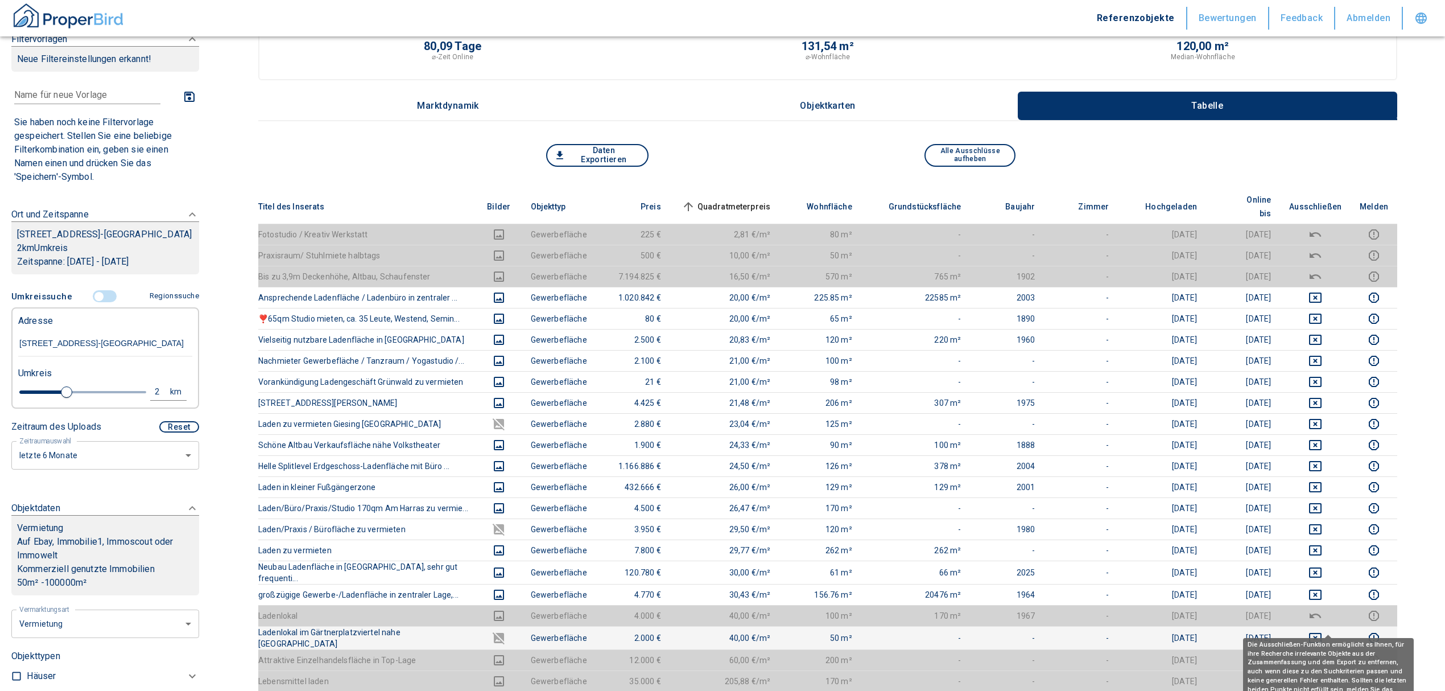
click at [1322, 633] on icon "deselect this listing" at bounding box center [1315, 638] width 13 height 10
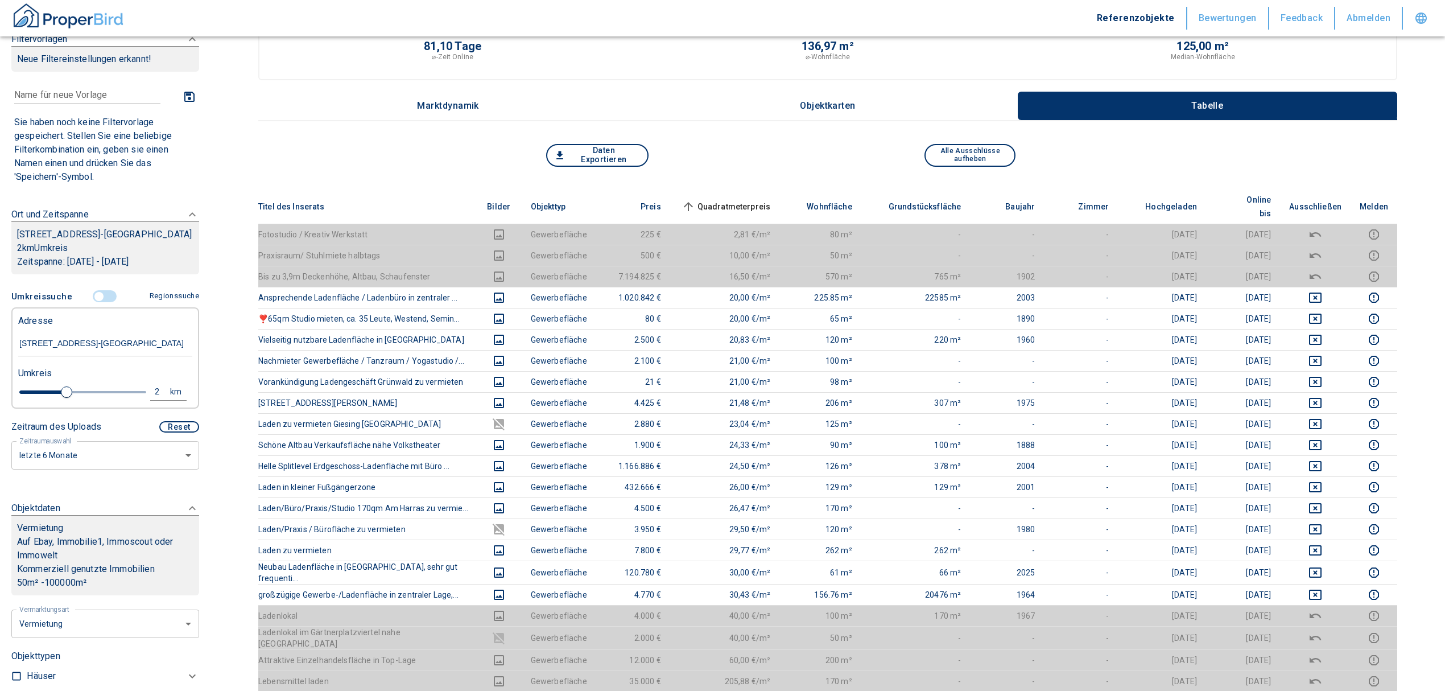
click at [769, 200] on span "Quadratmeterpreis sorted ascending" at bounding box center [725, 207] width 92 height 14
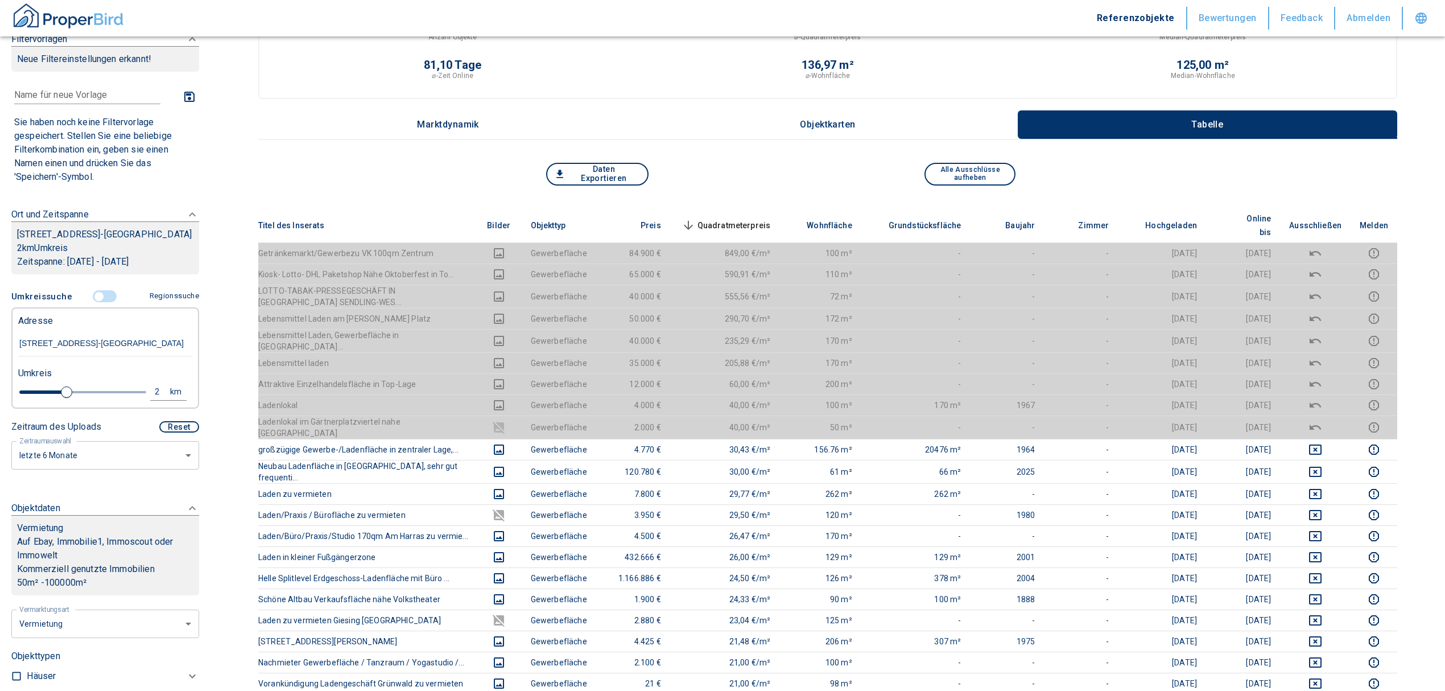
scroll to position [0, 0]
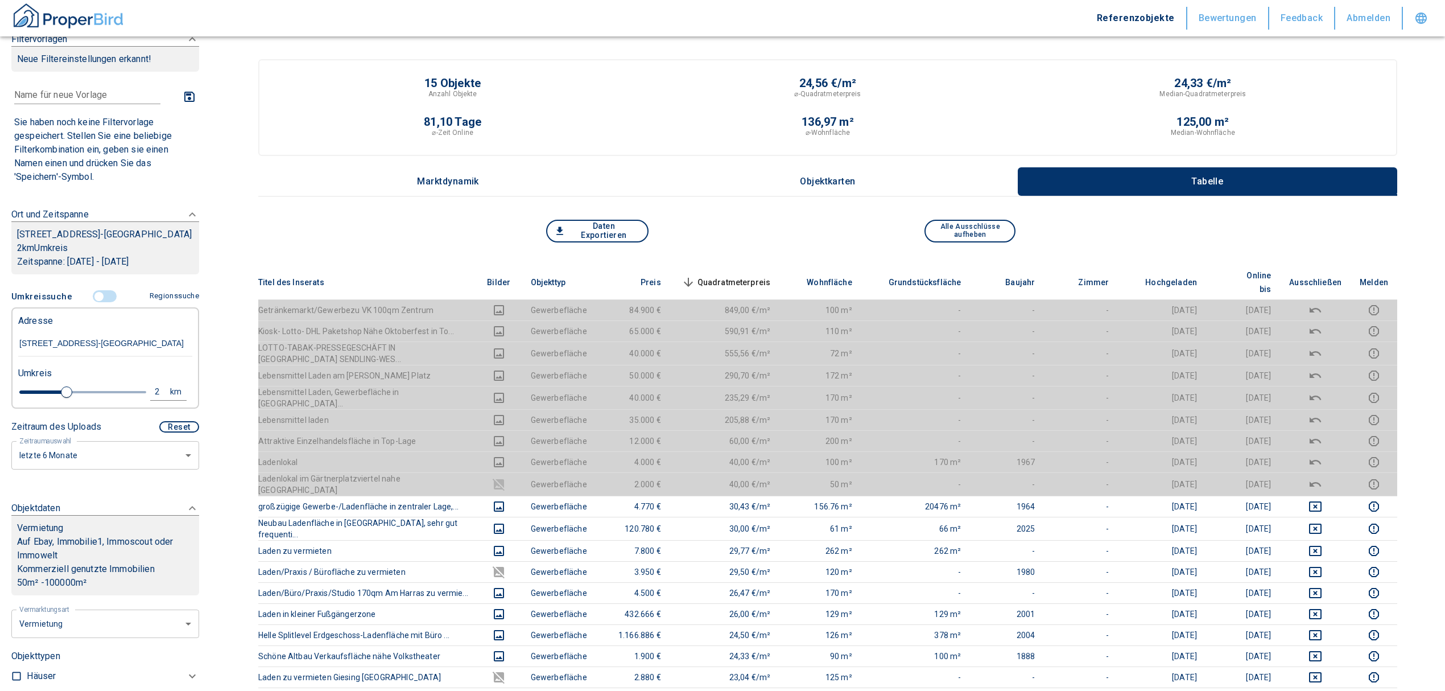
click at [747, 275] on span "Quadratmeterpreis sorted descending" at bounding box center [725, 282] width 92 height 14
